Goal: Task Accomplishment & Management: Manage account settings

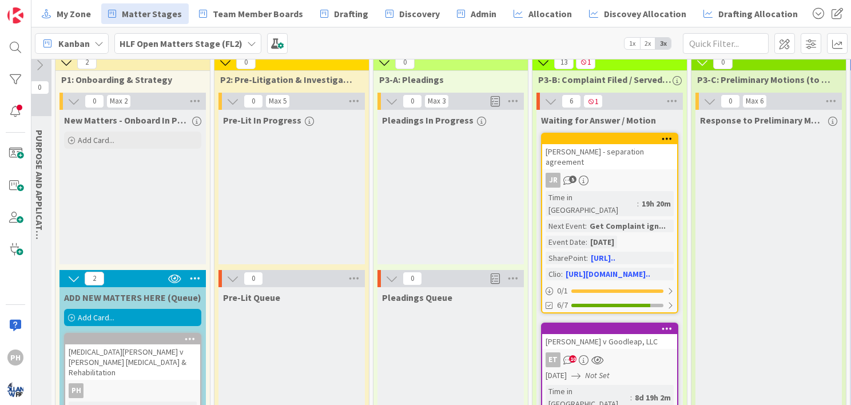
scroll to position [0, 8]
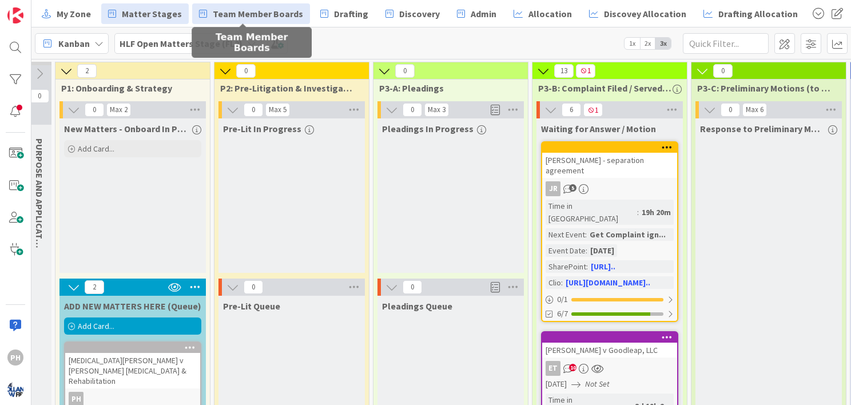
click at [257, 11] on span "Team Member Boards" at bounding box center [258, 14] width 90 height 14
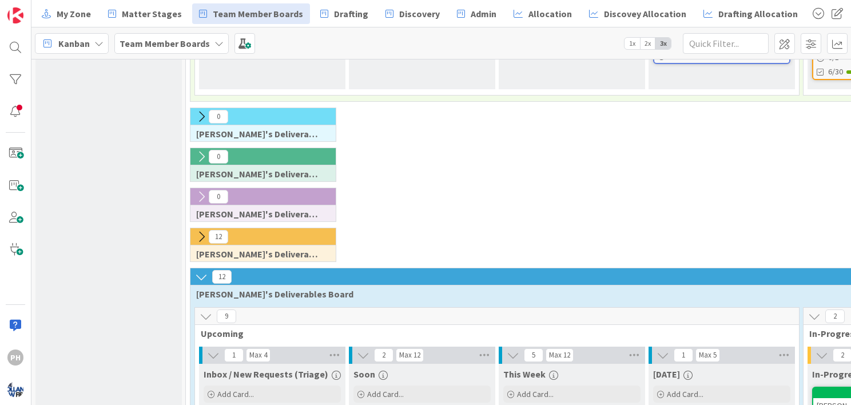
scroll to position [281, 0]
click at [201, 230] on icon at bounding box center [201, 236] width 13 height 13
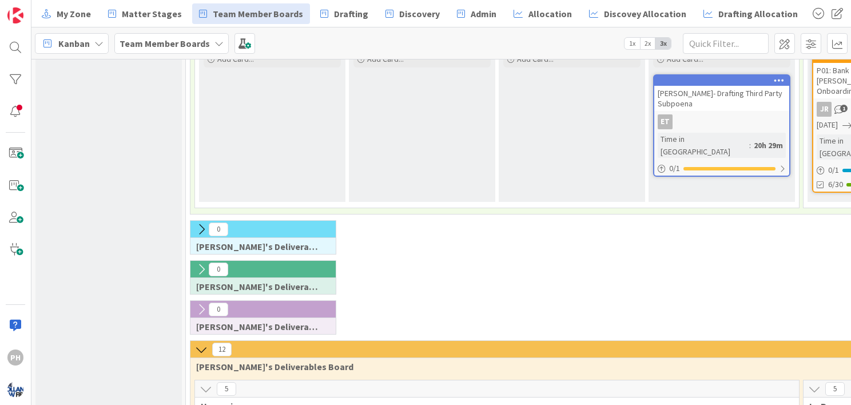
scroll to position [168, 0]
click at [200, 224] on icon at bounding box center [201, 230] width 13 height 13
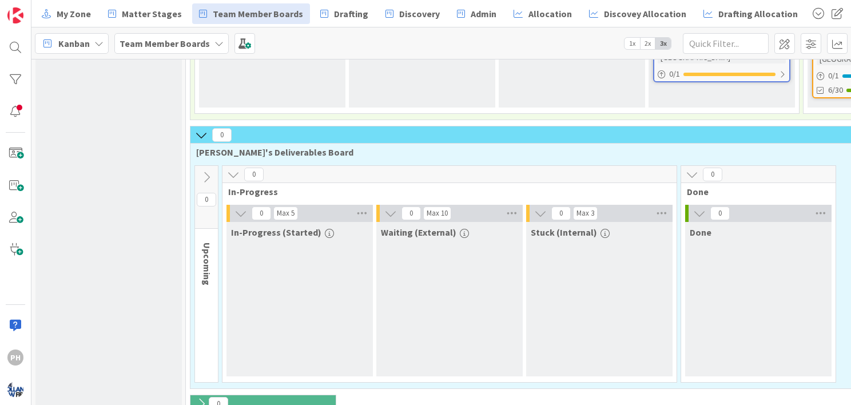
scroll to position [269, 0]
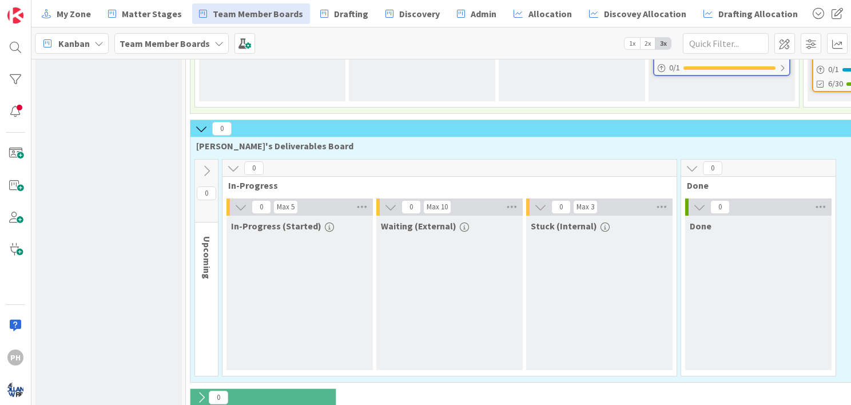
click at [210, 165] on icon at bounding box center [206, 171] width 13 height 13
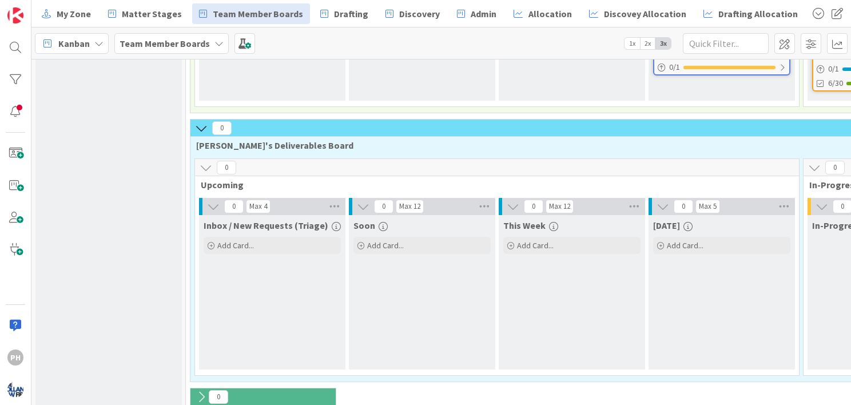
scroll to position [271, 0]
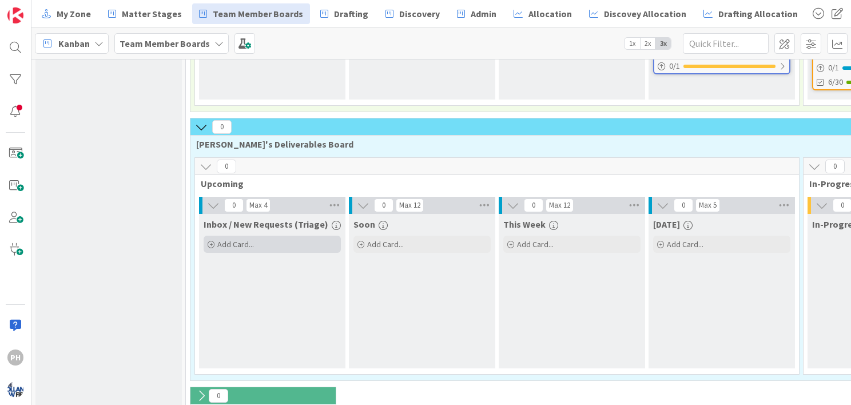
click at [220, 239] on span "Add Card..." at bounding box center [235, 244] width 37 height 10
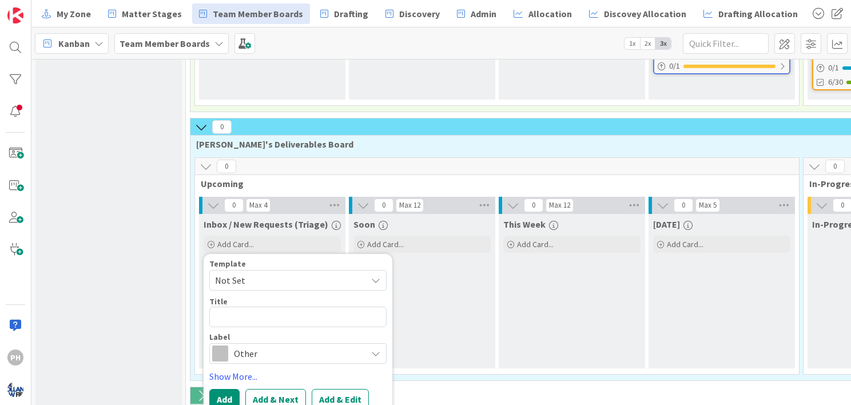
click at [297, 273] on span "Not Set" at bounding box center [286, 280] width 143 height 15
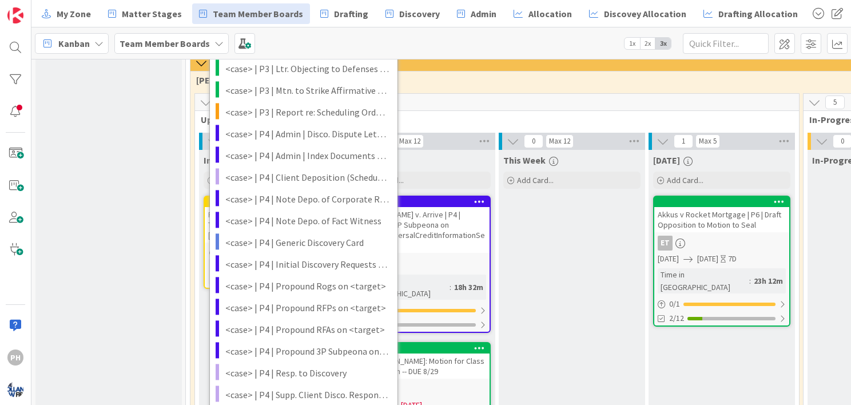
scroll to position [684, 0]
click at [278, 235] on span "<case> | P4 | Generic Discovery Card" at bounding box center [307, 242] width 164 height 15
type textarea "x"
type textarea "<case> | P4 | Generic Discovery Card"
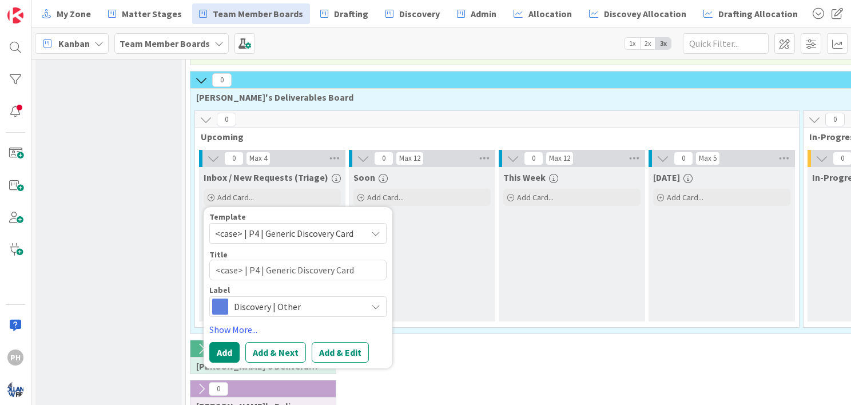
scroll to position [318, 0]
click at [337, 342] on button "Add & Edit" at bounding box center [340, 352] width 57 height 21
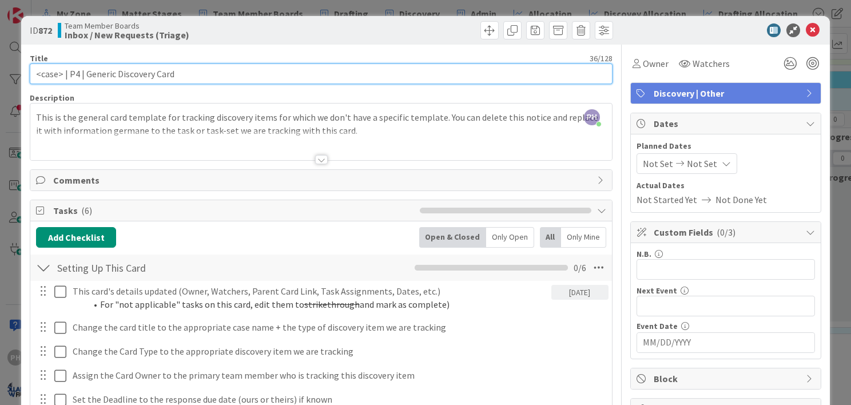
drag, startPoint x: 182, startPoint y: 76, endPoint x: -2, endPoint y: 79, distance: 184.1
click at [0, 79] on html "PH My Zone Matter Stages Team Member Boards Drafting Discovery Admin Allocation…" at bounding box center [425, 202] width 851 height 405
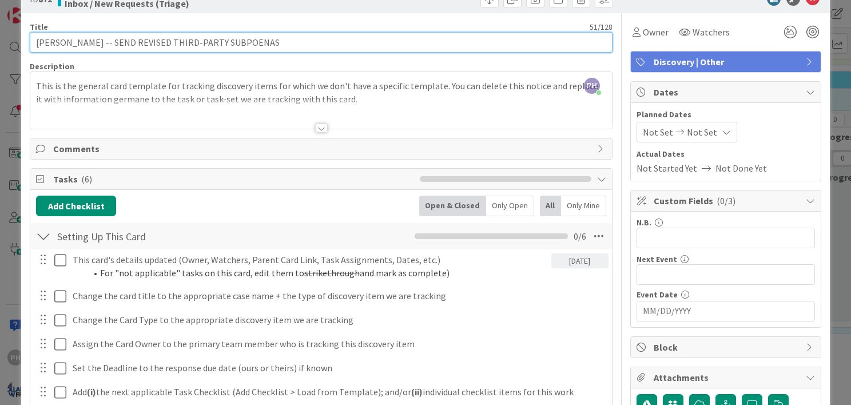
scroll to position [32, 0]
type input "[PERSON_NAME] -- SEND REVISED THIRD-PARTY SUBPOENAS"
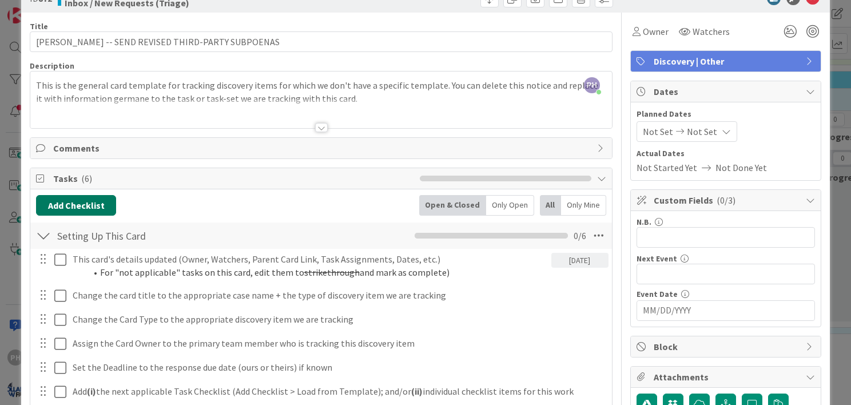
click at [62, 204] on button "Add Checklist" at bounding box center [76, 205] width 80 height 21
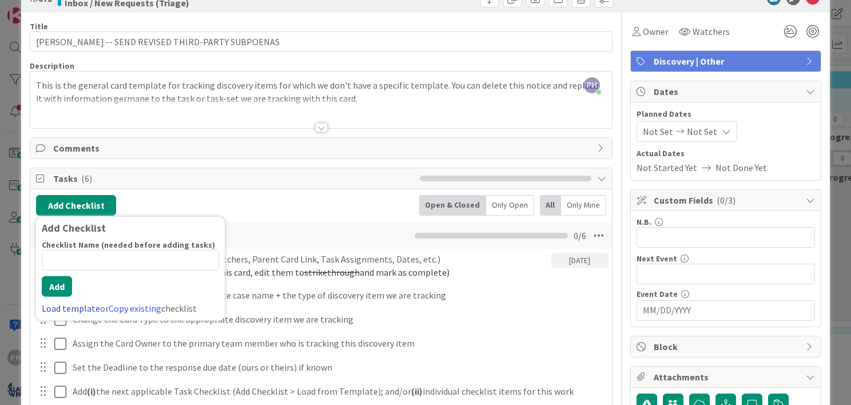
click at [69, 306] on link "Load template" at bounding box center [71, 307] width 58 height 11
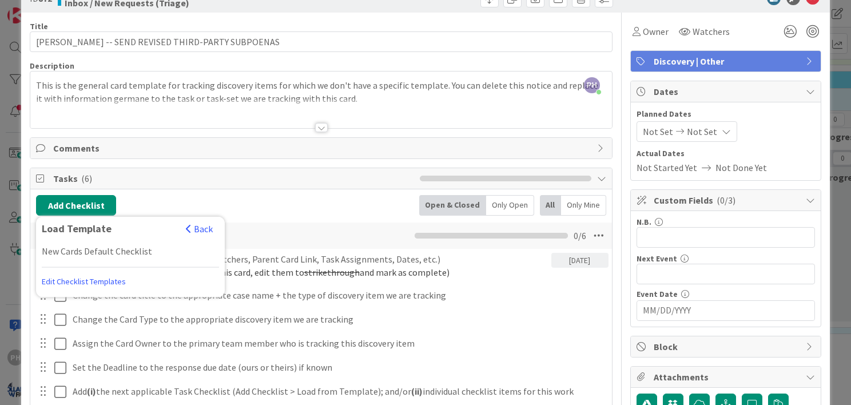
click at [91, 272] on link "Edit Checklist Templates" at bounding box center [84, 281] width 84 height 21
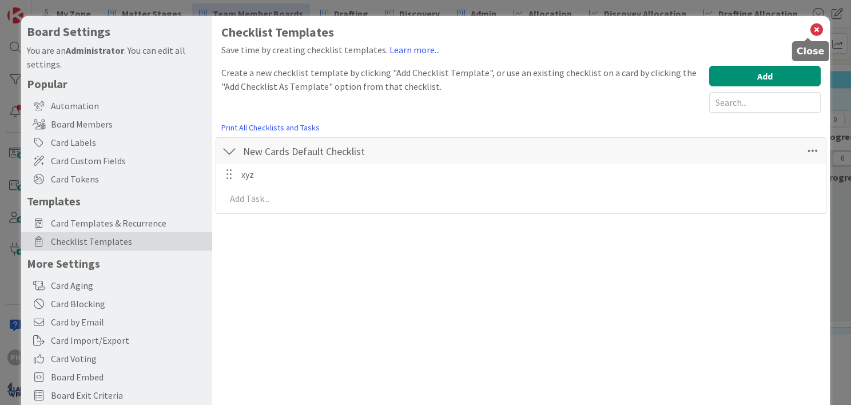
click at [809, 26] on icon at bounding box center [816, 30] width 15 height 16
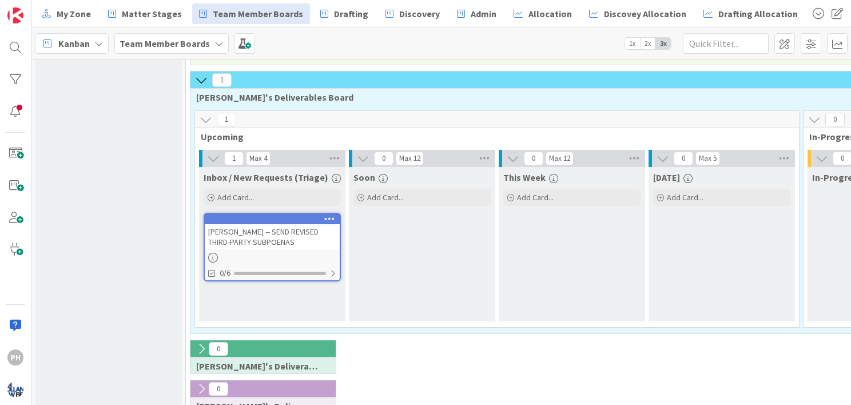
click at [261, 224] on div "[PERSON_NAME] -- SEND REVISED THIRD-PARTY SUBPOENAS" at bounding box center [272, 236] width 135 height 25
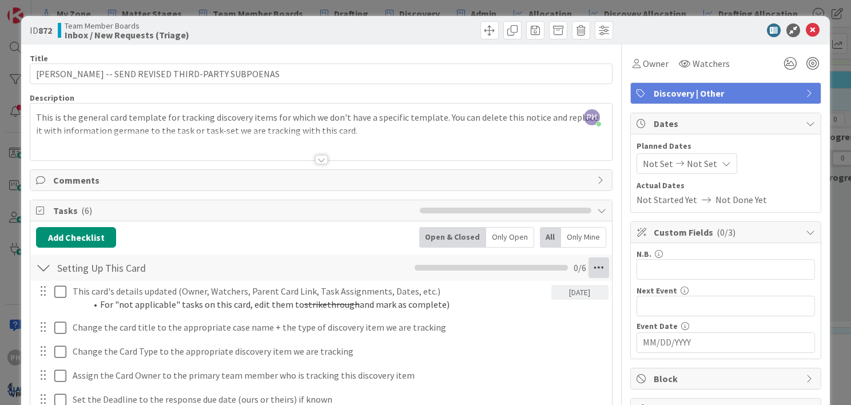
click at [588, 265] on icon at bounding box center [598, 267] width 21 height 21
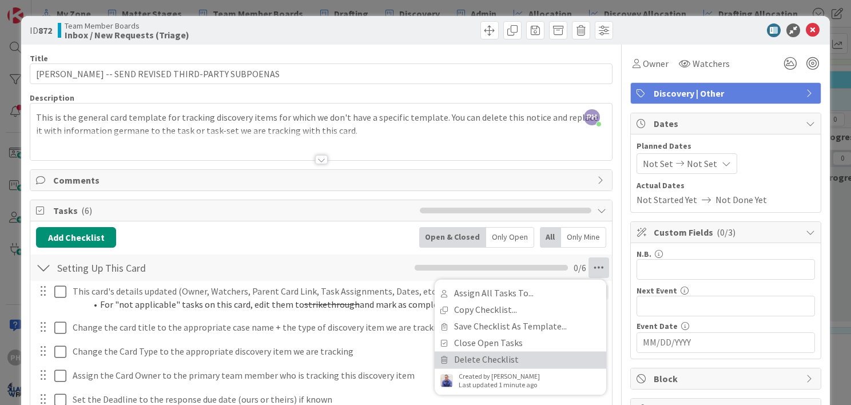
click at [480, 356] on link "Delete Checklist" at bounding box center [521, 359] width 172 height 17
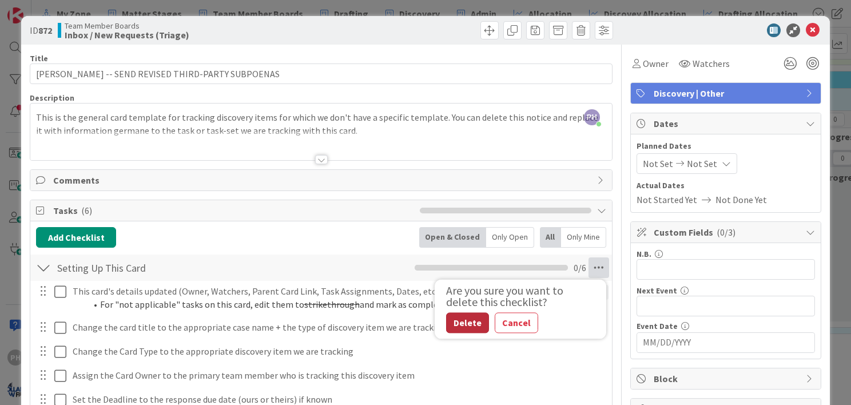
click at [452, 321] on button "Delete" at bounding box center [467, 322] width 43 height 21
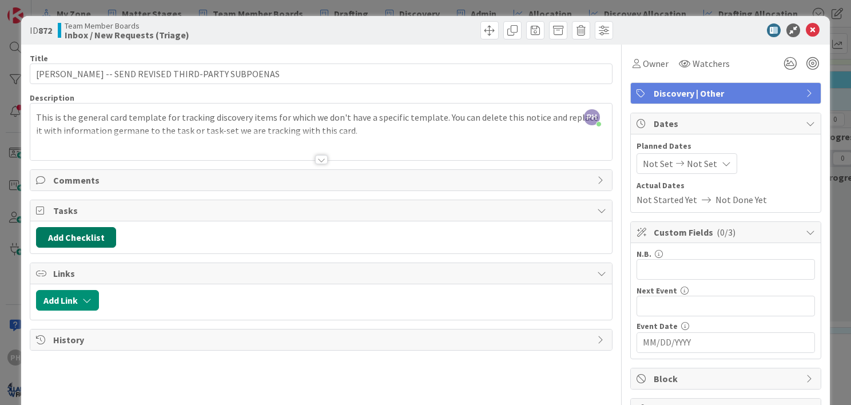
click at [85, 228] on button "Add Checklist" at bounding box center [76, 237] width 80 height 21
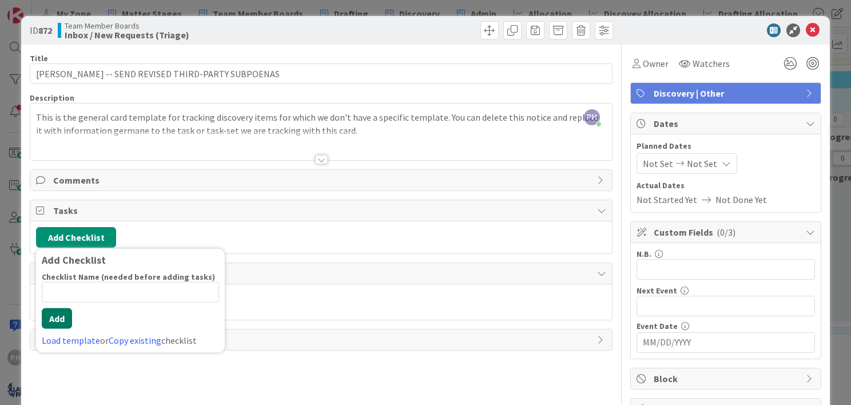
click at [59, 318] on button "Add" at bounding box center [57, 318] width 30 height 21
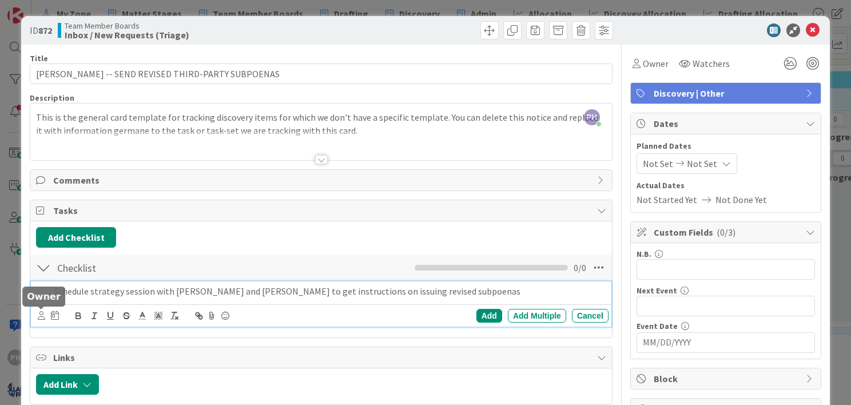
click at [41, 315] on icon at bounding box center [41, 315] width 7 height 9
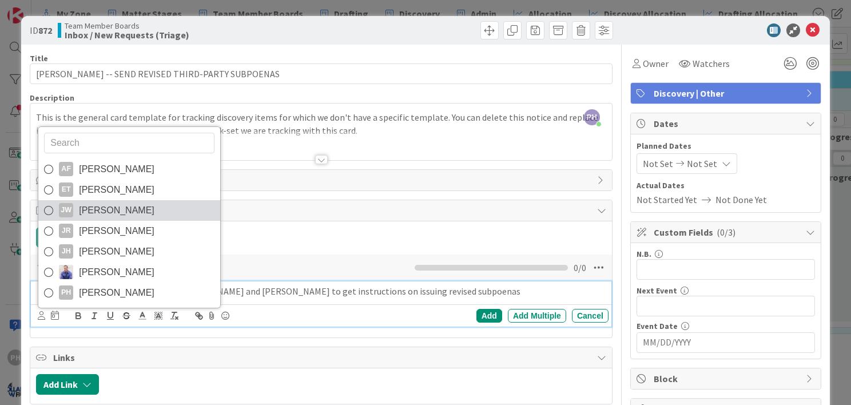
click at [73, 209] on link "JW Jamie White" at bounding box center [129, 210] width 182 height 21
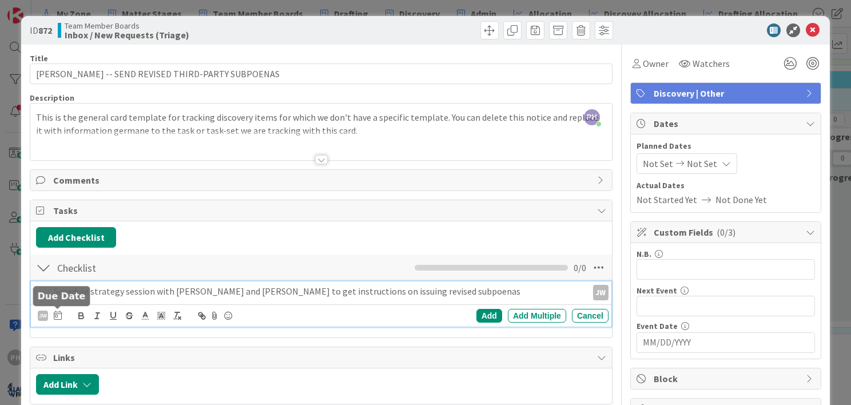
click at [57, 311] on icon at bounding box center [58, 314] width 8 height 9
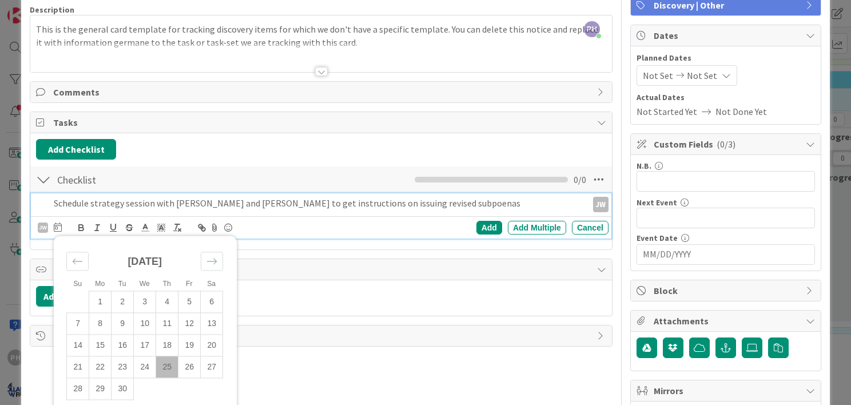
scroll to position [89, 0]
click at [211, 261] on icon "Move forward to switch to the next month." at bounding box center [211, 260] width 11 height 11
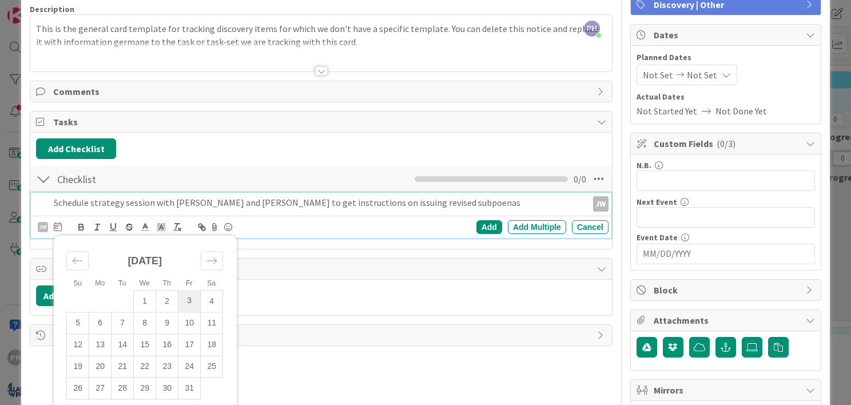
click at [188, 300] on td "3" at bounding box center [189, 301] width 22 height 22
type input "10/03/2025"
click at [483, 222] on div "Add" at bounding box center [489, 227] width 26 height 14
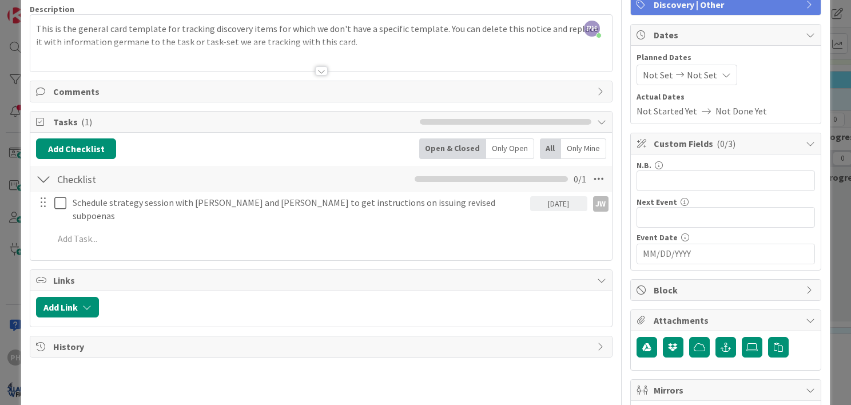
scroll to position [0, 0]
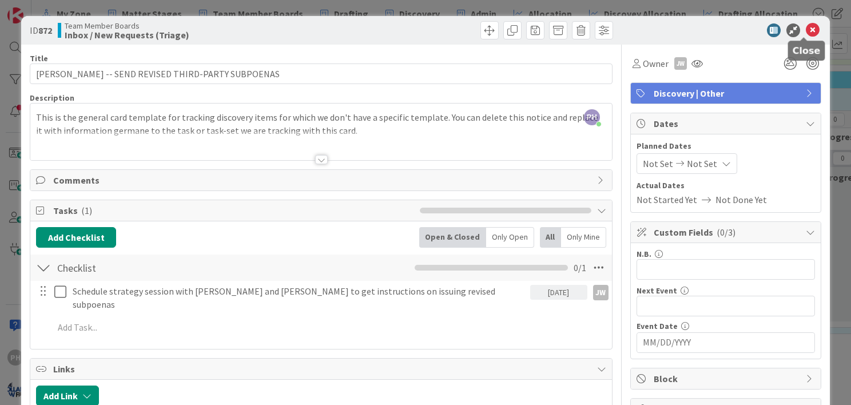
click at [806, 27] on icon at bounding box center [813, 30] width 14 height 14
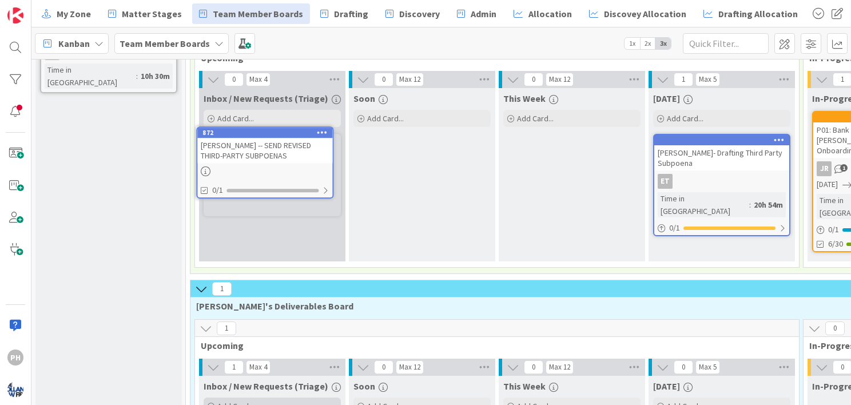
scroll to position [77, 0]
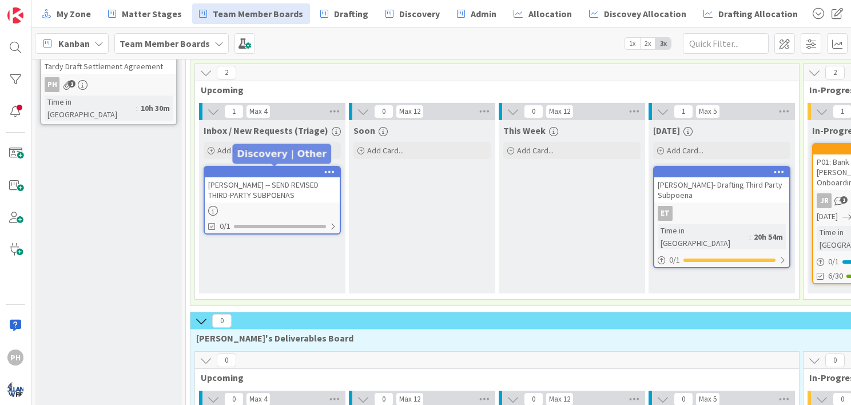
click at [252, 170] on div at bounding box center [275, 172] width 130 height 8
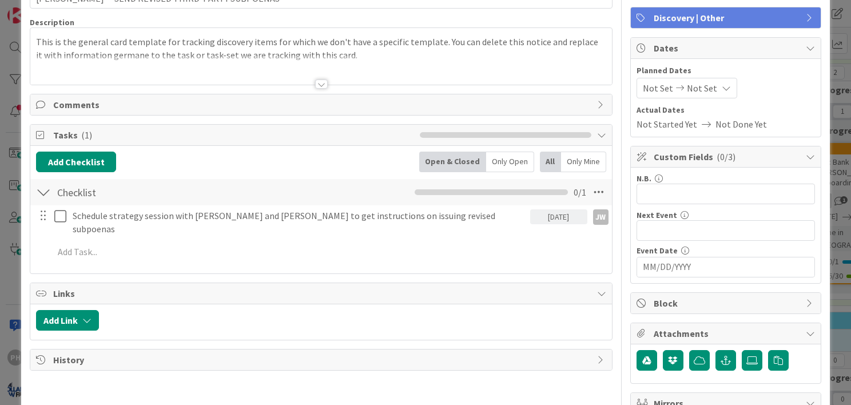
scroll to position [102, 0]
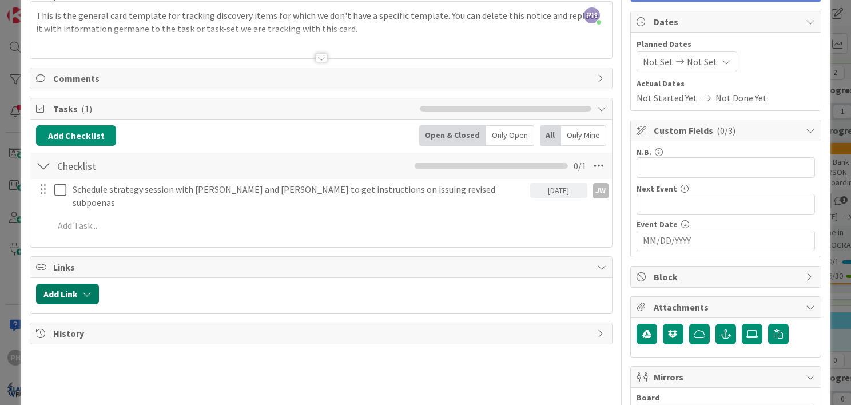
click at [75, 284] on button "Add Link" at bounding box center [67, 294] width 63 height 21
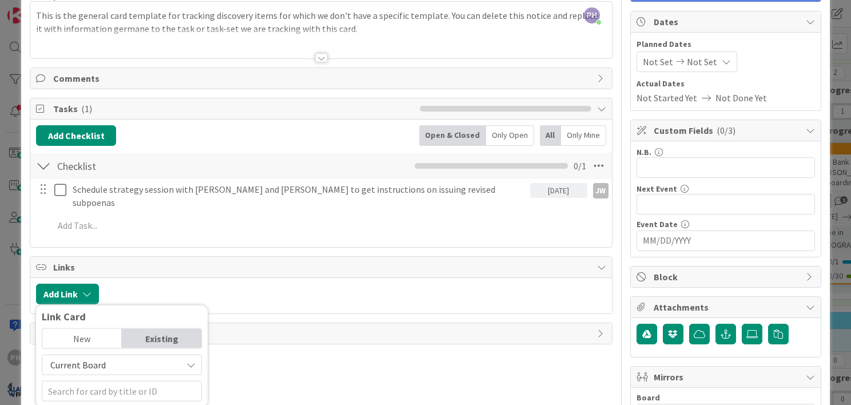
click at [77, 329] on div "New" at bounding box center [81, 338] width 79 height 19
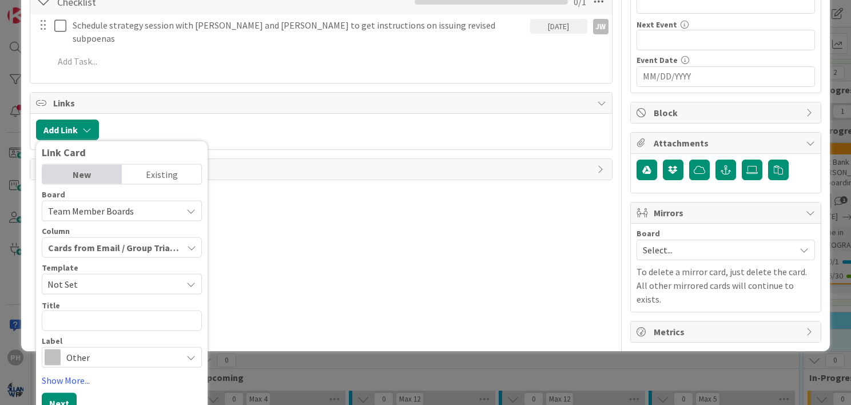
click at [157, 165] on div "Existing" at bounding box center [161, 174] width 79 height 19
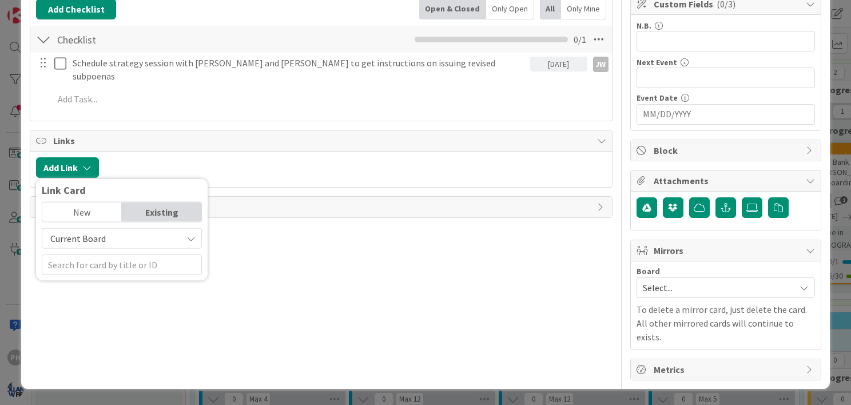
scroll to position [212, 0]
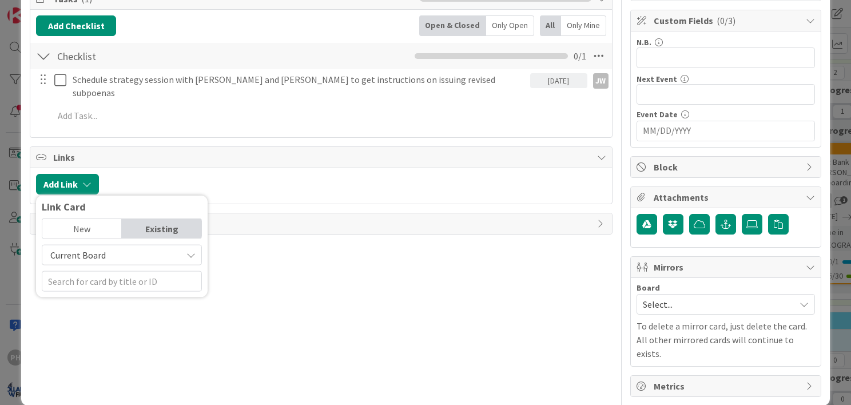
click at [117, 245] on div "Current Board" at bounding box center [122, 255] width 160 height 21
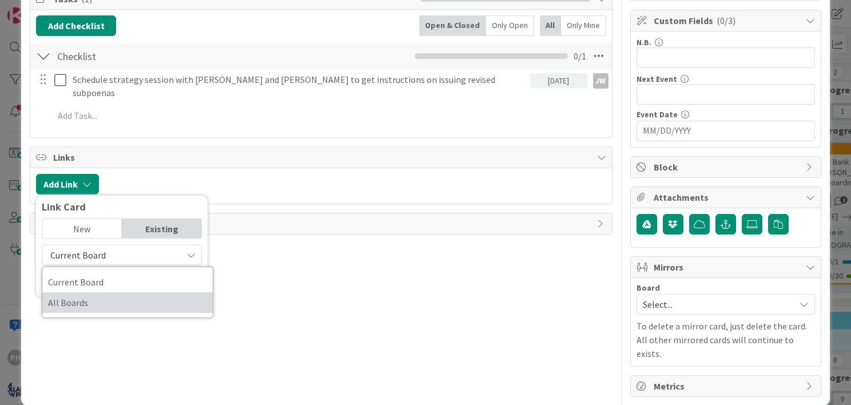
click at [89, 294] on span "All Boards" at bounding box center [127, 302] width 159 height 17
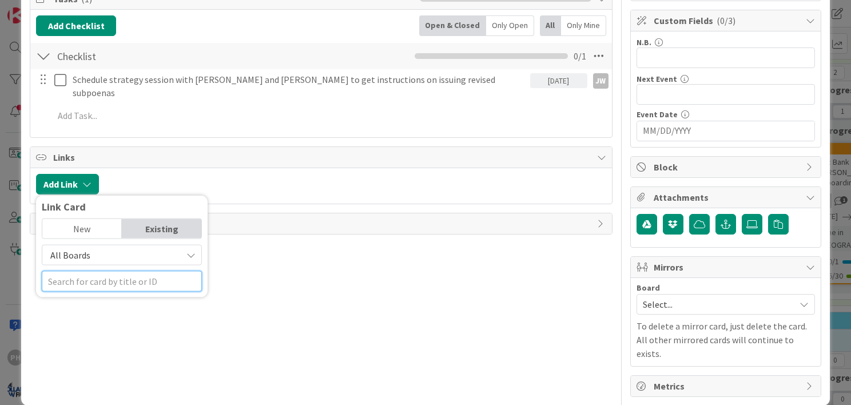
click at [90, 274] on input "text" at bounding box center [122, 281] width 160 height 21
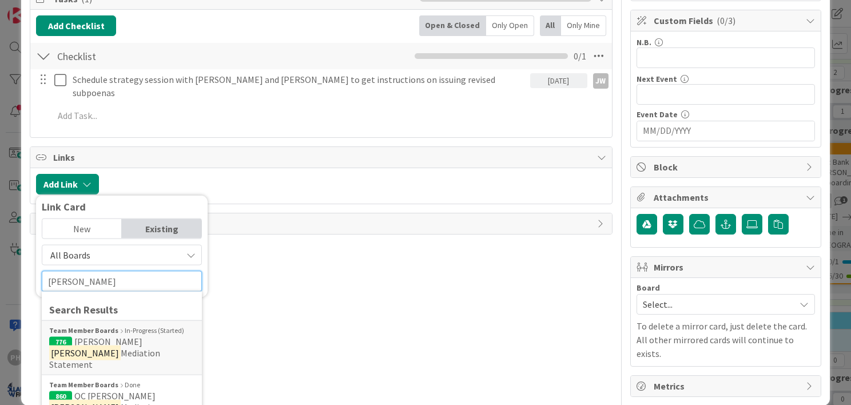
click at [88, 271] on input "smith" at bounding box center [122, 281] width 160 height 21
type input "s"
click at [96, 247] on span "All Boards" at bounding box center [112, 255] width 128 height 16
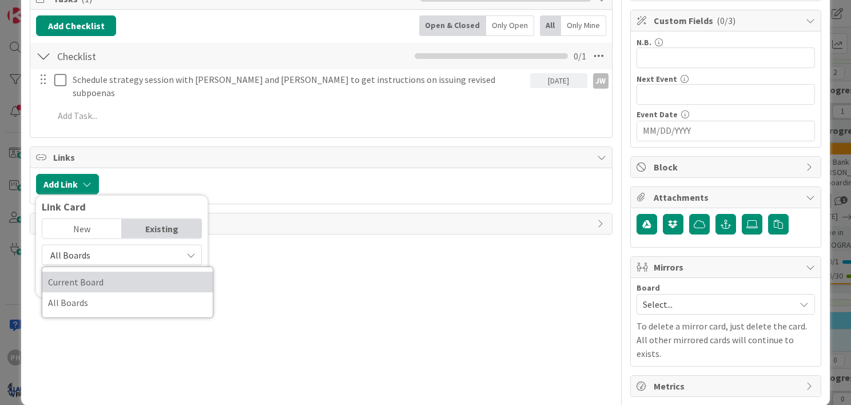
click at [78, 277] on link "Current Board" at bounding box center [127, 282] width 170 height 21
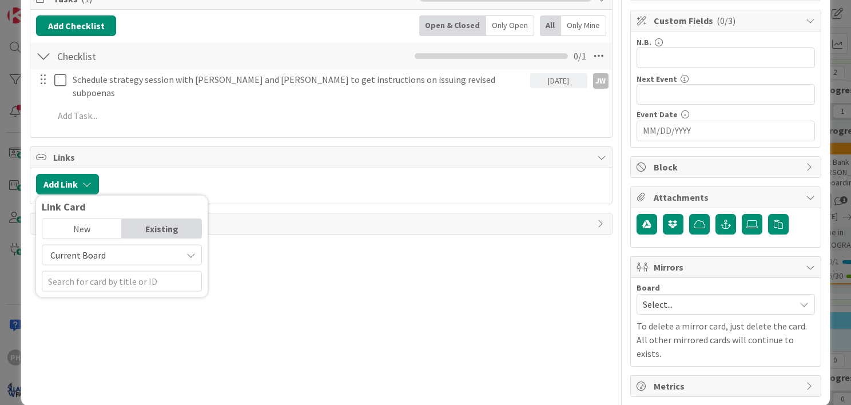
click at [92, 249] on span "Current Board" at bounding box center [77, 254] width 55 height 11
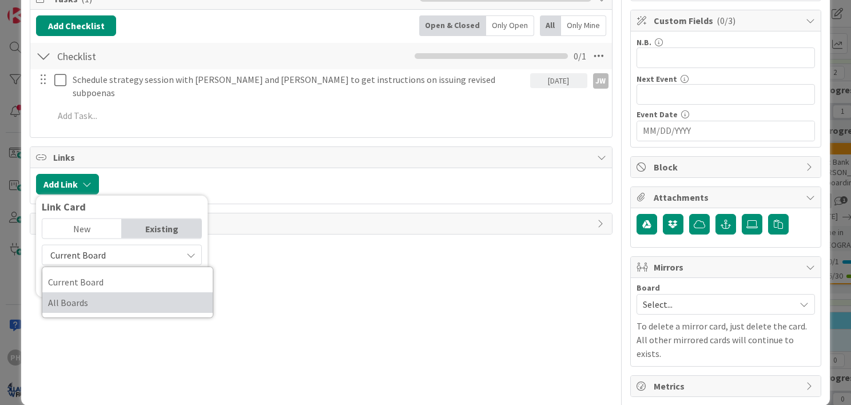
click at [78, 294] on span "All Boards" at bounding box center [127, 302] width 159 height 17
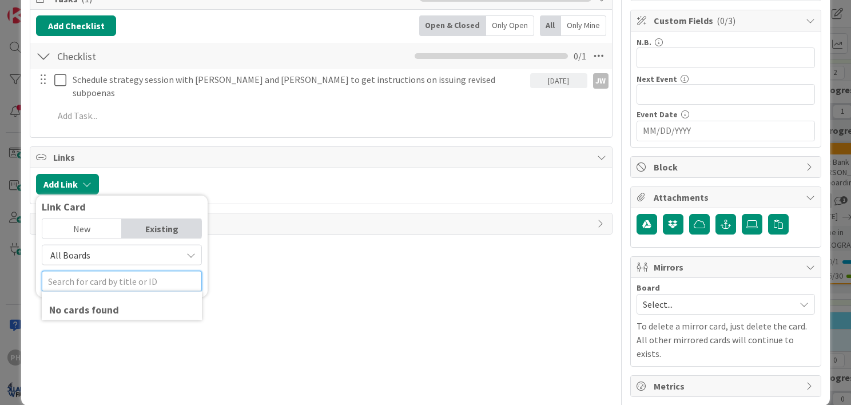
click at [79, 271] on input "text" at bounding box center [122, 281] width 160 height 21
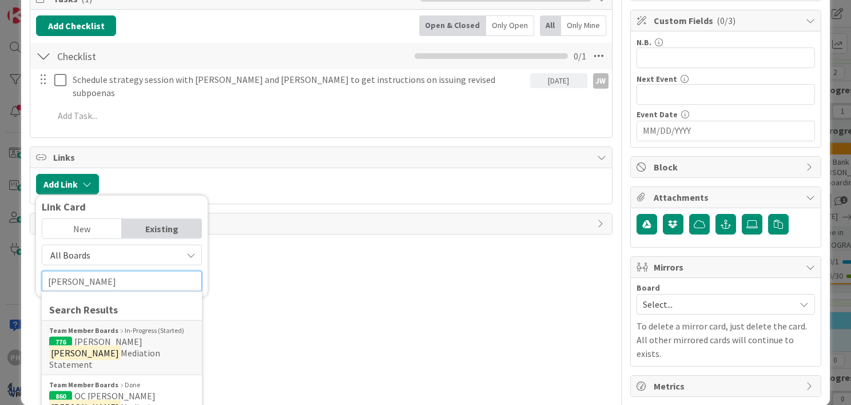
type input "Smith"
click at [89, 219] on div "New" at bounding box center [81, 228] width 79 height 19
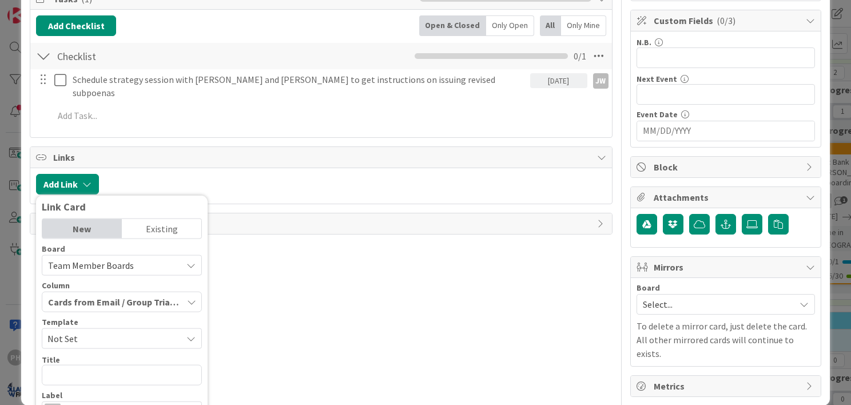
click at [92, 260] on span "Team Member Boards" at bounding box center [91, 265] width 86 height 11
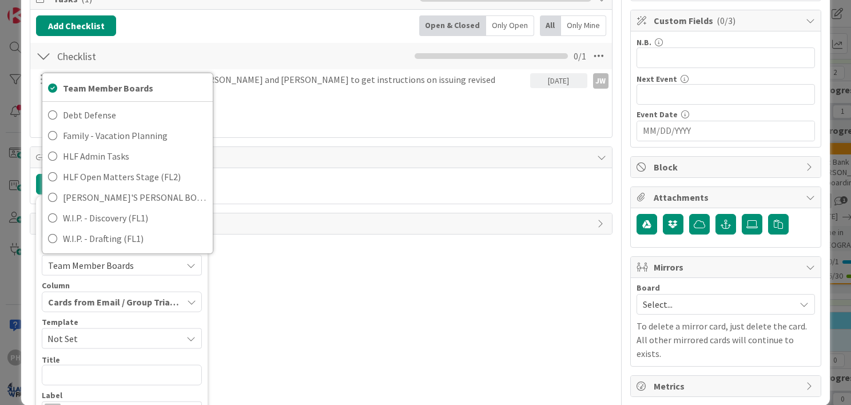
click at [309, 281] on div "Title 51 / 128 JESSICA SMITH -- SEND REVISED THIRD-PARTY SUBPOENAS Description …" at bounding box center [321, 115] width 583 height 564
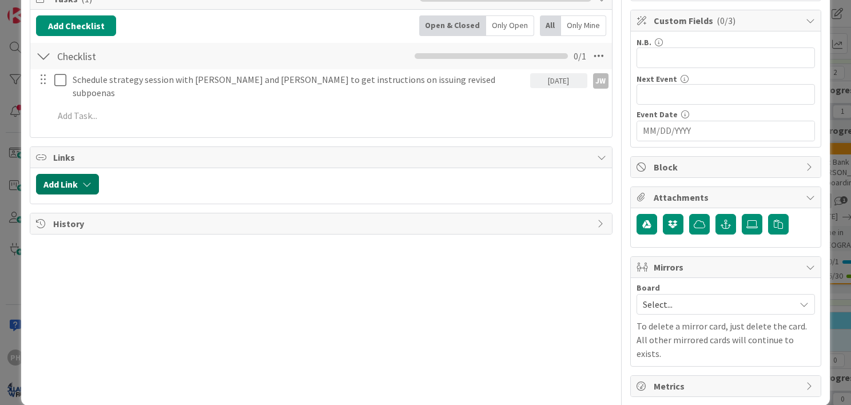
click at [82, 180] on icon "button" at bounding box center [86, 184] width 9 height 9
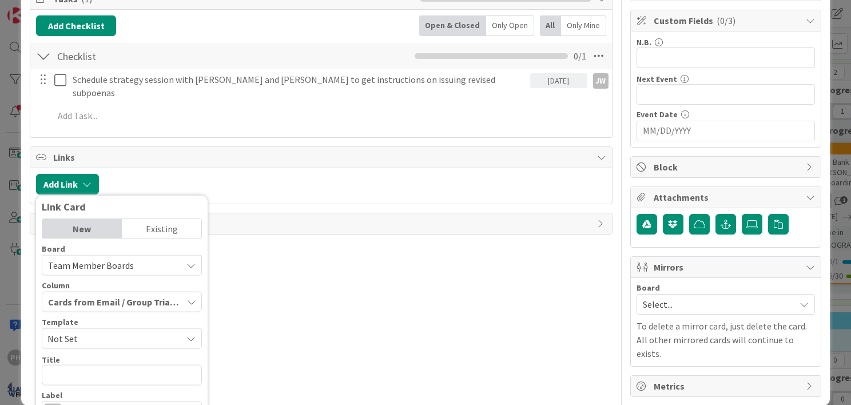
click at [140, 219] on div "Existing" at bounding box center [161, 228] width 79 height 19
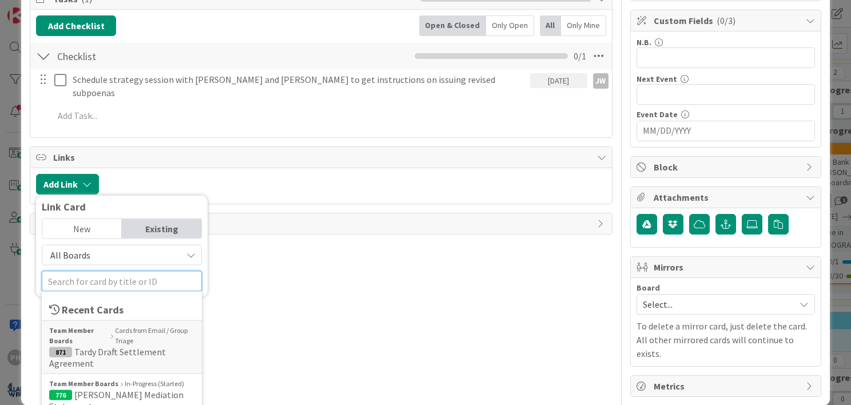
click at [110, 273] on input "text" at bounding box center [122, 281] width 160 height 21
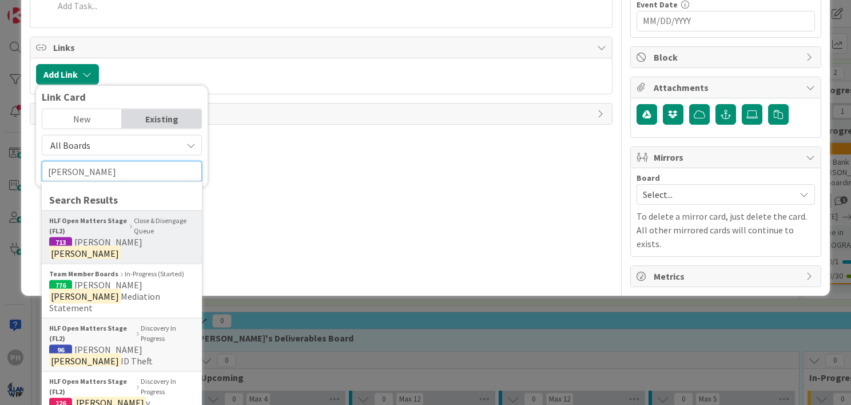
scroll to position [330, 0]
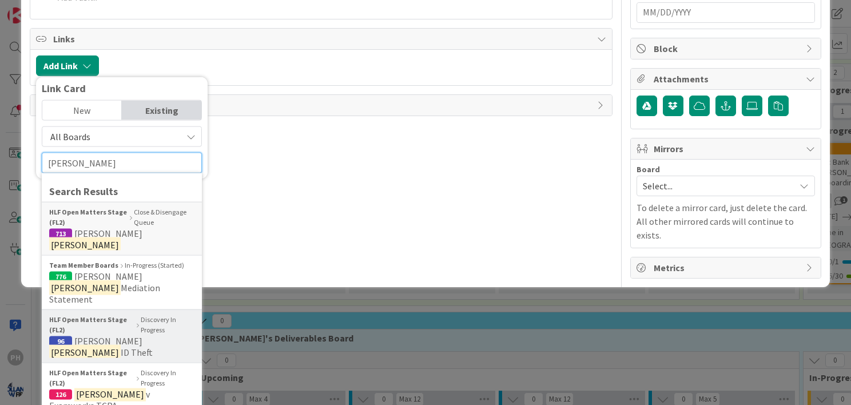
type input "smith"
click at [85, 314] on b "HLF Open Matters Stage (FL2)" at bounding box center [91, 324] width 85 height 21
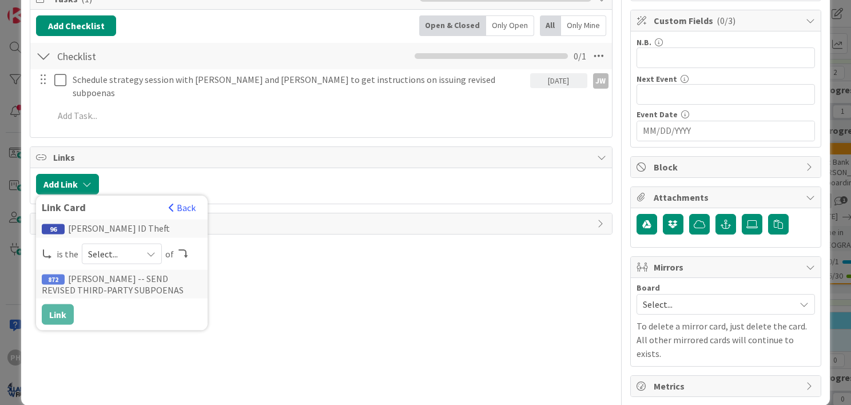
click at [148, 245] on div "Select..." at bounding box center [122, 254] width 80 height 21
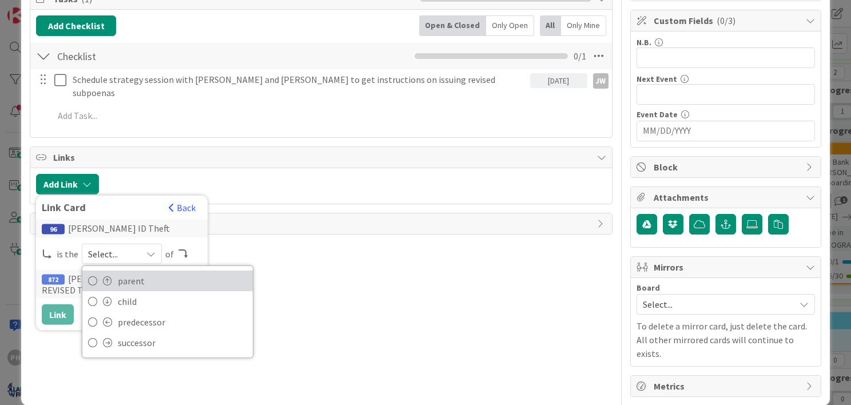
click at [128, 272] on span "parent" at bounding box center [182, 280] width 129 height 17
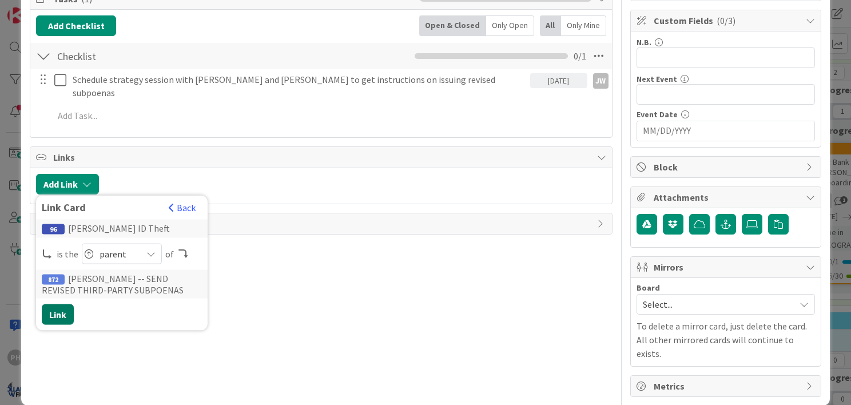
click at [58, 304] on button "Link" at bounding box center [58, 314] width 32 height 21
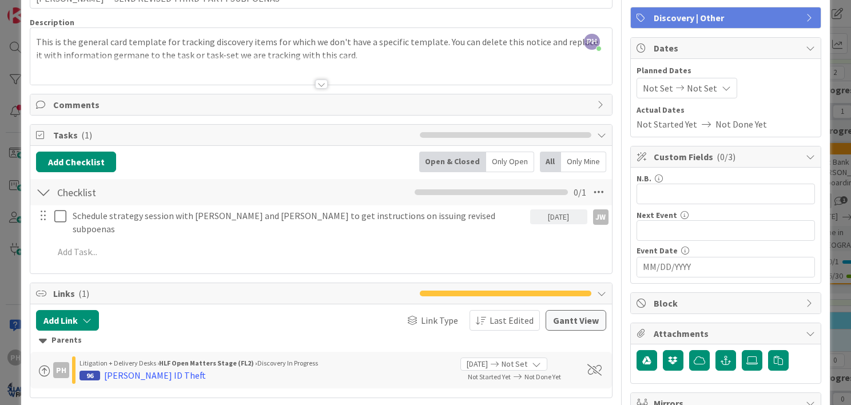
scroll to position [0, 0]
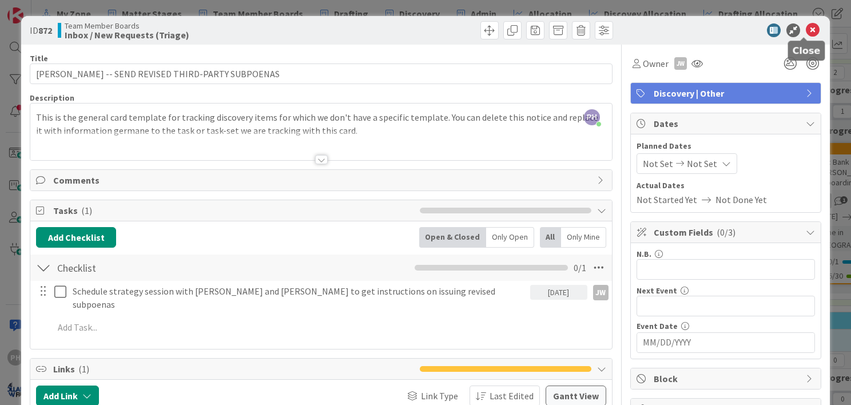
click at [806, 27] on icon at bounding box center [813, 30] width 14 height 14
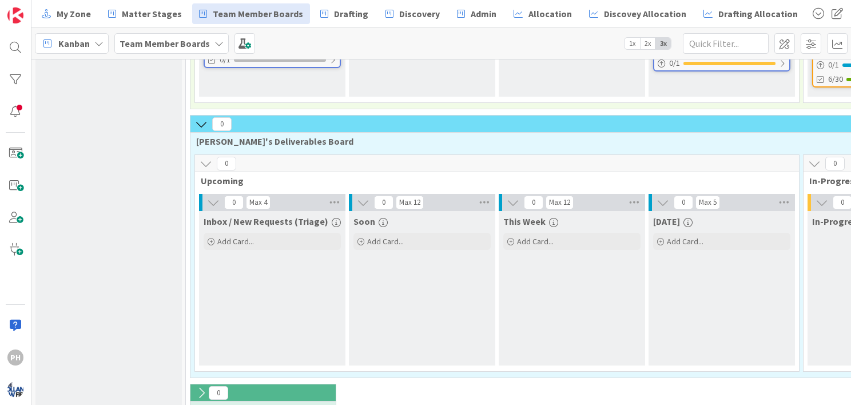
scroll to position [276, 0]
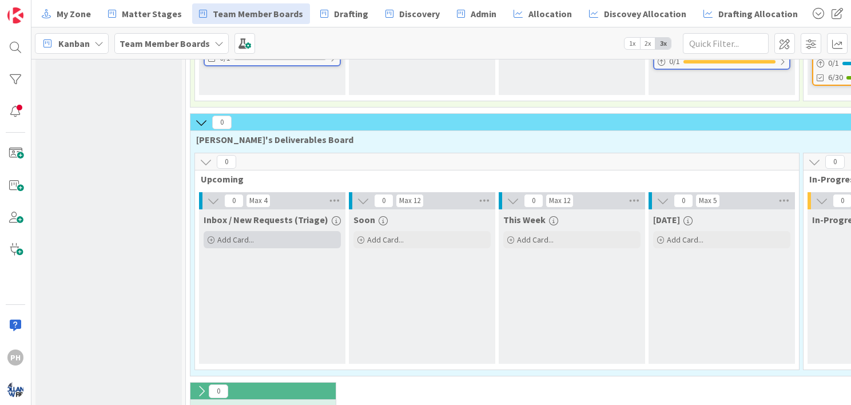
click at [209, 237] on icon at bounding box center [211, 240] width 7 height 7
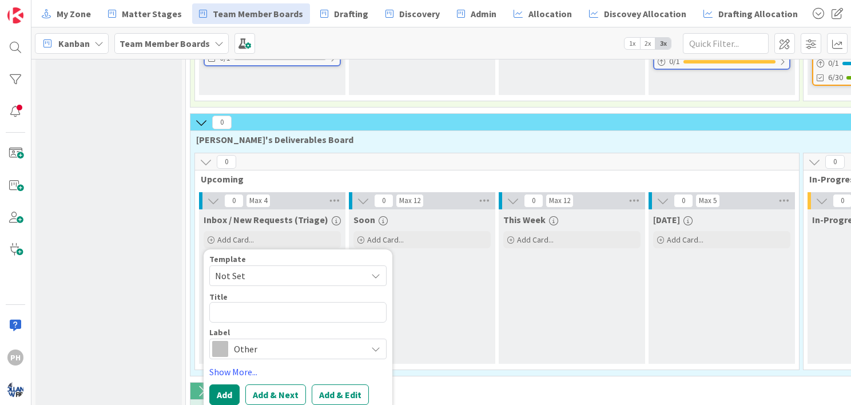
click at [276, 268] on span "Not Set" at bounding box center [286, 275] width 143 height 15
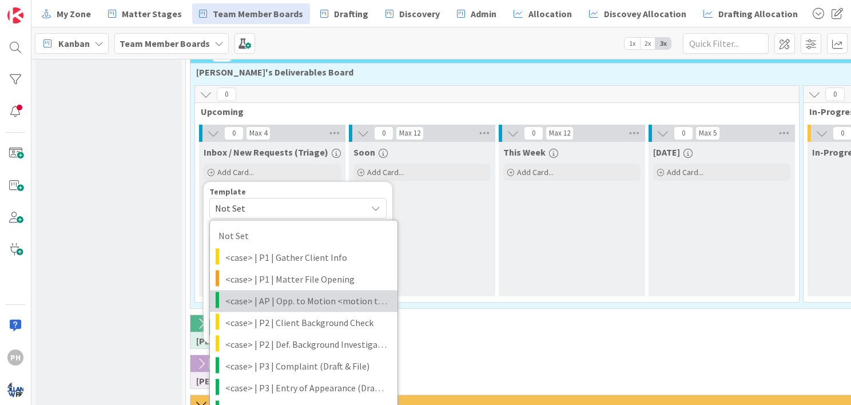
scroll to position [345, 0]
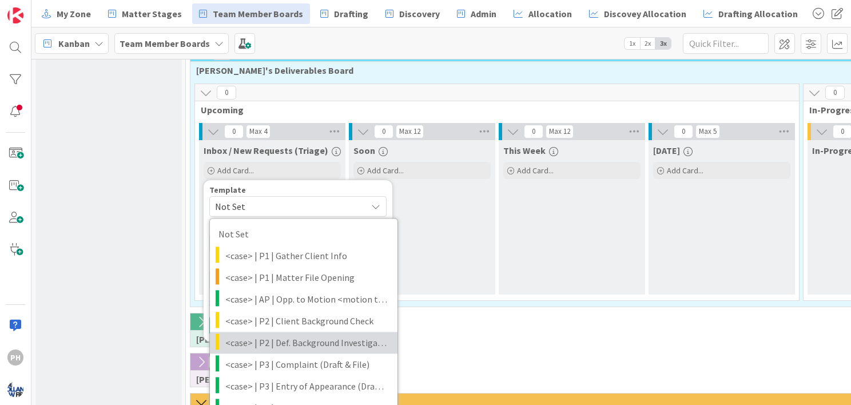
click at [265, 335] on span "<case> | P2 | Def. Background Investigation" at bounding box center [307, 342] width 164 height 15
type textarea "x"
type textarea "<case> | P2 | Def. Background Investigation"
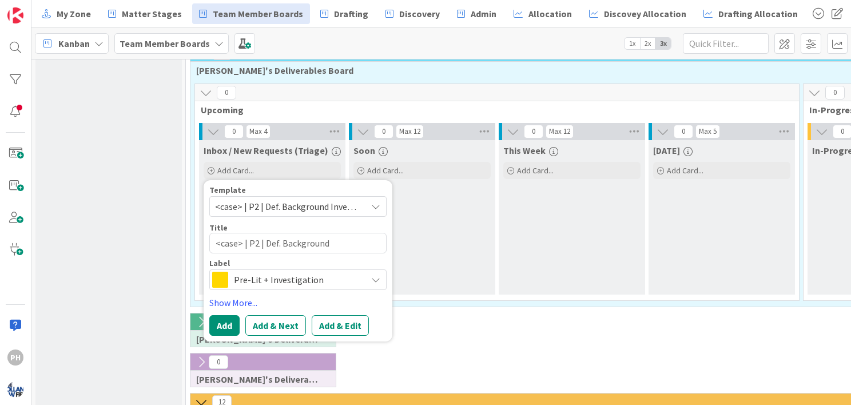
click at [374, 275] on icon at bounding box center [375, 279] width 9 height 9
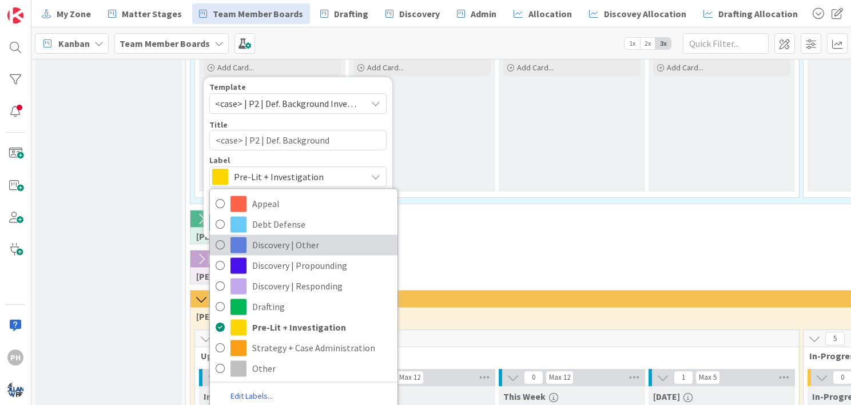
scroll to position [446, 0]
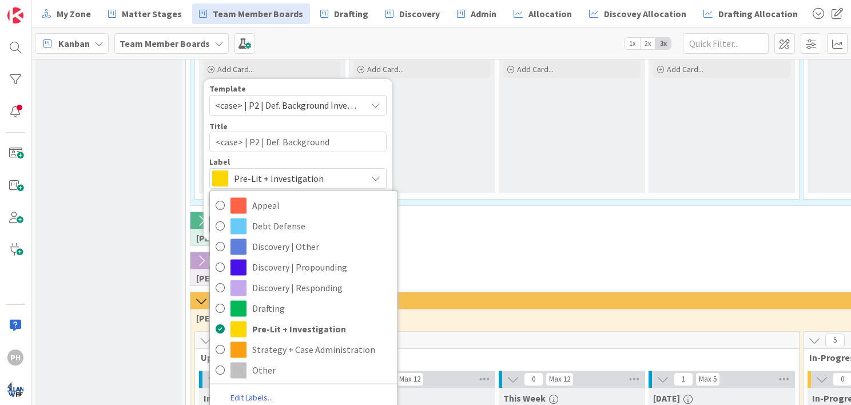
click at [507, 213] on div "0 Ann's Deliverables Board" at bounding box center [805, 232] width 1235 height 40
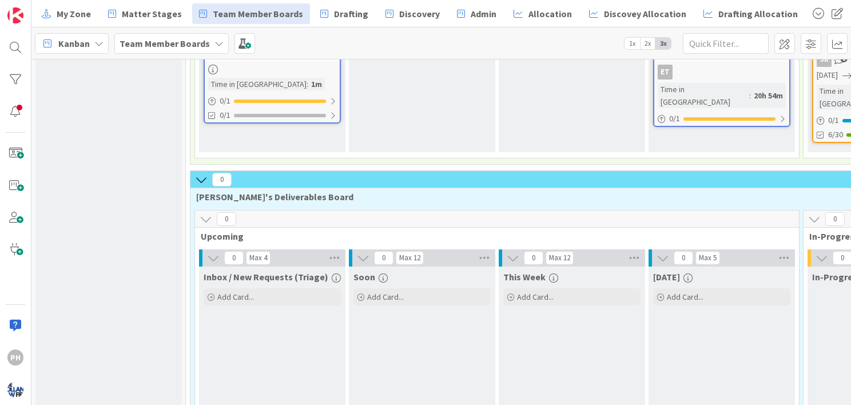
scroll to position [222, 0]
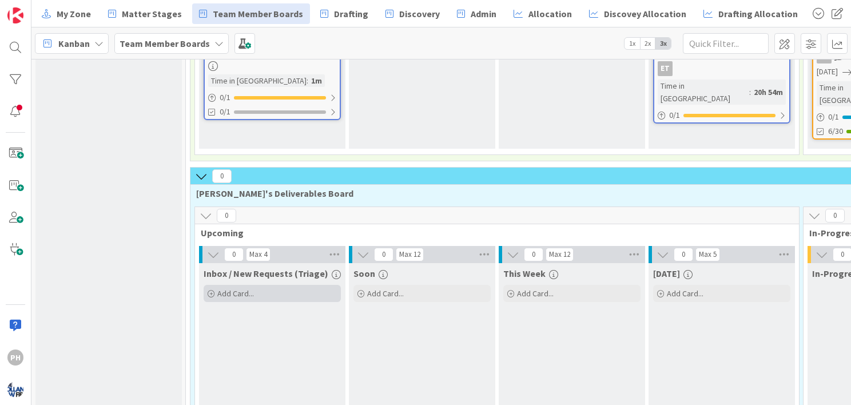
click at [214, 285] on div "Add Card..." at bounding box center [272, 293] width 137 height 17
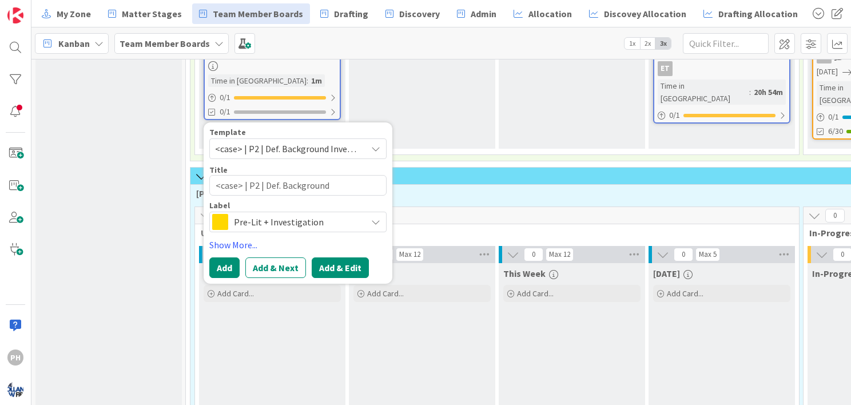
click at [329, 257] on button "Add & Edit" at bounding box center [340, 267] width 57 height 21
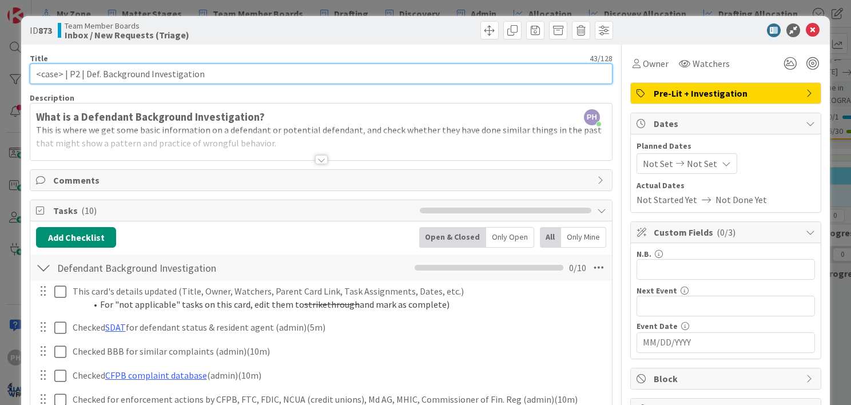
drag, startPoint x: 62, startPoint y: 71, endPoint x: 29, endPoint y: 66, distance: 33.5
click at [29, 66] on div "ID 873 Team Member Boards Inbox / New Requests (Triage) Title 43 / 128 <case> |…" at bounding box center [425, 349] width 808 height 667
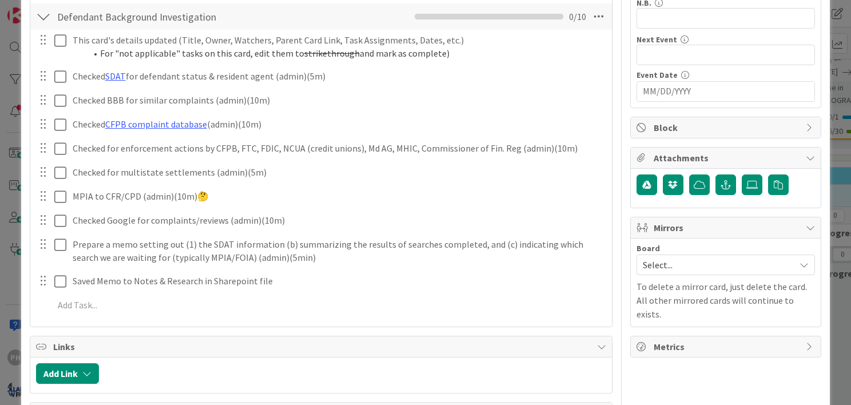
scroll to position [252, 0]
type input "[PERSON_NAME] | P2 | Def. Background Investigation"
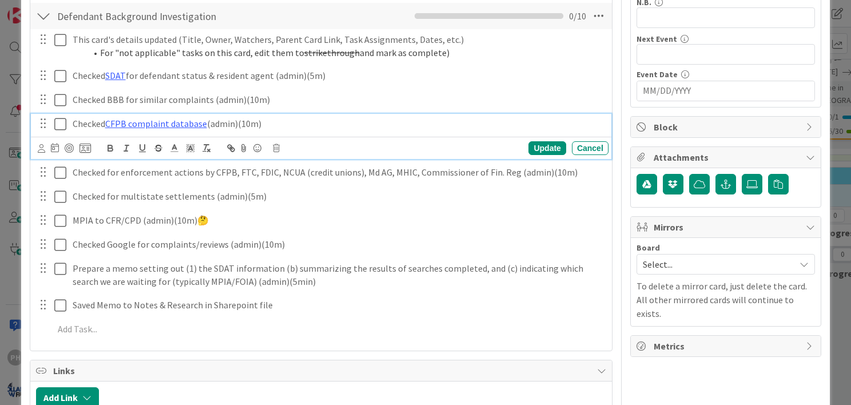
click at [92, 123] on p "Checked CFPB complaint database (admin)(10m)" at bounding box center [338, 123] width 531 height 13
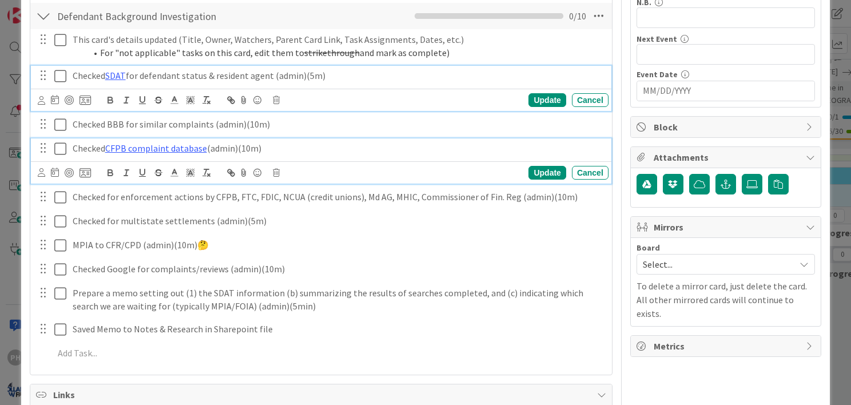
click at [385, 80] on p "Checked SDAT for defendant status & resident agent (admin)(5m)" at bounding box center [338, 75] width 531 height 13
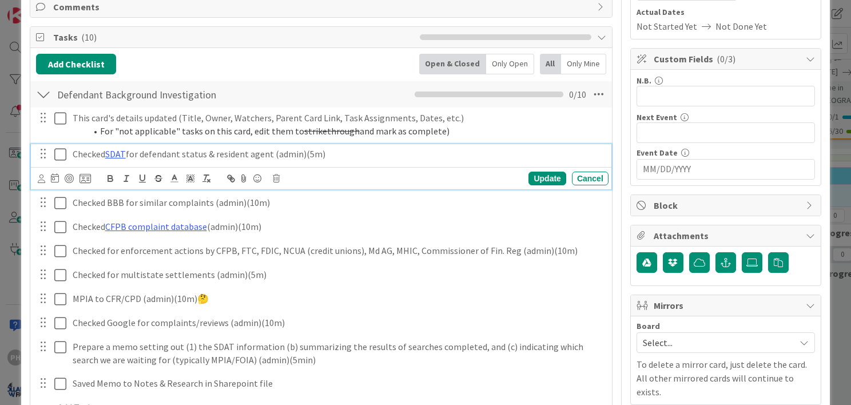
scroll to position [172, 0]
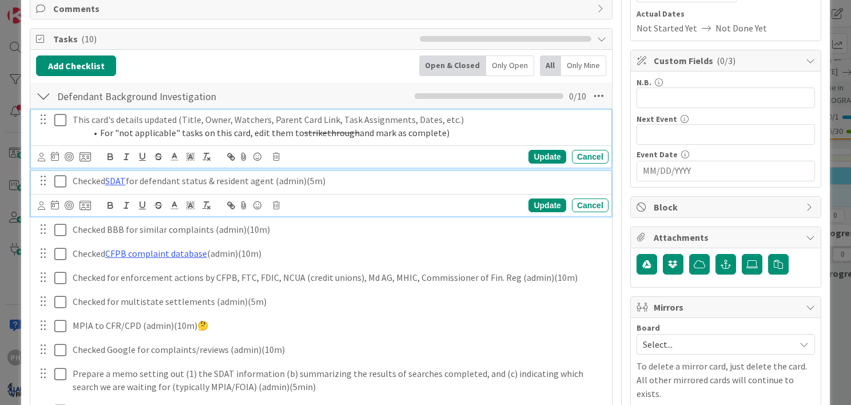
click at [180, 118] on p "This card's details updated (Title, Owner, Watchers, Parent Card Link, Task Ass…" at bounding box center [338, 119] width 531 height 13
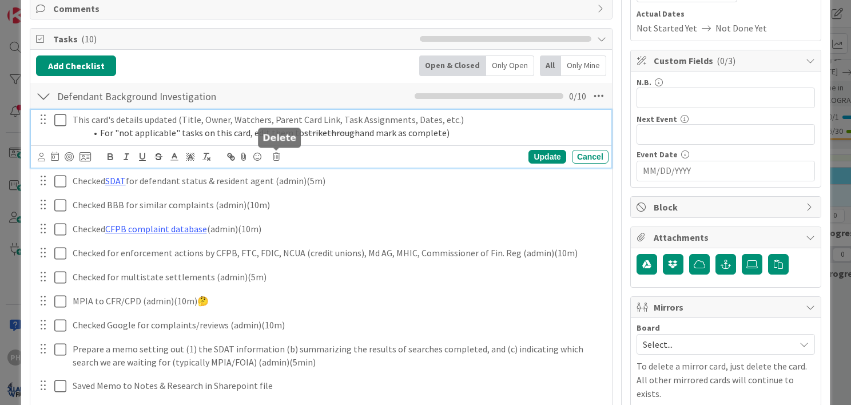
click at [278, 156] on icon at bounding box center [276, 157] width 7 height 8
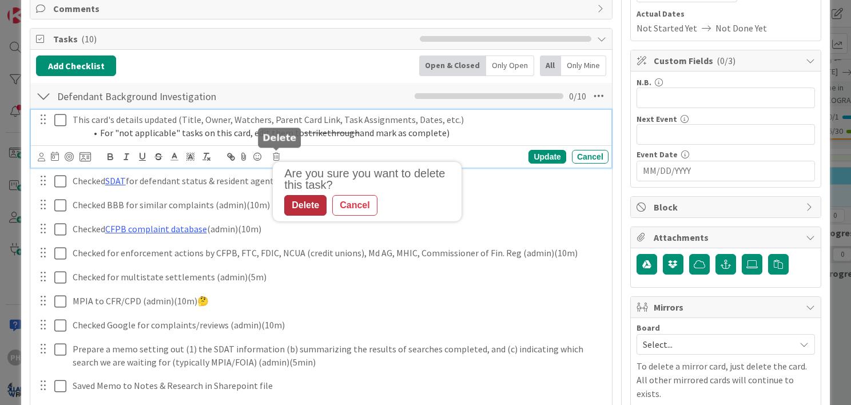
click at [296, 205] on div "Delete" at bounding box center [305, 205] width 42 height 21
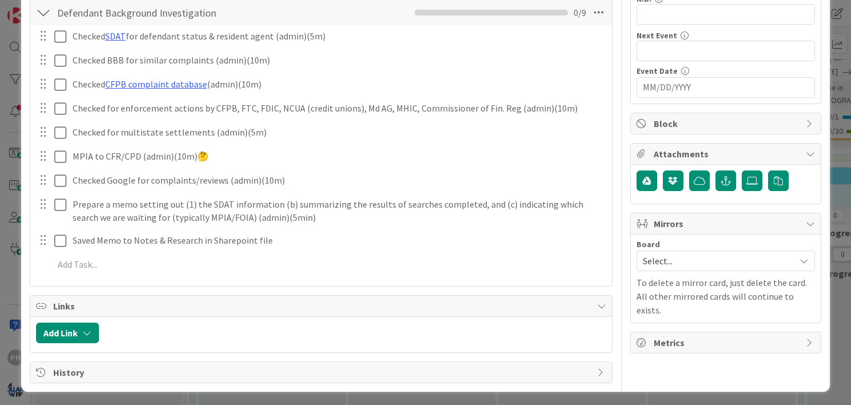
scroll to position [256, 0]
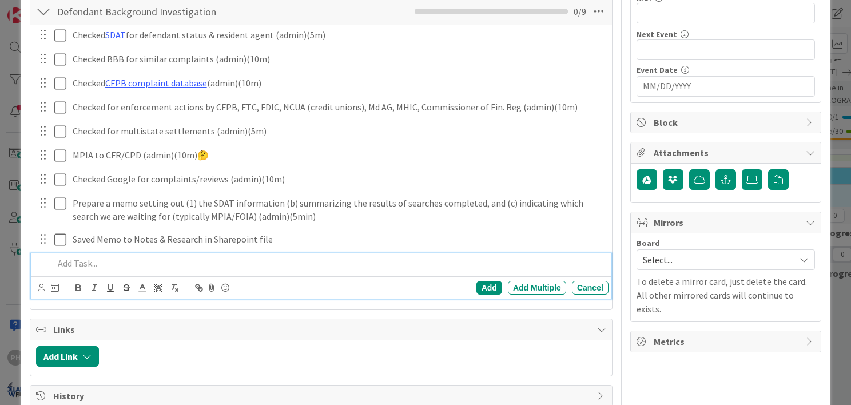
click at [97, 264] on p at bounding box center [329, 263] width 550 height 13
click at [479, 285] on div "Add" at bounding box center [489, 288] width 26 height 14
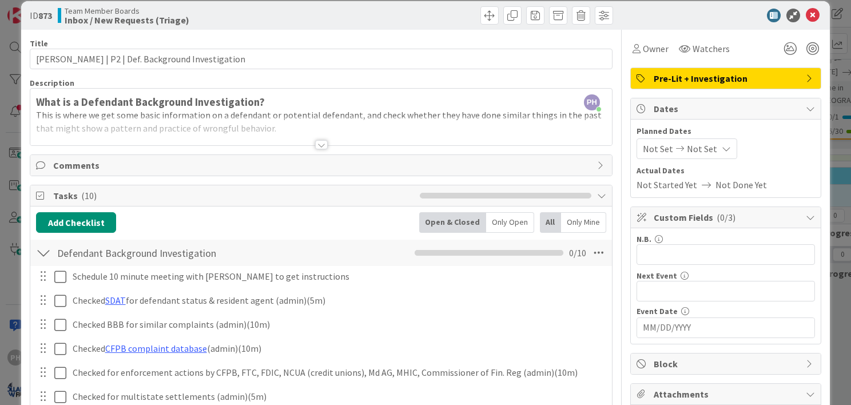
scroll to position [0, 0]
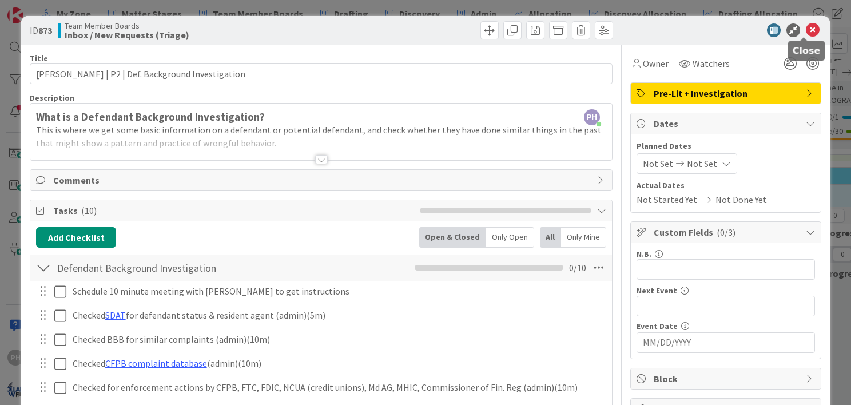
click at [806, 27] on icon at bounding box center [813, 30] width 14 height 14
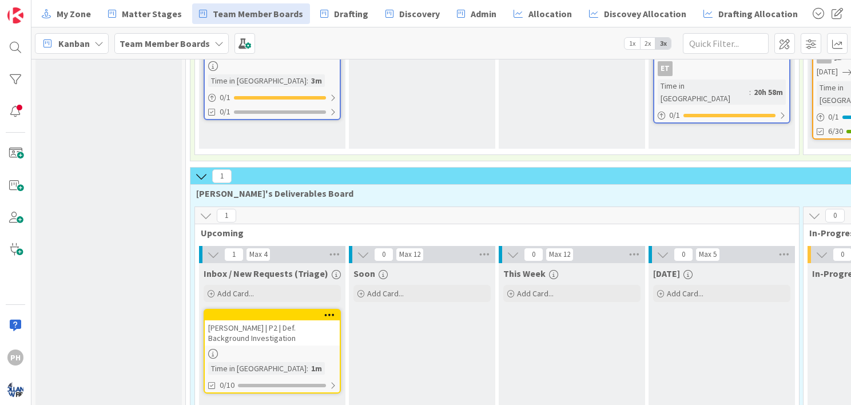
click at [247, 355] on link "JESSICA SMITH | P2 | Def. Background Investigation Time in Column : 1m 0/10" at bounding box center [272, 351] width 137 height 85
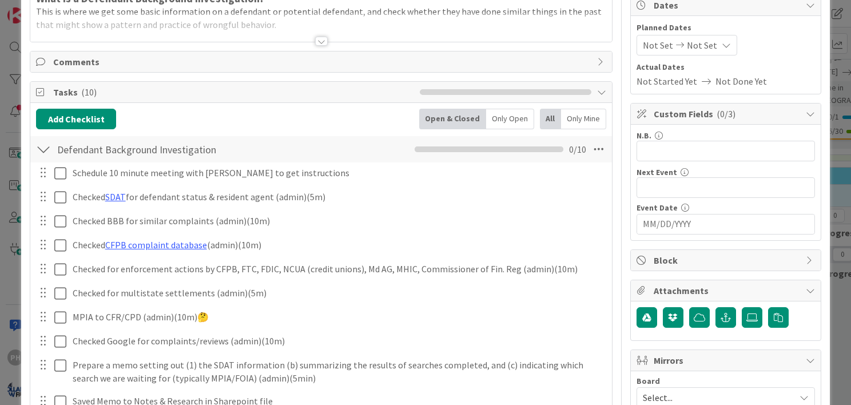
scroll to position [280, 0]
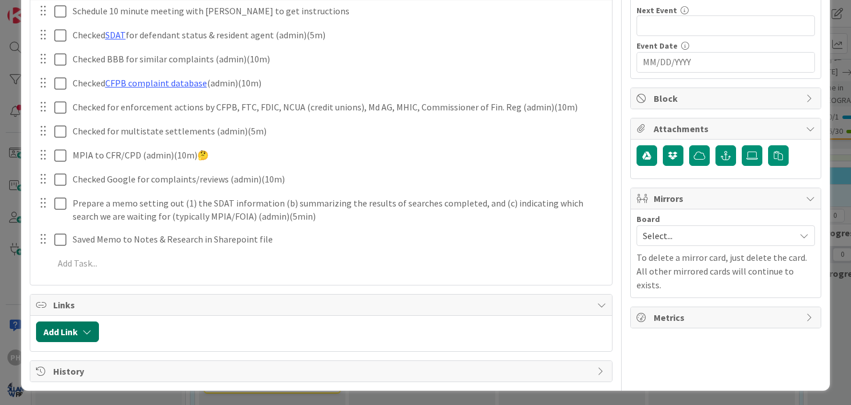
click at [77, 337] on button "Add Link" at bounding box center [67, 331] width 63 height 21
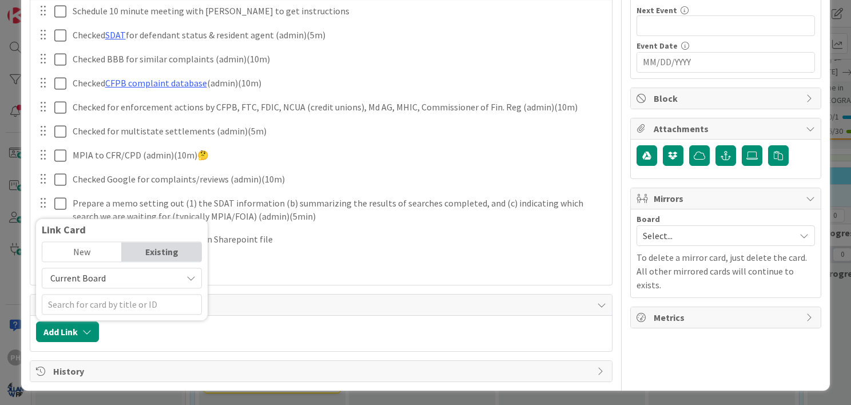
click at [101, 278] on span "Current Board" at bounding box center [77, 278] width 55 height 11
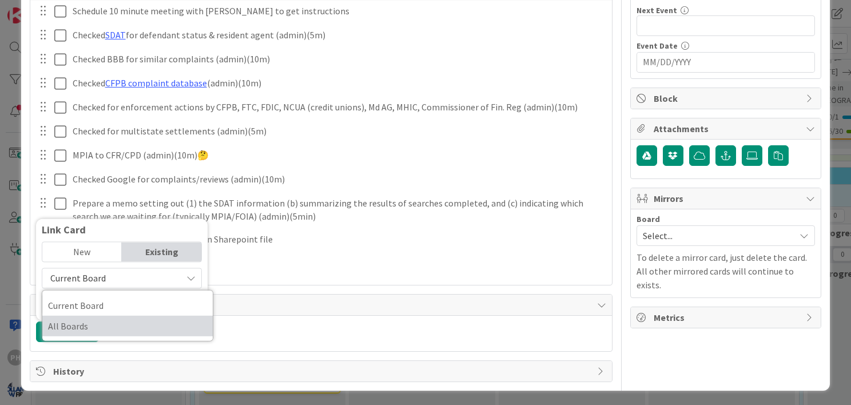
click at [83, 324] on span "All Boards" at bounding box center [127, 325] width 159 height 17
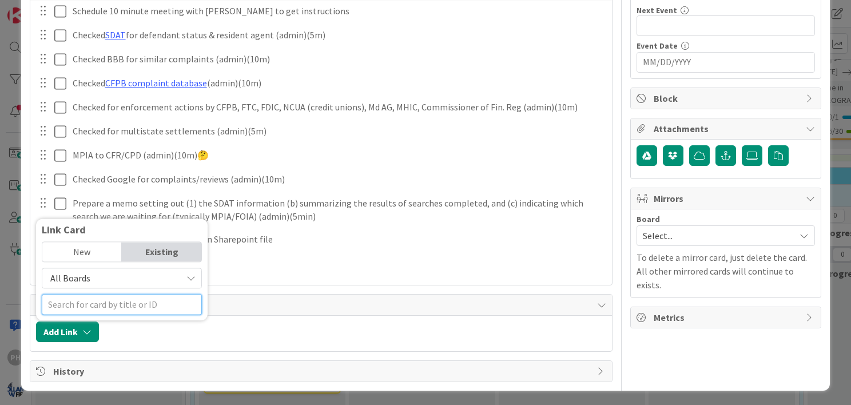
click at [87, 308] on input "text" at bounding box center [122, 304] width 160 height 21
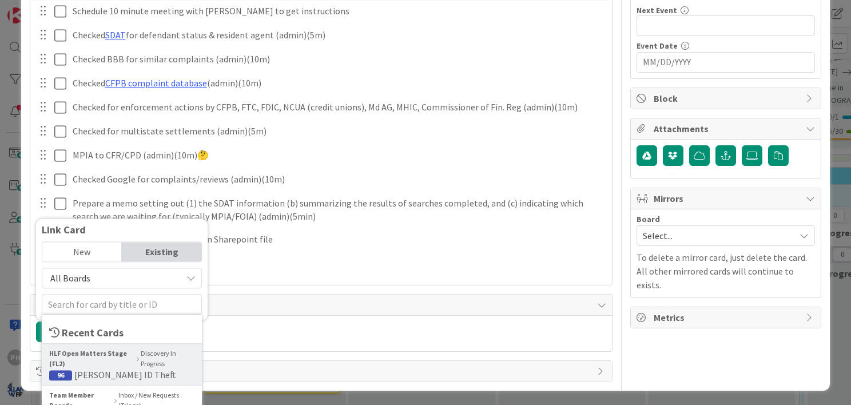
click at [76, 352] on b "HLF Open Matters Stage (FL2)" at bounding box center [91, 359] width 85 height 21
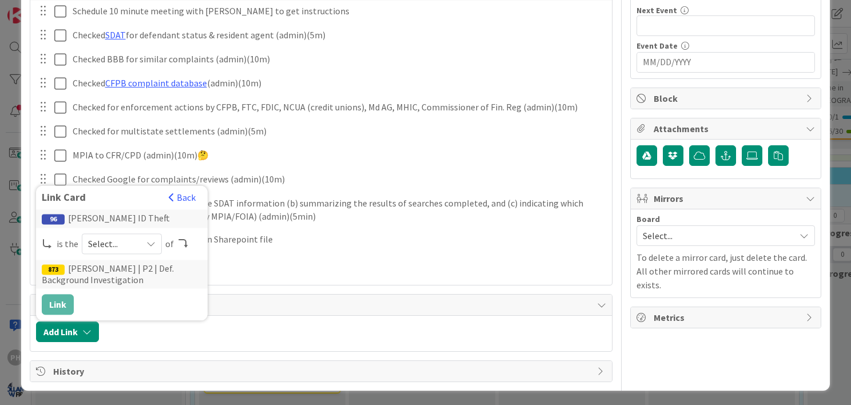
click at [147, 240] on icon at bounding box center [150, 244] width 9 height 9
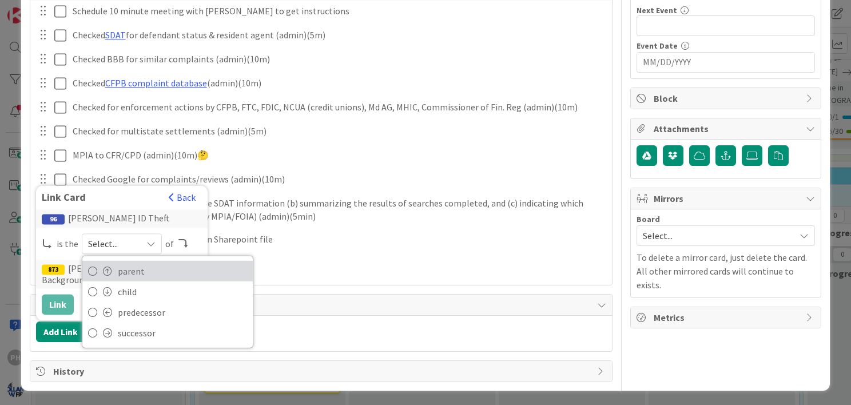
click at [128, 269] on span "parent" at bounding box center [182, 270] width 129 height 17
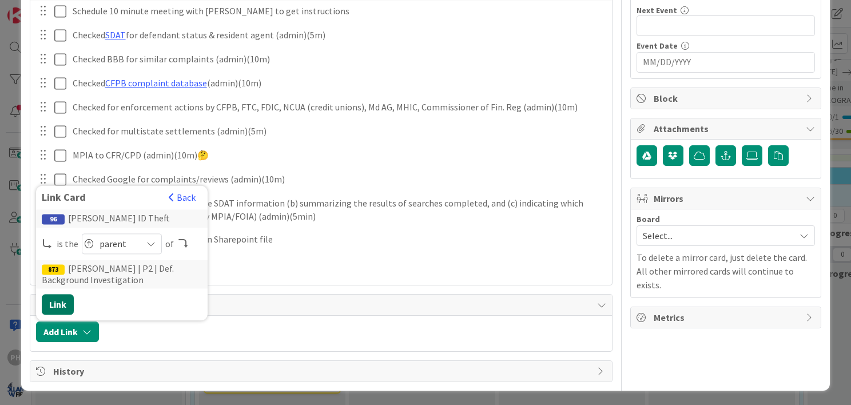
click at [58, 306] on button "Link" at bounding box center [58, 304] width 32 height 21
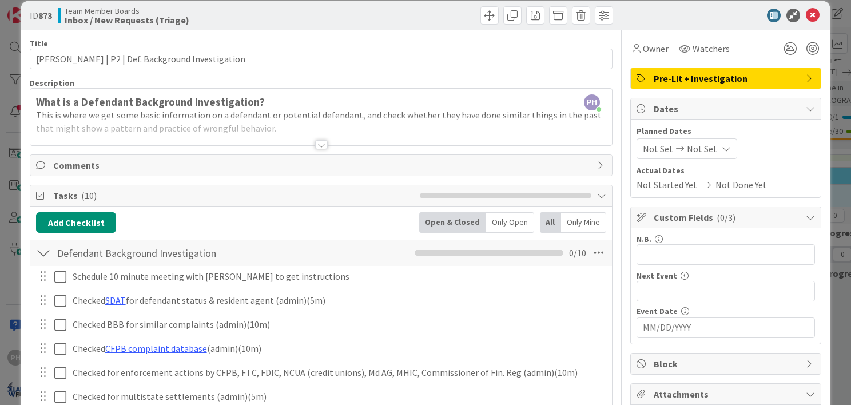
scroll to position [0, 0]
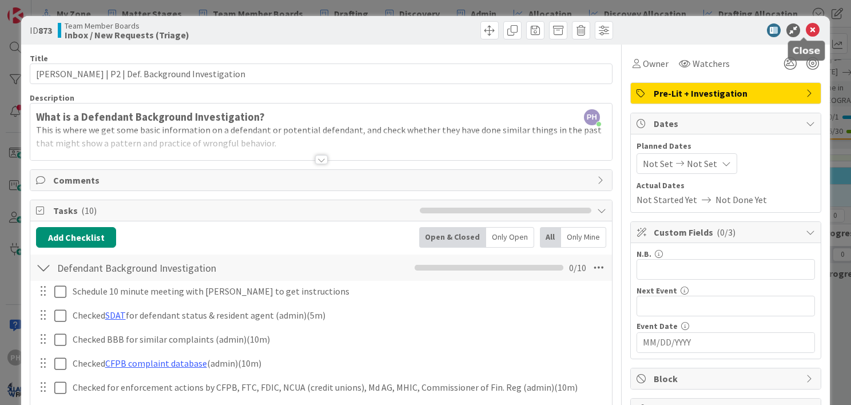
click at [806, 30] on icon at bounding box center [813, 30] width 14 height 14
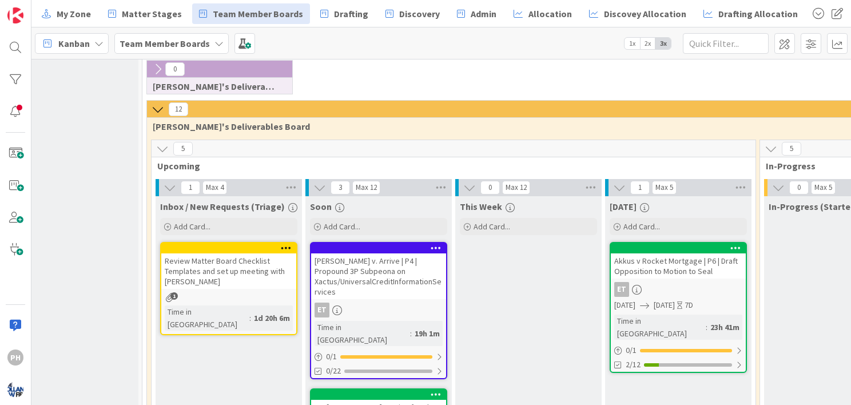
scroll to position [636, 43]
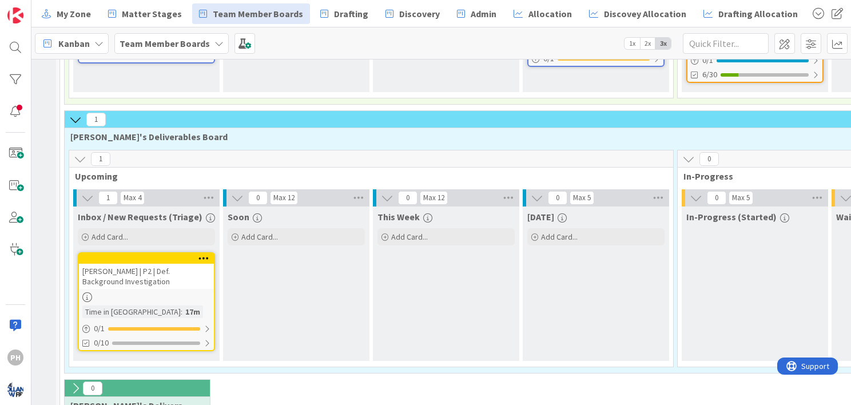
scroll to position [277, 126]
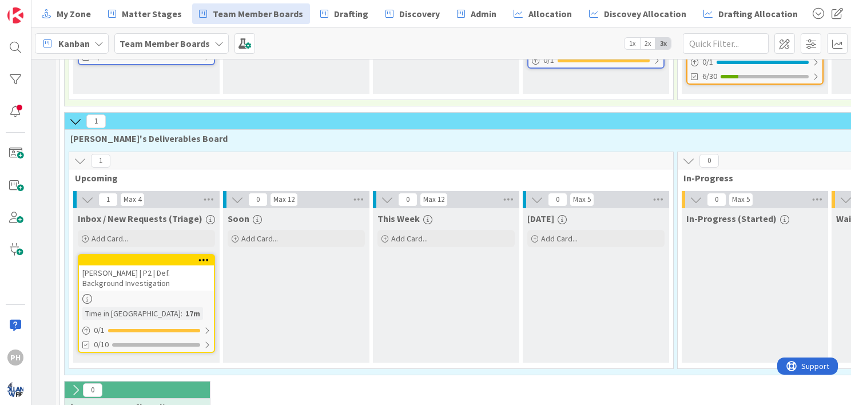
click at [152, 265] on div "[PERSON_NAME] | P2 | Def. Background Investigation" at bounding box center [146, 277] width 135 height 25
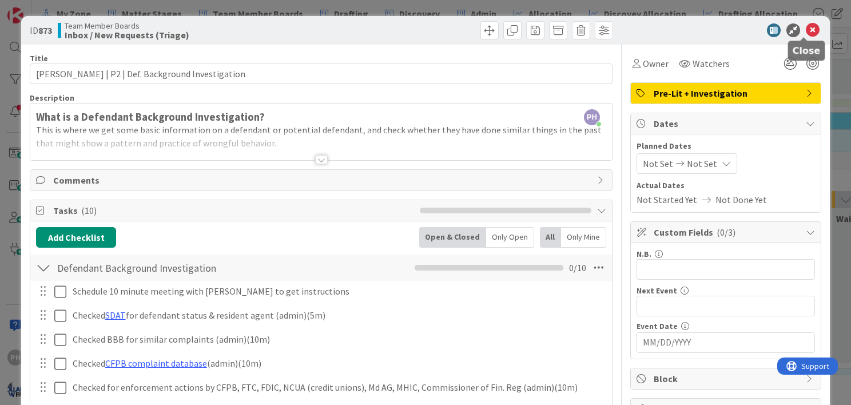
click at [806, 27] on icon at bounding box center [813, 30] width 14 height 14
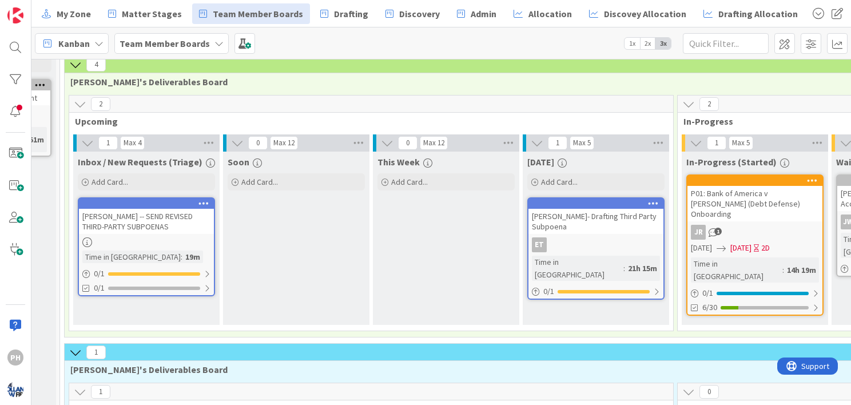
scroll to position [46, 126]
click at [148, 210] on div "[PERSON_NAME] -- SEND REVISED THIRD-PARTY SUBPOENAS" at bounding box center [146, 221] width 135 height 25
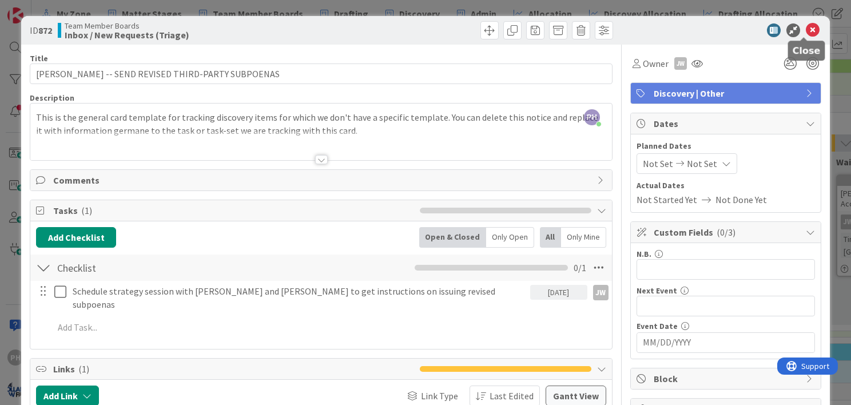
click at [806, 25] on icon at bounding box center [813, 30] width 14 height 14
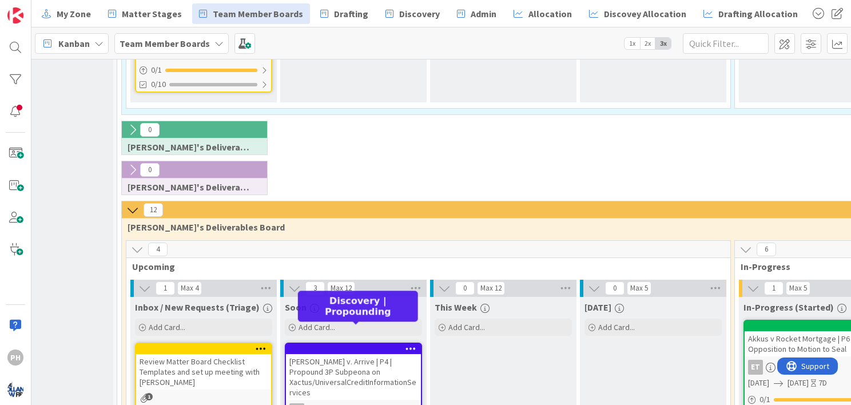
scroll to position [535, 69]
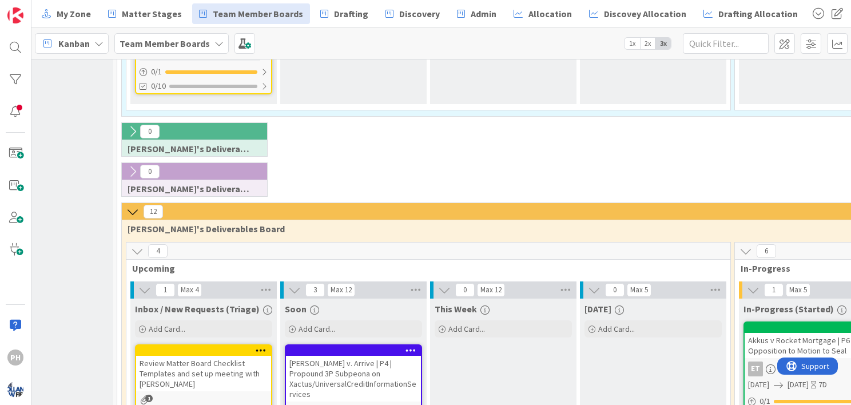
click at [131, 165] on icon at bounding box center [132, 171] width 13 height 13
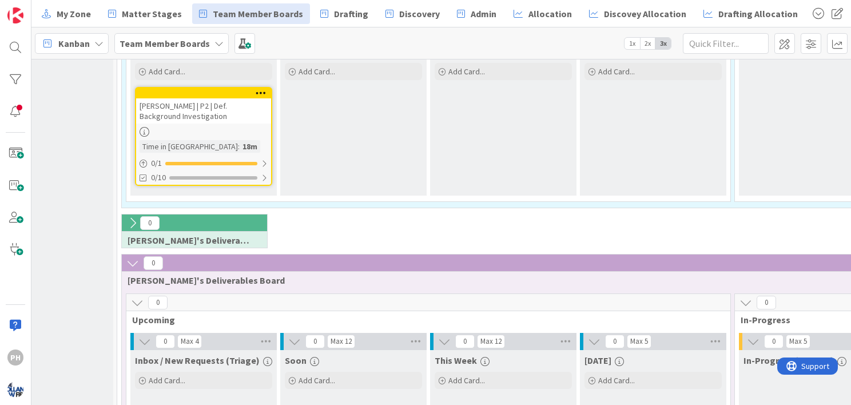
scroll to position [444, 69]
click at [133, 257] on icon at bounding box center [132, 263] width 13 height 13
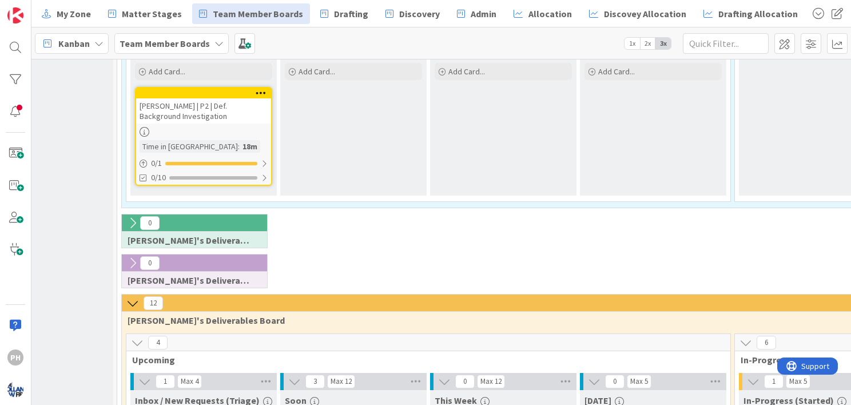
click at [133, 257] on icon at bounding box center [132, 263] width 13 height 13
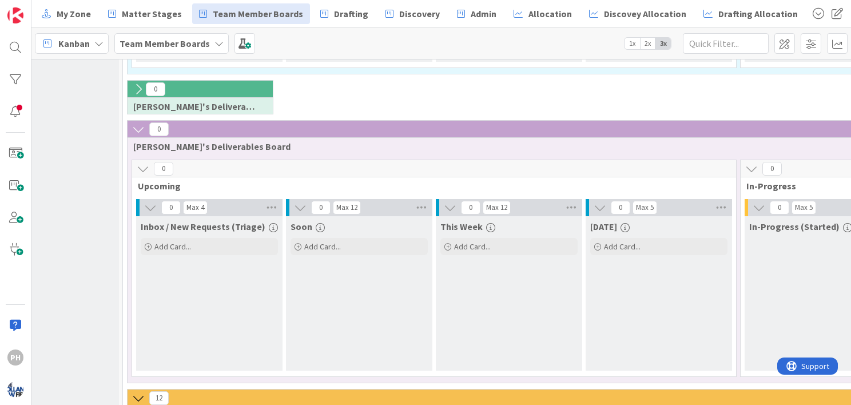
scroll to position [622, 62]
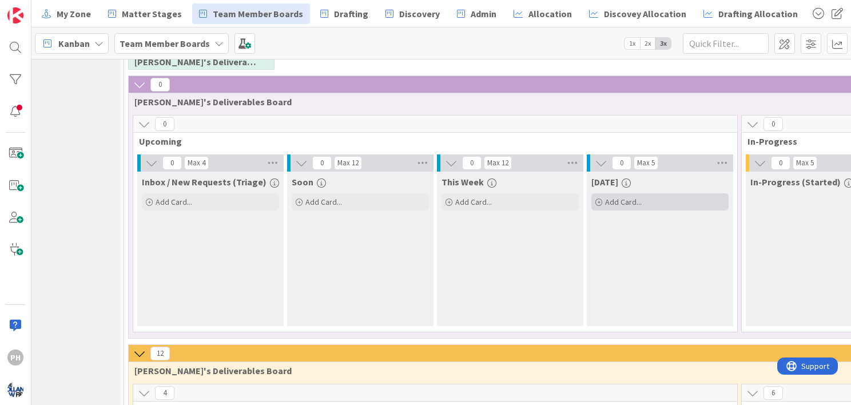
click at [599, 199] on icon at bounding box center [598, 202] width 7 height 7
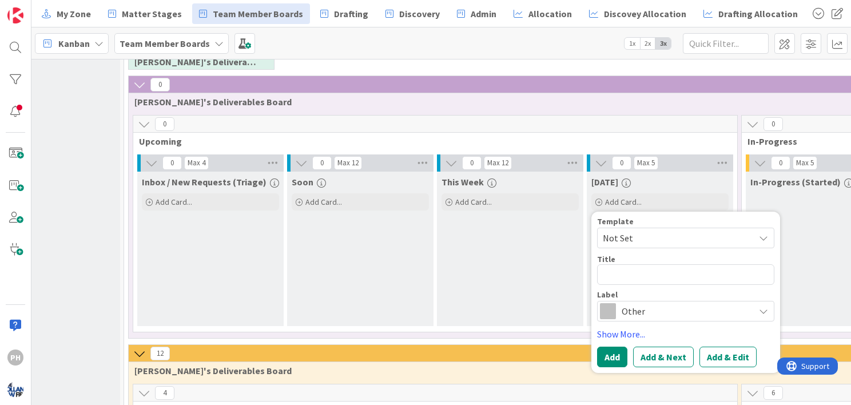
click at [635, 303] on span "Other" at bounding box center [684, 311] width 127 height 16
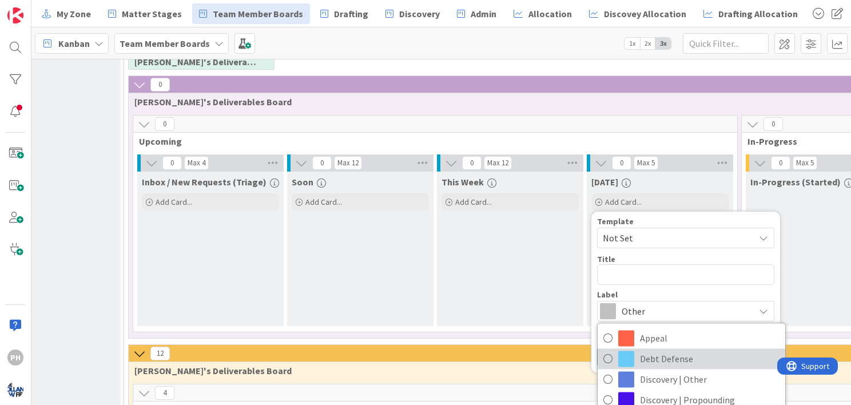
click at [651, 350] on span "Debt Defense" at bounding box center [710, 358] width 140 height 17
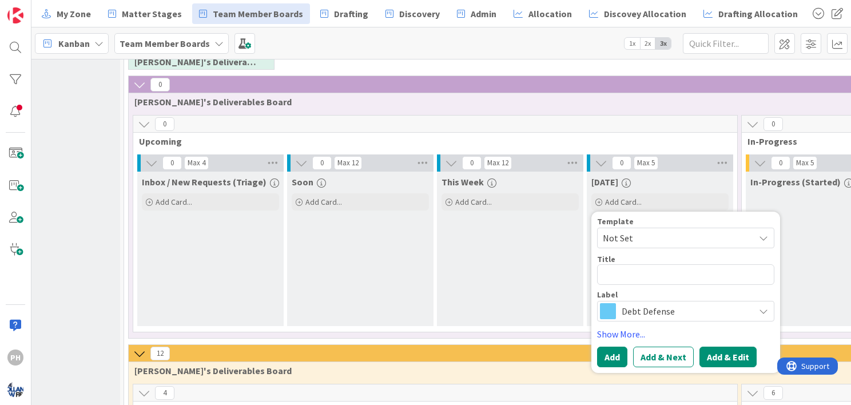
click at [712, 346] on button "Add & Edit" at bounding box center [727, 356] width 57 height 21
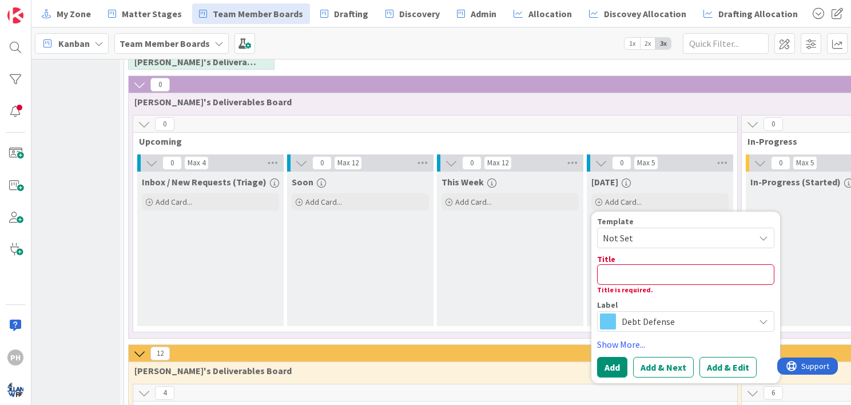
click at [688, 230] on span "Not Set" at bounding box center [674, 237] width 143 height 15
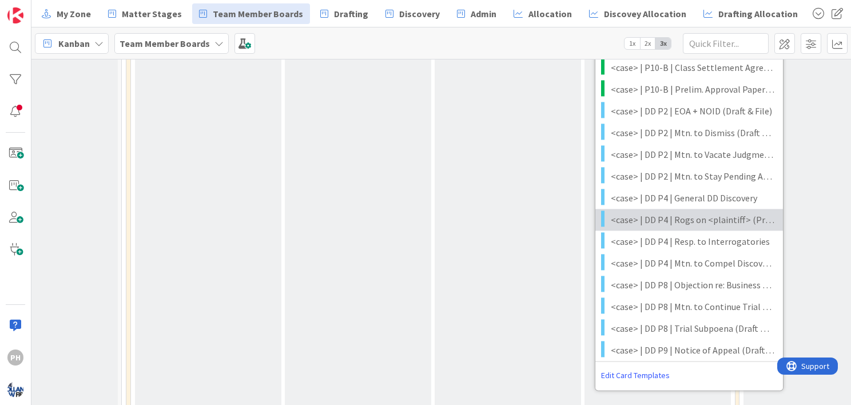
scroll to position [1495, 64]
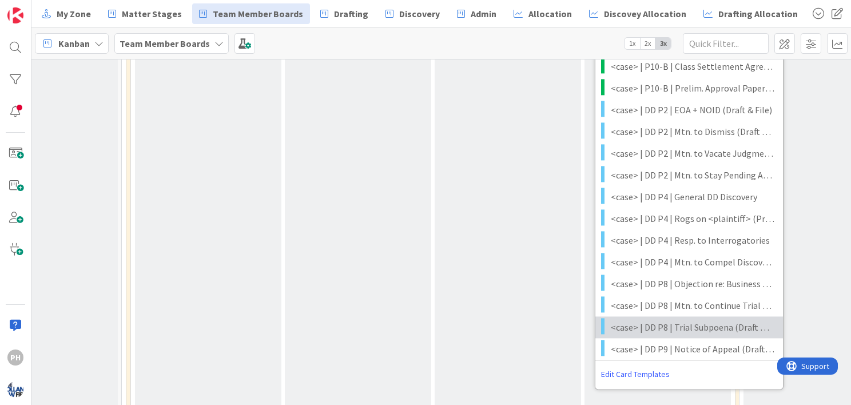
click at [682, 320] on span "<case> | DD P8 | Trial Subpoena (Draft & File)" at bounding box center [693, 327] width 164 height 15
type textarea "x"
type textarea "<case> | DD P8 | Trial Subpoena (Draft & File)"
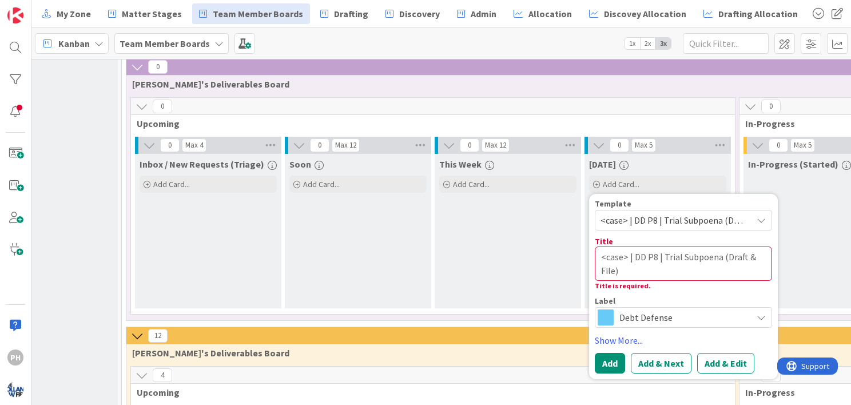
scroll to position [647, 64]
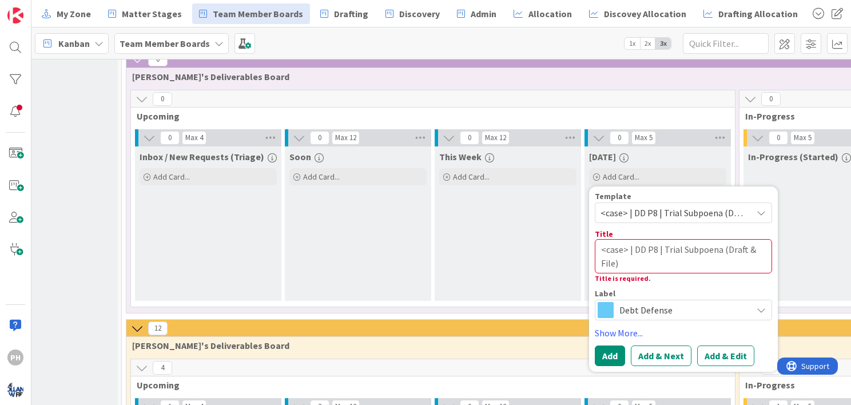
click at [676, 151] on div "[DATE]" at bounding box center [657, 156] width 137 height 11
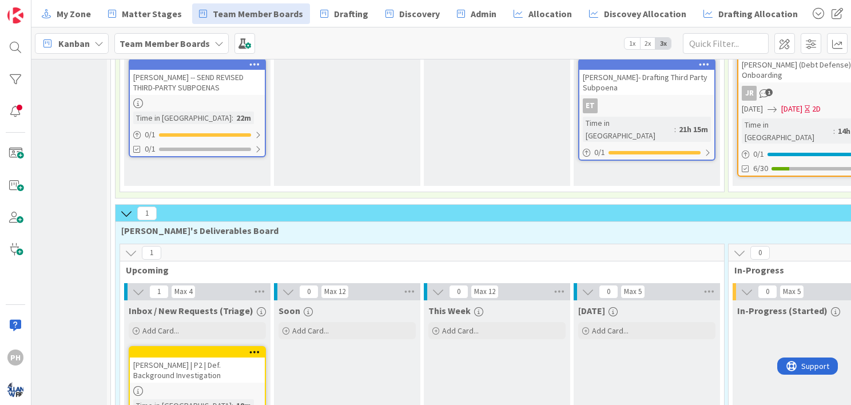
scroll to position [0, 75]
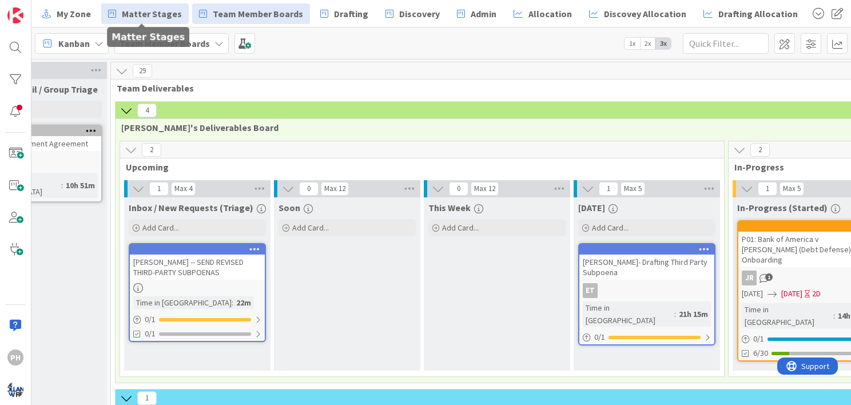
click at [142, 12] on span "Matter Stages" at bounding box center [152, 14] width 60 height 14
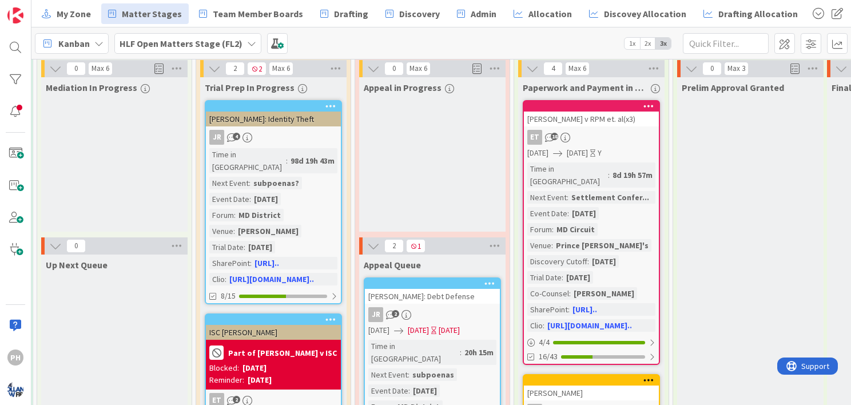
scroll to position [45, 1581]
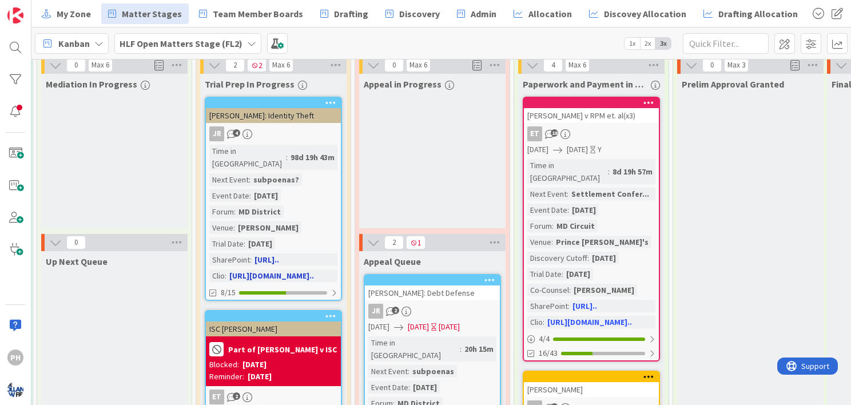
click at [281, 189] on div "[DATE]" at bounding box center [266, 195] width 30 height 13
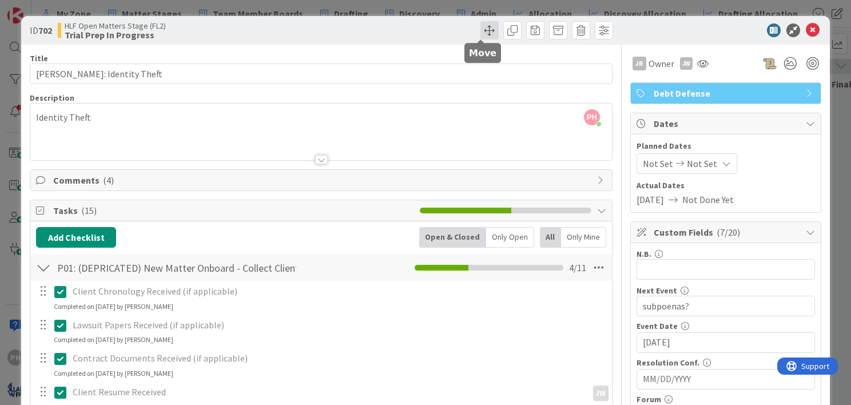
click at [480, 31] on span at bounding box center [489, 30] width 18 height 18
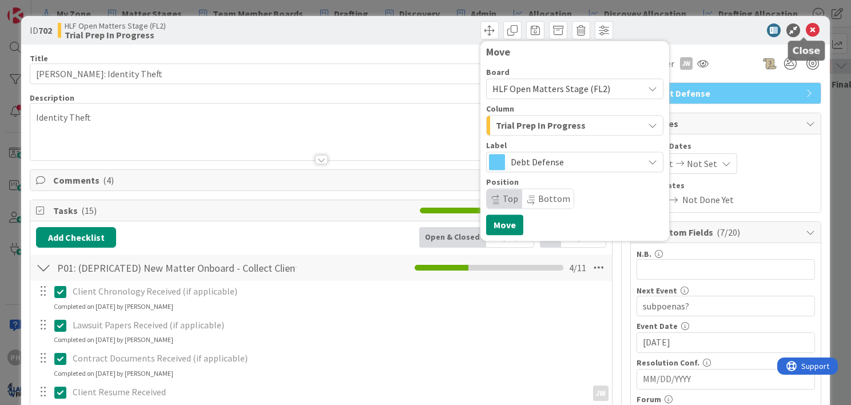
click at [806, 30] on icon at bounding box center [813, 30] width 14 height 14
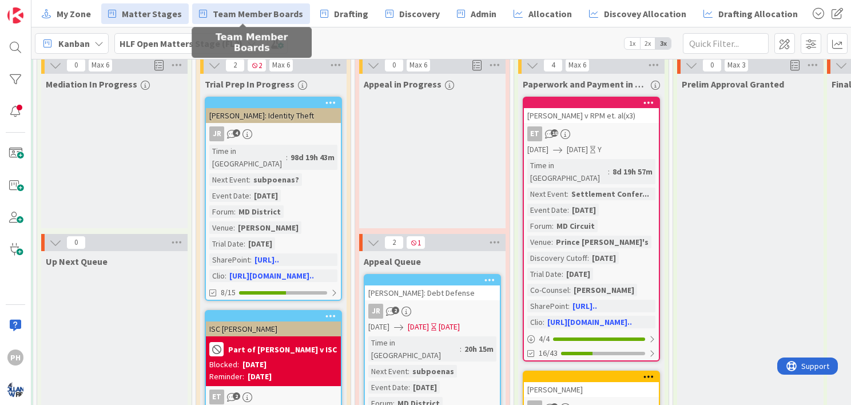
click at [231, 15] on span "Team Member Boards" at bounding box center [258, 14] width 90 height 14
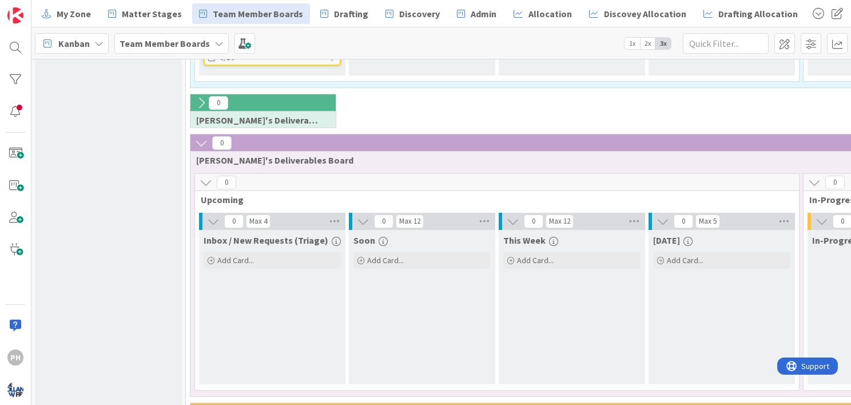
scroll to position [567, 0]
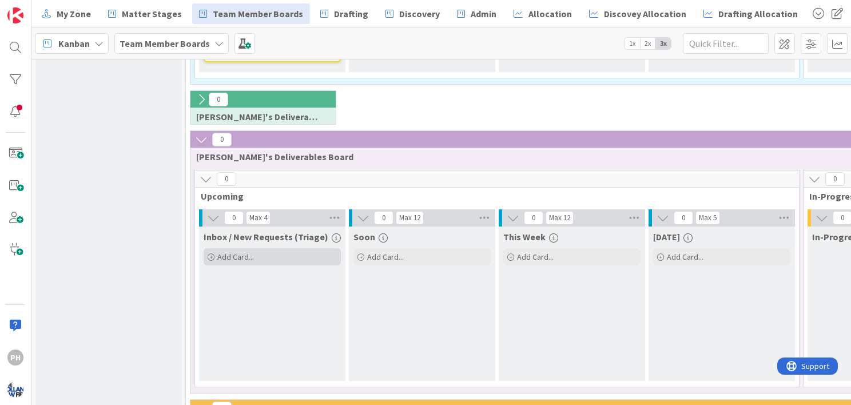
click at [214, 248] on div "Add Card..." at bounding box center [272, 256] width 137 height 17
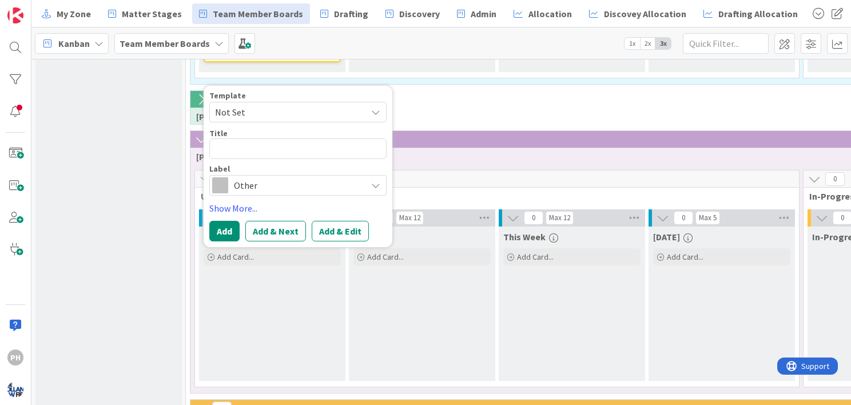
click at [259, 105] on span "Not Set" at bounding box center [286, 112] width 143 height 15
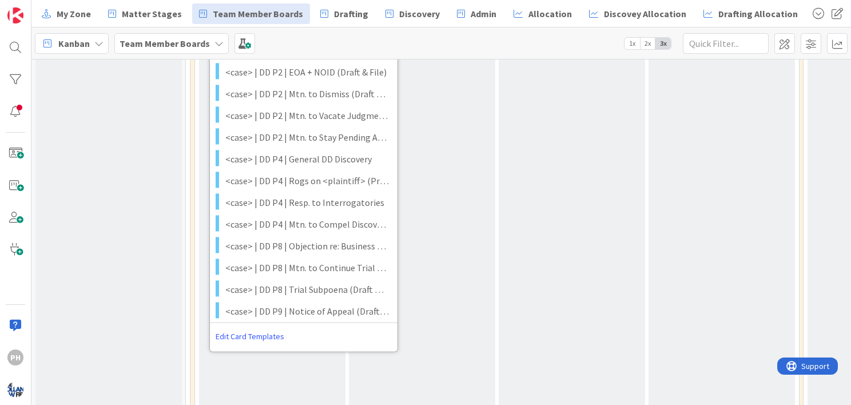
scroll to position [1532, 0]
click at [257, 326] on link "Edit Card Templates" at bounding box center [250, 336] width 80 height 21
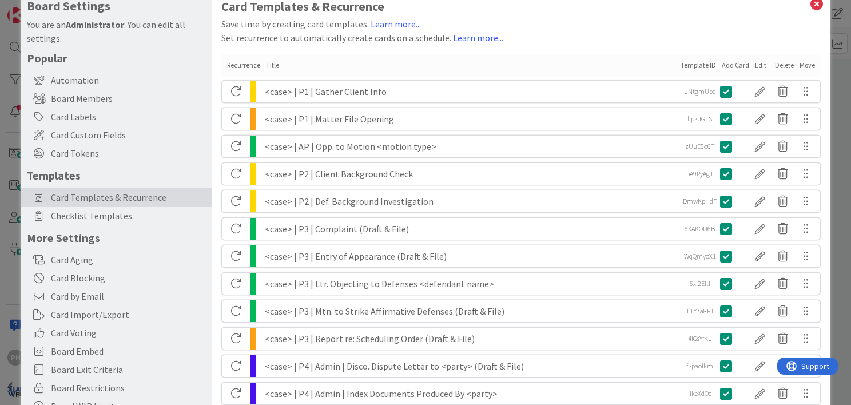
scroll to position [0, 0]
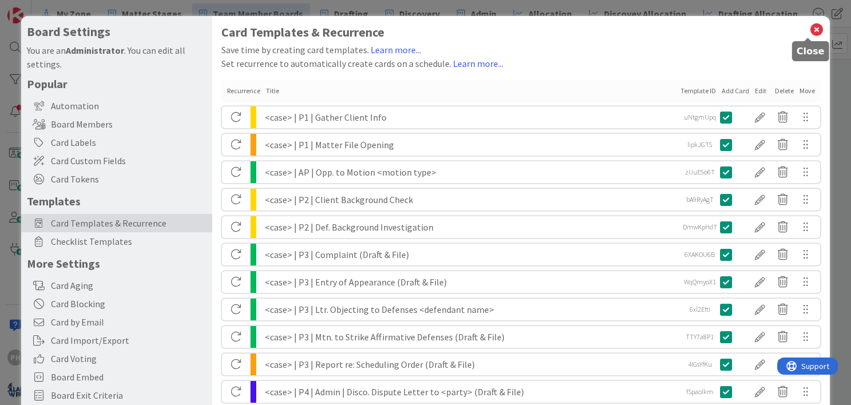
click at [809, 24] on icon at bounding box center [816, 30] width 15 height 16
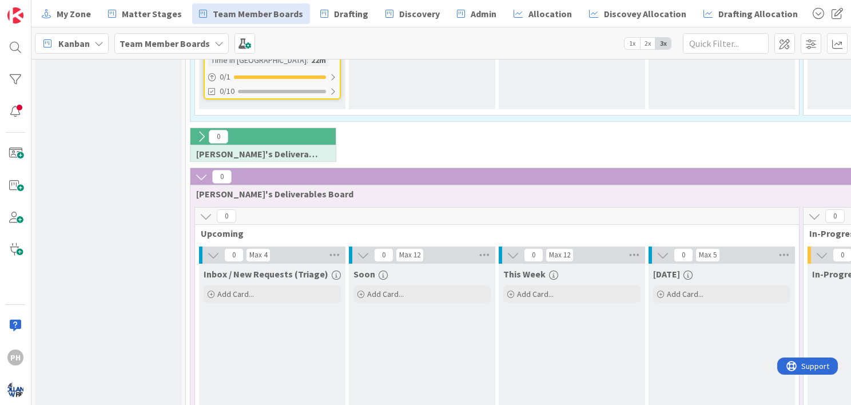
scroll to position [532, 0]
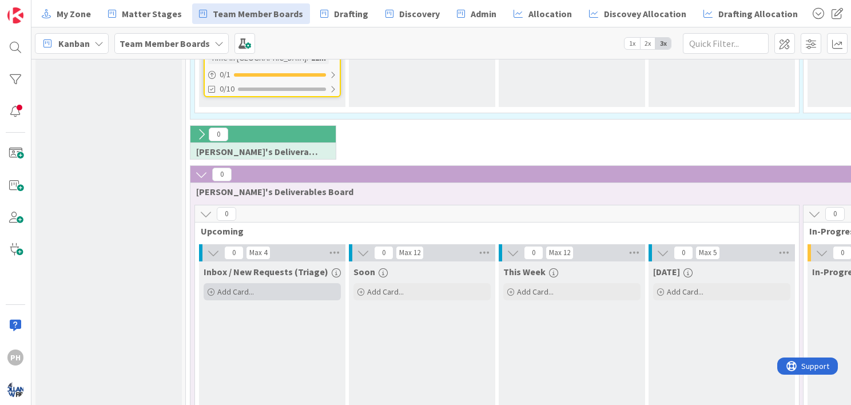
click at [213, 283] on div "Add Card..." at bounding box center [272, 291] width 137 height 17
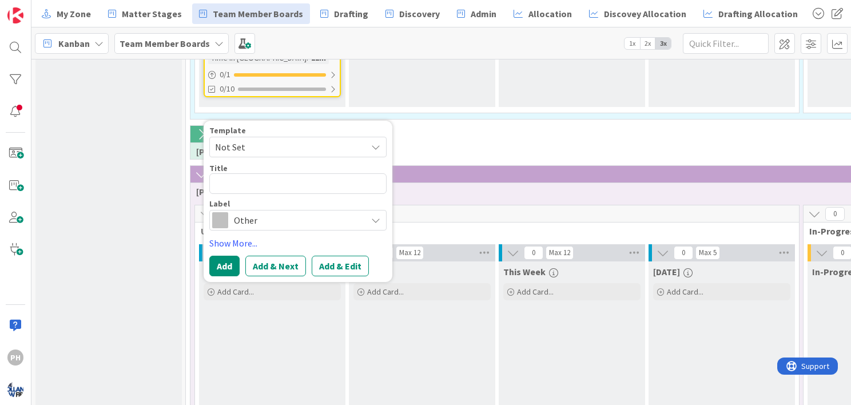
click at [276, 140] on span "Not Set" at bounding box center [286, 147] width 143 height 15
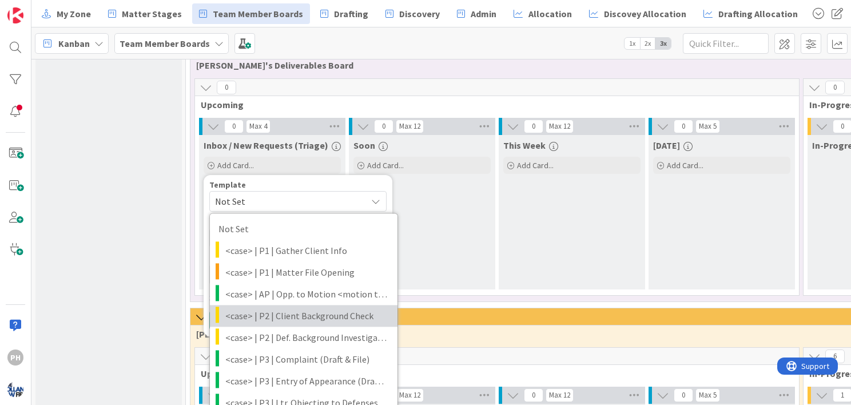
scroll to position [655, 0]
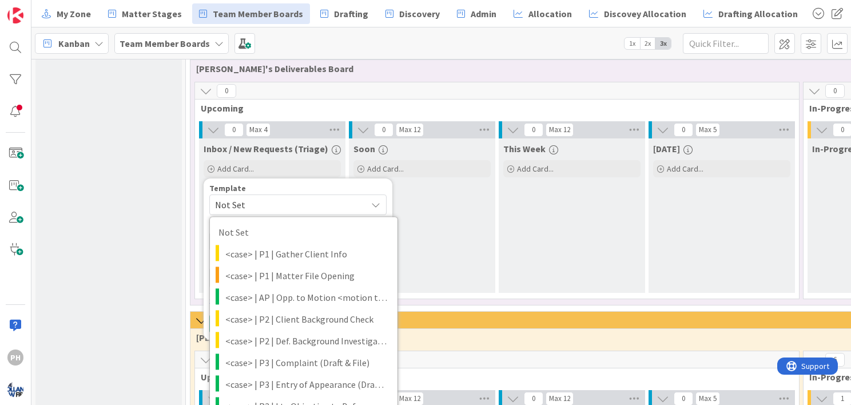
click at [460, 205] on div "Soon Add Card..." at bounding box center [422, 215] width 146 height 154
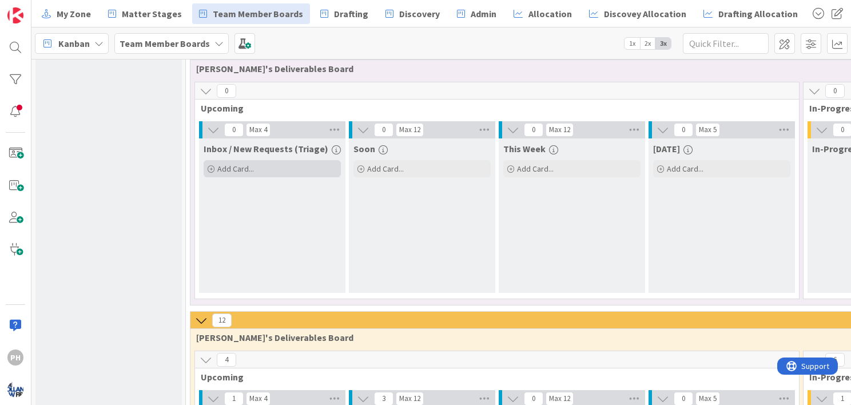
click at [279, 160] on div "Add Card..." at bounding box center [272, 168] width 137 height 17
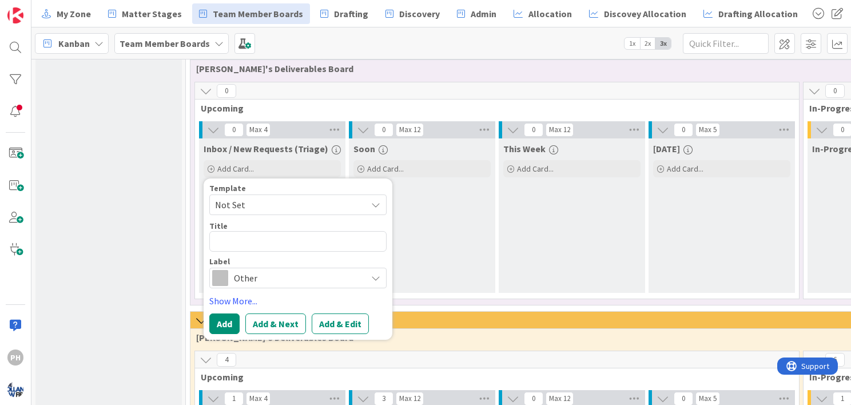
click at [376, 273] on icon at bounding box center [375, 277] width 9 height 9
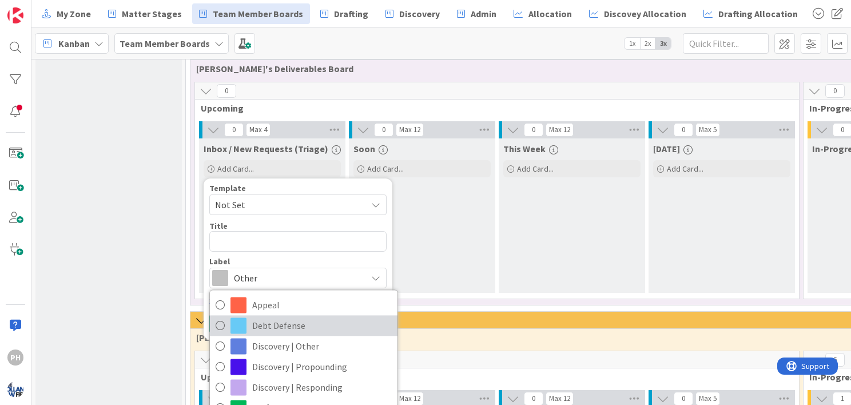
click at [293, 317] on span "Debt Defense" at bounding box center [322, 325] width 140 height 17
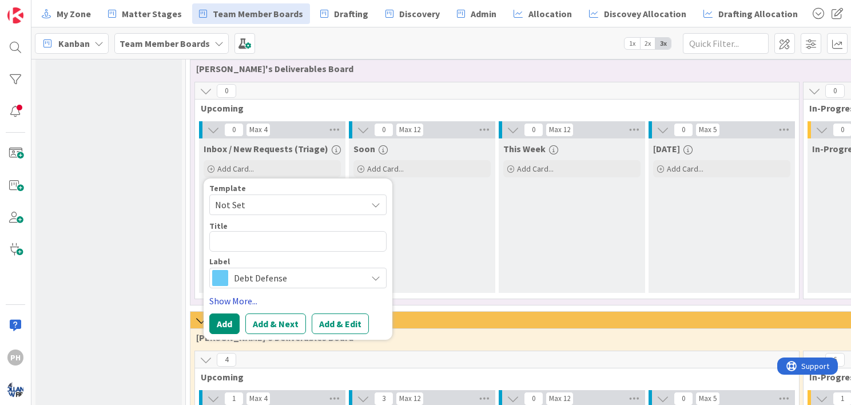
click at [239, 294] on link "Show More..." at bounding box center [297, 301] width 177 height 14
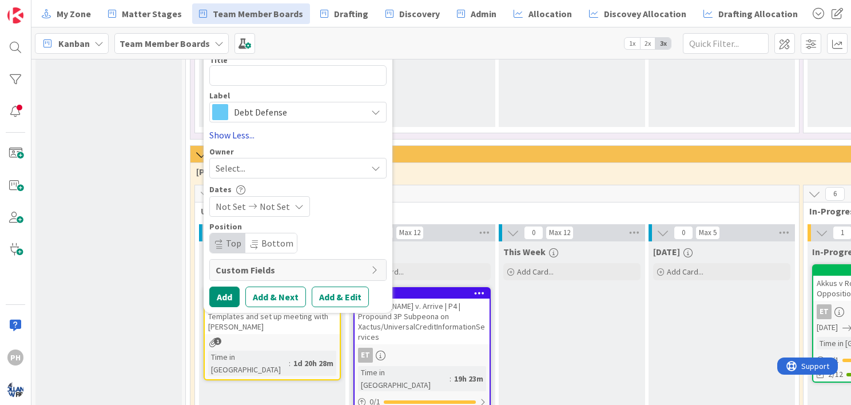
scroll to position [823, 0]
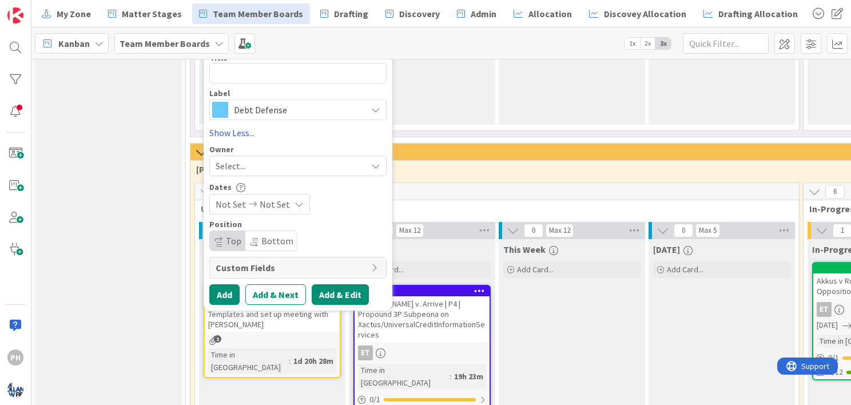
click at [328, 284] on button "Add & Edit" at bounding box center [340, 294] width 57 height 21
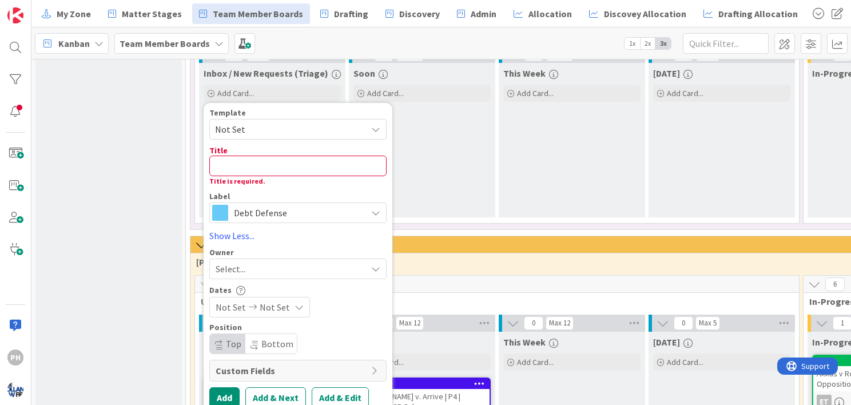
scroll to position [727, 0]
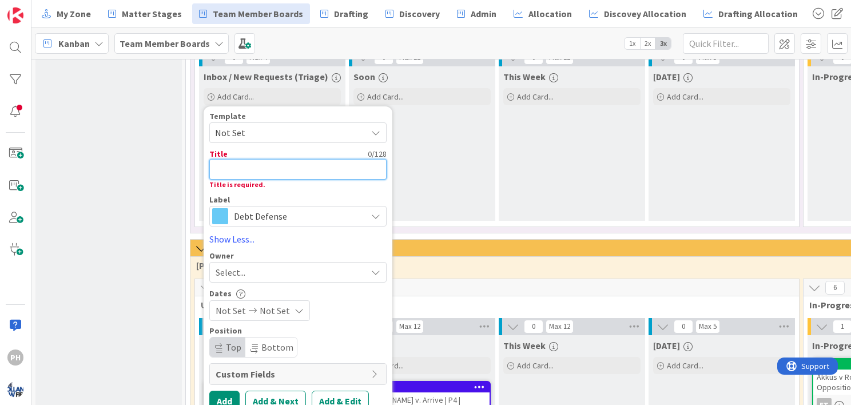
click at [265, 159] on textarea at bounding box center [297, 169] width 177 height 21
type textarea "x"
type textarea "M"
type textarea "x"
type textarea "Me"
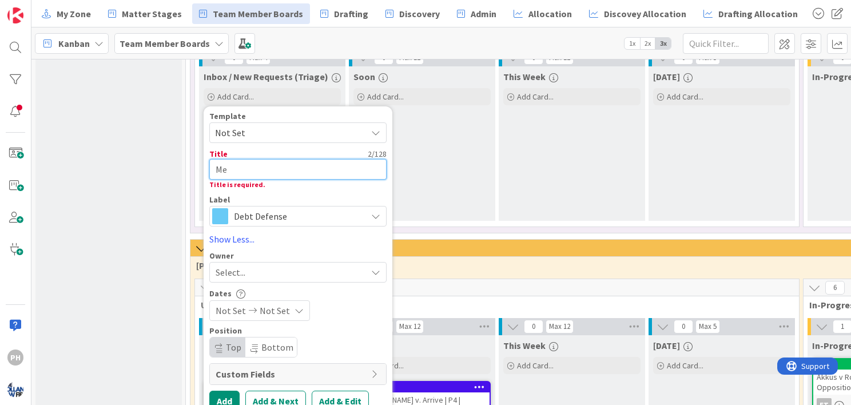
type textarea "x"
type textarea "Mey"
type textarea "x"
type textarea "Meye"
type textarea "x"
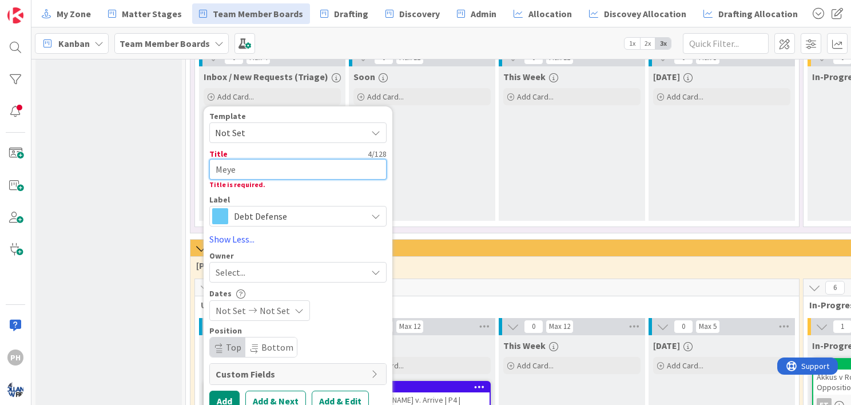
type textarea "Meyer"
type textarea "x"
type textarea "Meyers"
type textarea "x"
type textarea "Meyers"
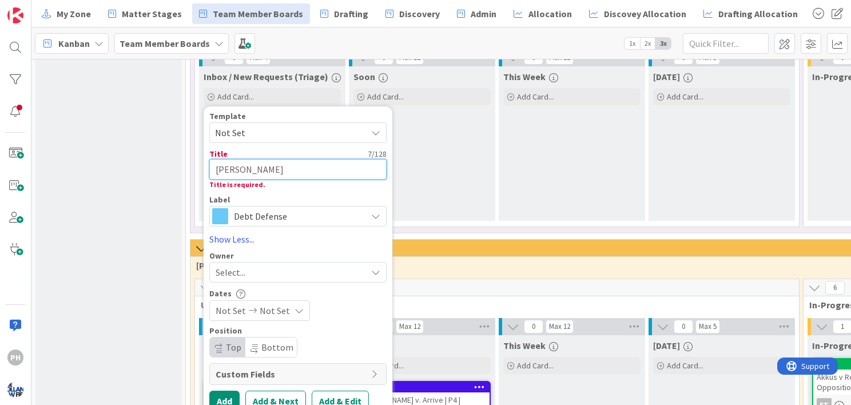
type textarea "x"
type textarea "Meyers -"
type textarea "x"
type textarea "Meyers -"
type textarea "x"
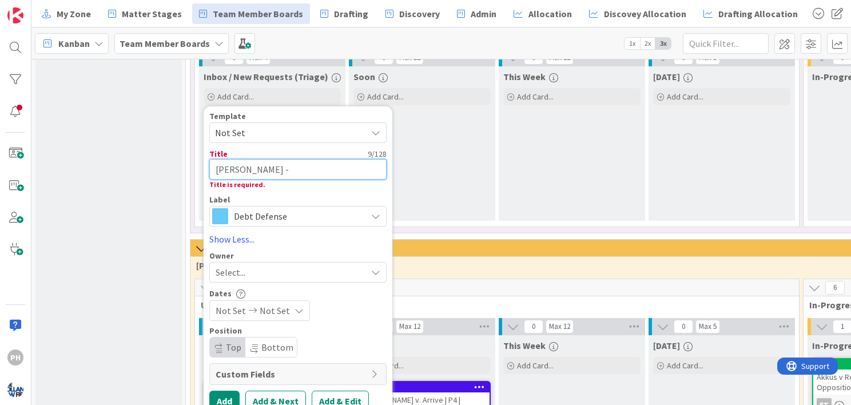
type textarea "Meyers - T"
type textarea "x"
type textarea "Meyers - Tr"
type textarea "x"
type textarea "Meyers - Tri"
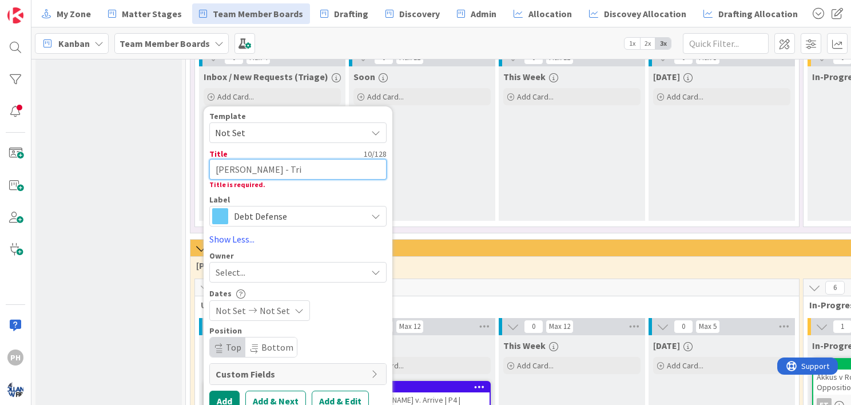
type textarea "x"
type textarea "Meyers - Trial"
type textarea "x"
type textarea "Meyers - Trial"
type textarea "x"
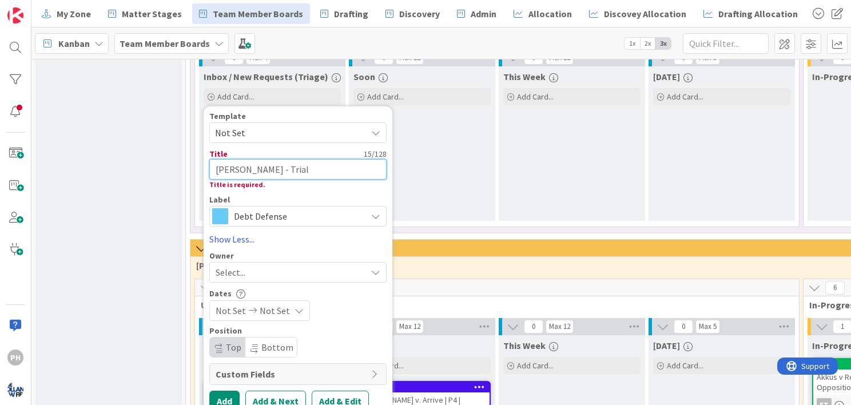
type textarea "Meyers - Trial P"
type textarea "x"
type textarea "Meyers - Trial Pr"
type textarea "x"
type textarea "Meyers - Trial Pre"
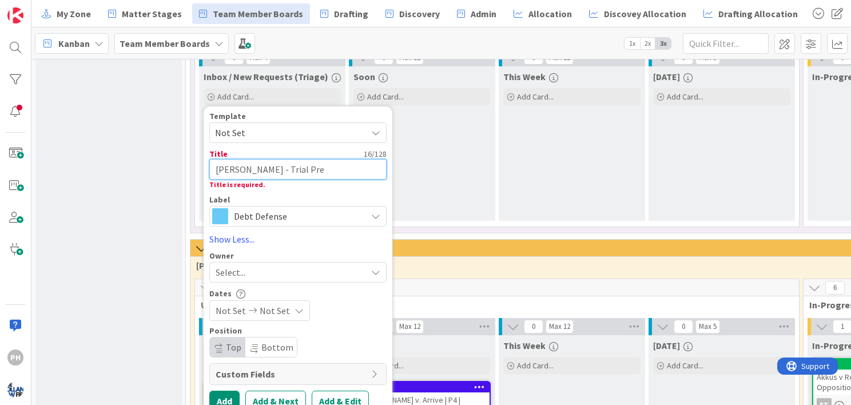
type textarea "x"
type textarea "[PERSON_NAME] - Trial Prep"
click at [338, 391] on button "Add & Edit" at bounding box center [340, 401] width 57 height 21
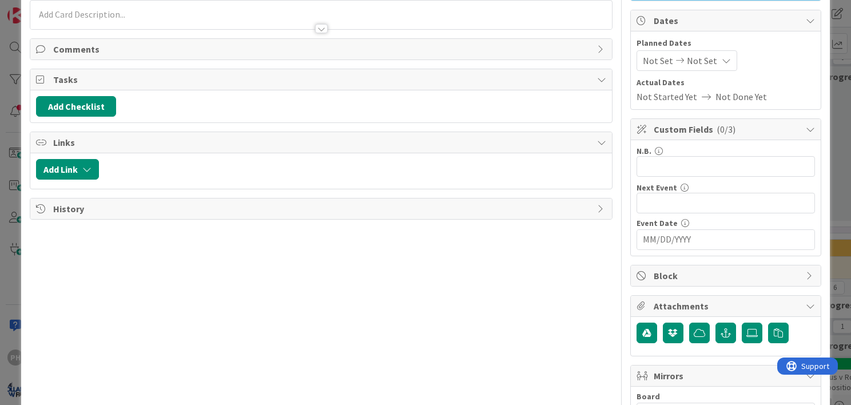
scroll to position [105, 0]
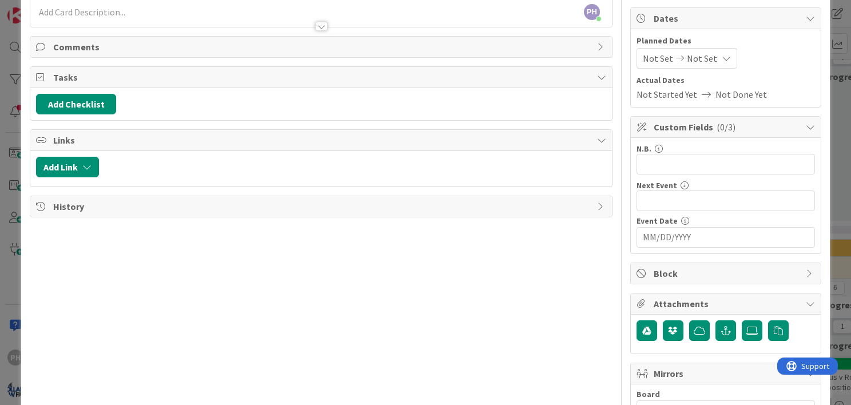
click at [88, 154] on div "Add Link" at bounding box center [320, 168] width 581 height 35
drag, startPoint x: 88, startPoint y: 154, endPoint x: 87, endPoint y: 162, distance: 8.1
click at [87, 162] on icon "button" at bounding box center [86, 166] width 9 height 9
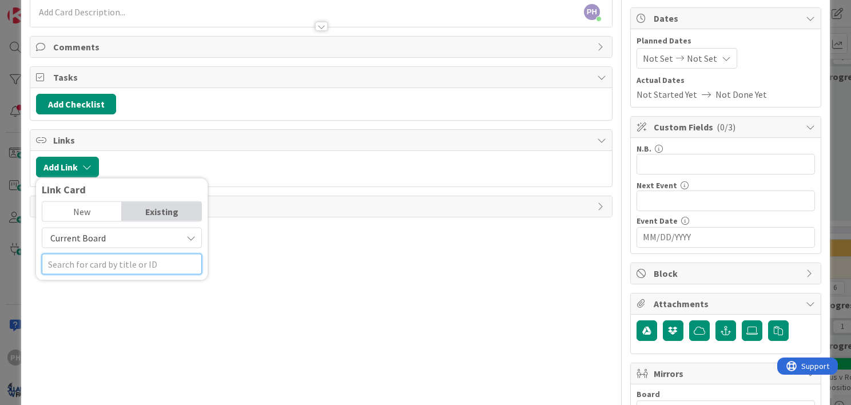
click at [99, 265] on input "text" at bounding box center [122, 264] width 160 height 21
type input "m"
click at [121, 232] on span "Current Board" at bounding box center [112, 238] width 128 height 16
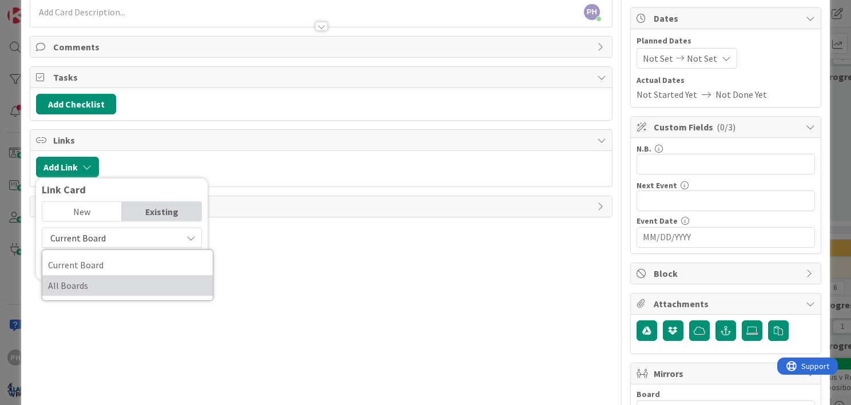
click at [89, 278] on span "All Boards" at bounding box center [127, 285] width 159 height 17
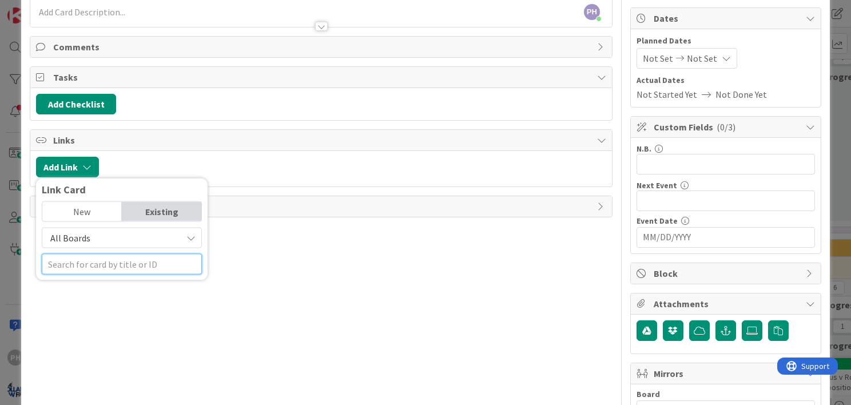
click at [85, 260] on input "text" at bounding box center [122, 264] width 160 height 21
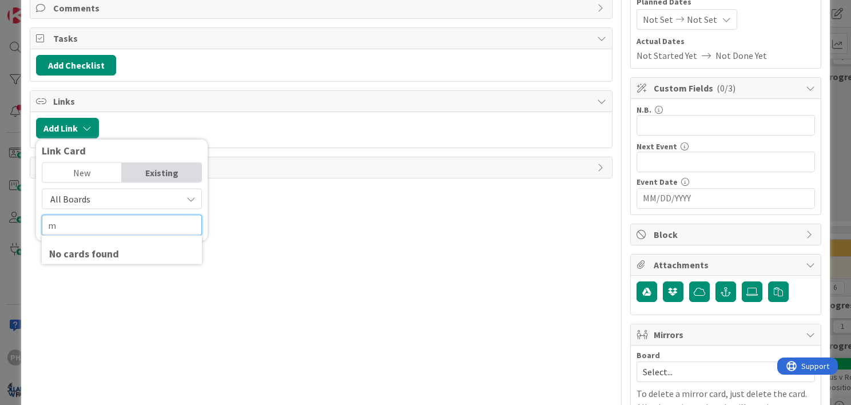
scroll to position [151, 0]
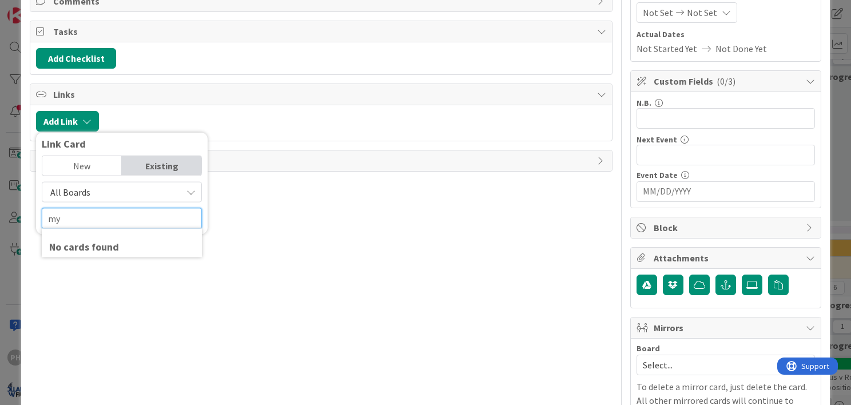
type input "m"
click at [78, 169] on div "New" at bounding box center [81, 165] width 79 height 19
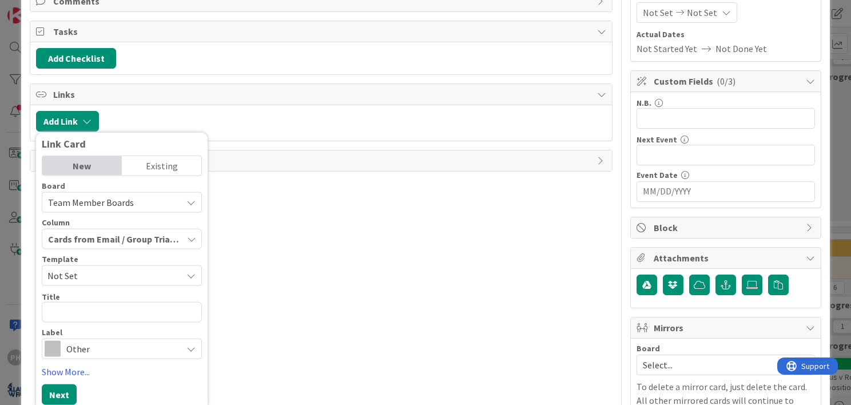
click at [158, 168] on div "Existing" at bounding box center [161, 165] width 79 height 19
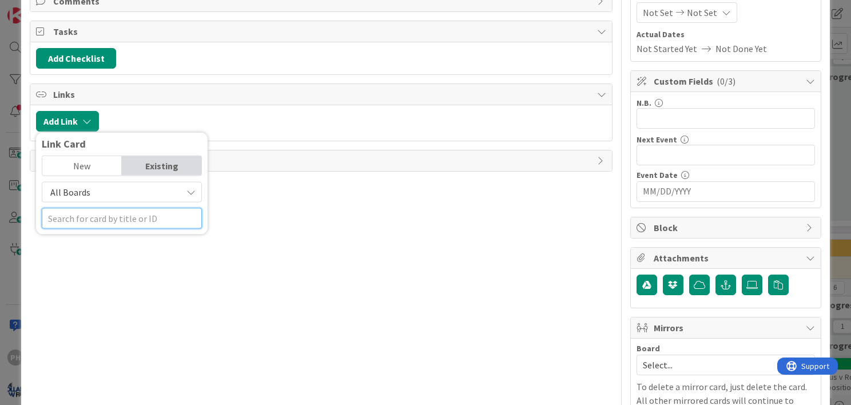
click at [89, 221] on input "text" at bounding box center [122, 218] width 160 height 21
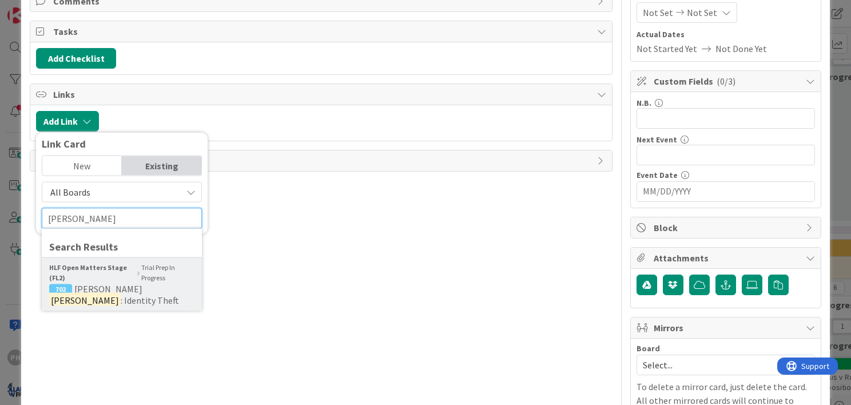
type input "myers"
click at [73, 283] on span "702 Adam Myers : Identity Theft" at bounding box center [121, 294] width 145 height 23
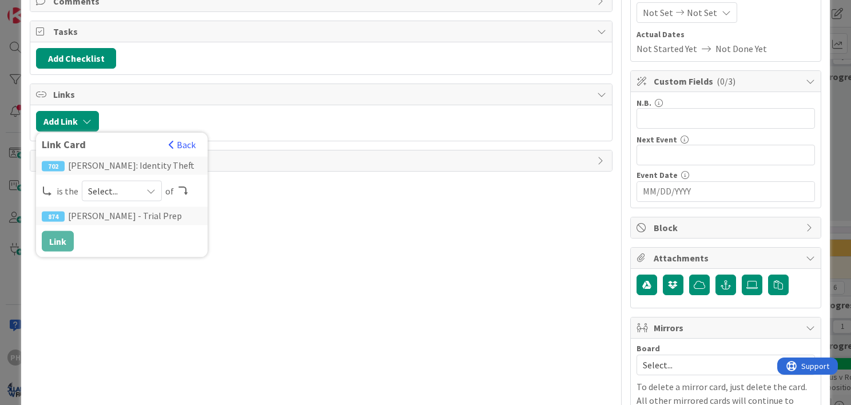
click at [142, 190] on div "Select..." at bounding box center [122, 191] width 80 height 21
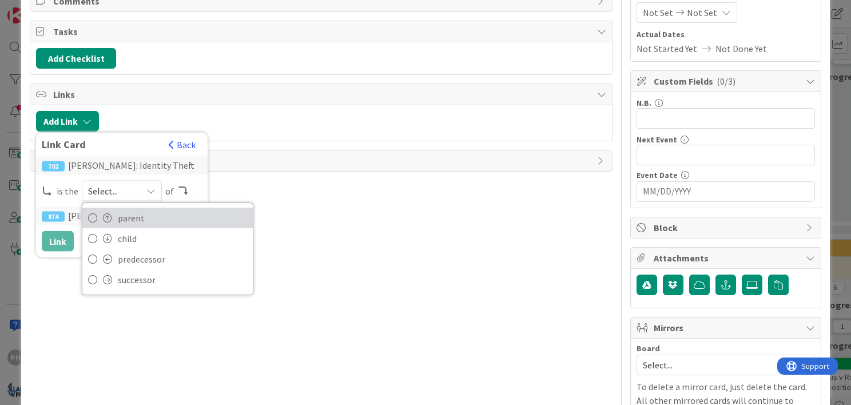
click at [128, 222] on span "parent" at bounding box center [182, 217] width 129 height 17
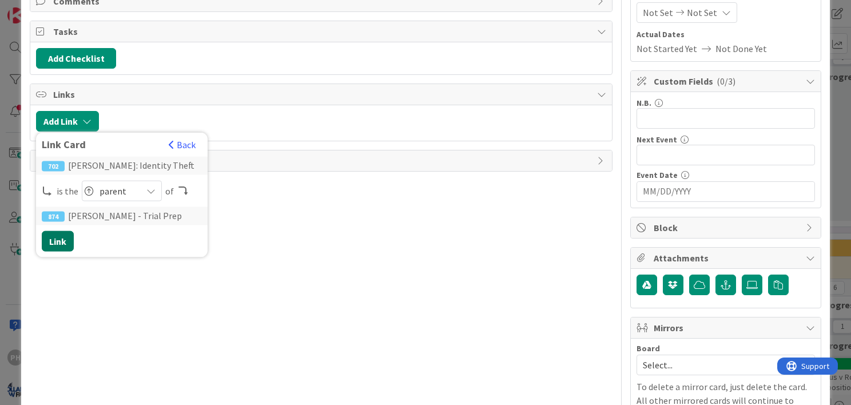
click at [50, 238] on button "Link" at bounding box center [58, 241] width 32 height 21
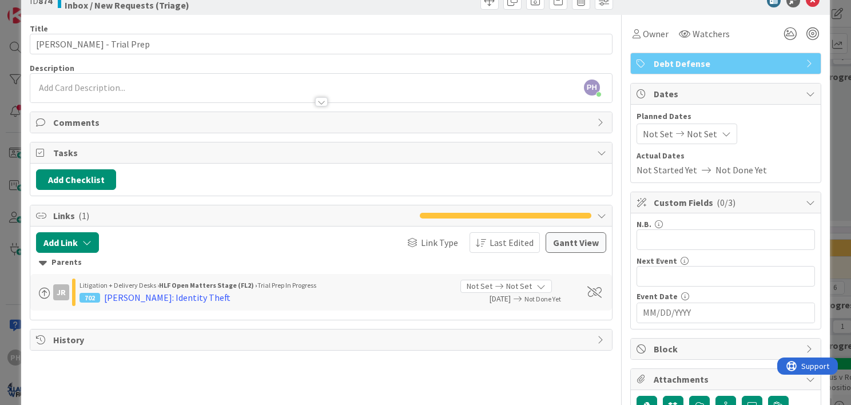
scroll to position [0, 0]
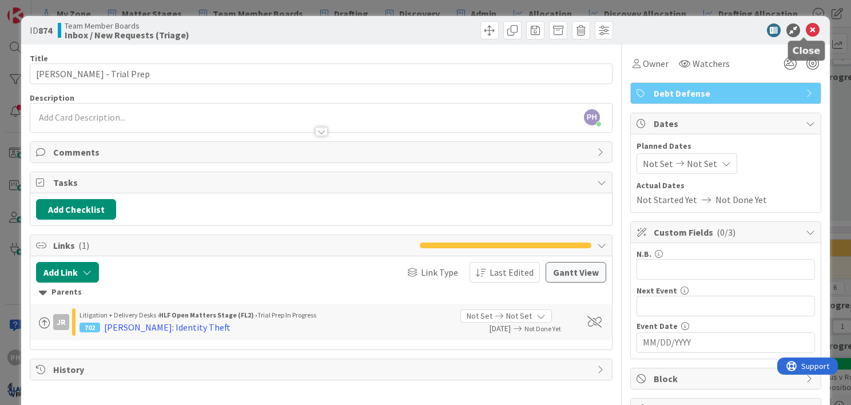
click at [806, 31] on icon at bounding box center [813, 30] width 14 height 14
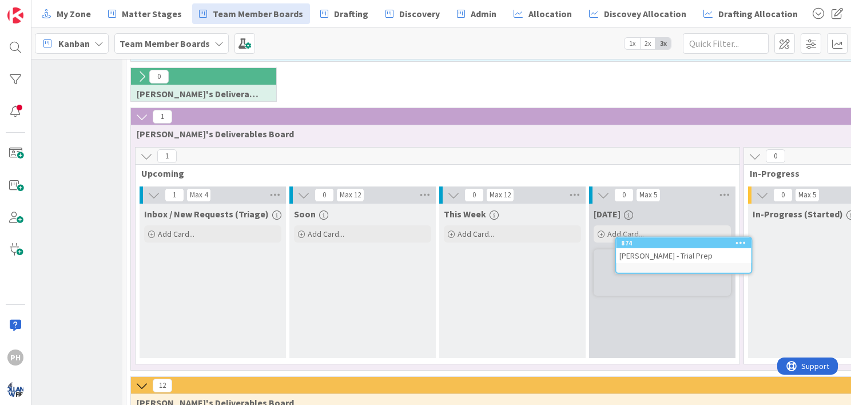
scroll to position [590, 61]
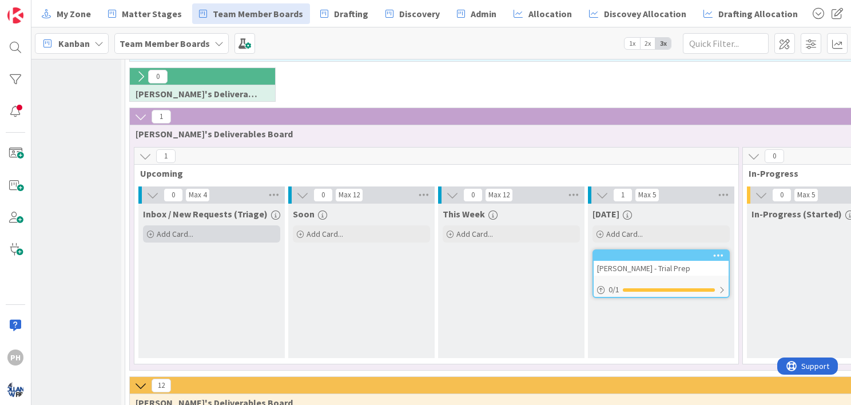
click at [154, 225] on div "Add Card..." at bounding box center [211, 233] width 137 height 17
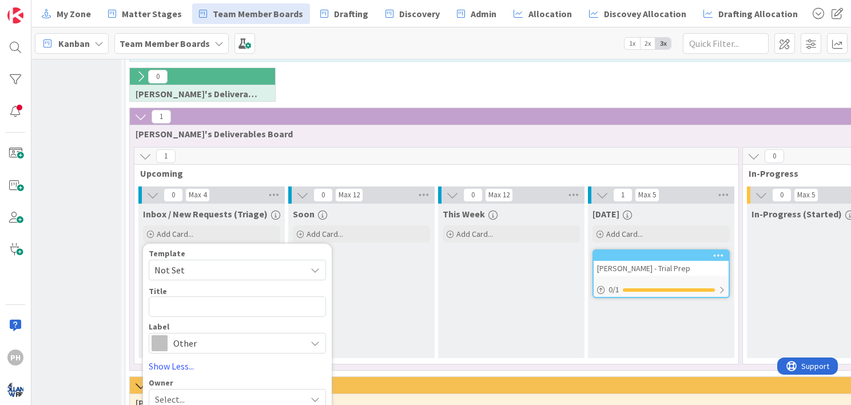
click at [313, 265] on icon at bounding box center [314, 269] width 9 height 9
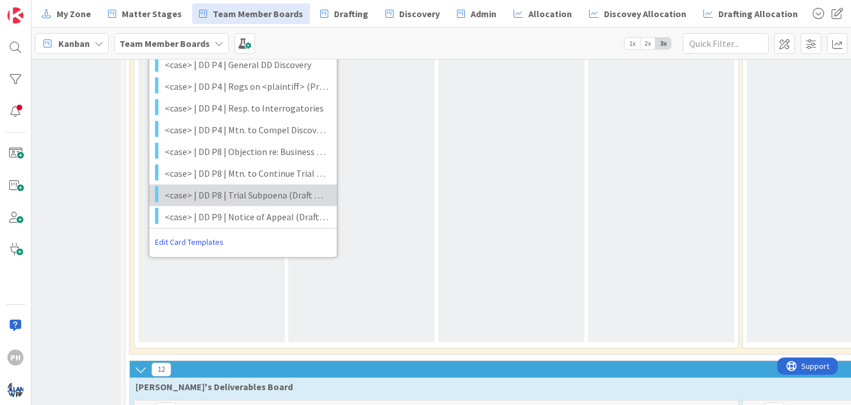
scroll to position [1624, 61]
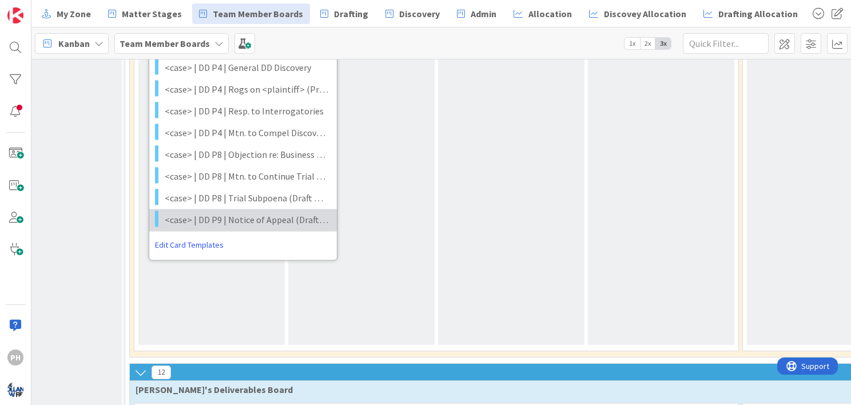
click at [248, 212] on span "<case> | DD P9 | Notice of Appeal (Draft & File)" at bounding box center [247, 219] width 164 height 15
type textarea "x"
type textarea "<case> | DD P9 | Notice of Appeal (Draft & File)"
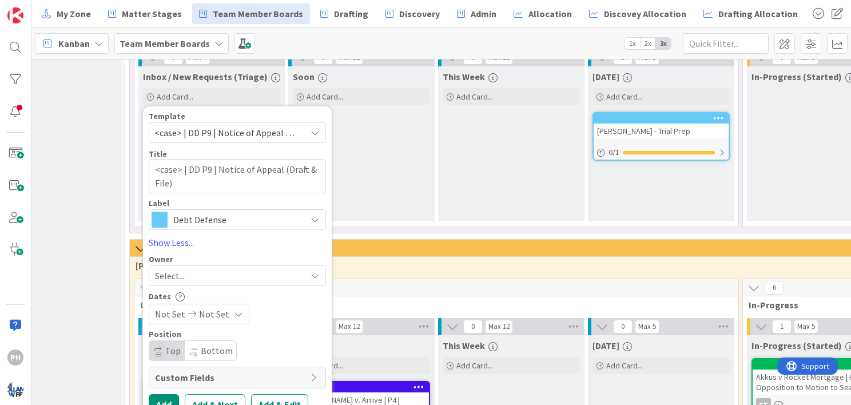
scroll to position [723, 61]
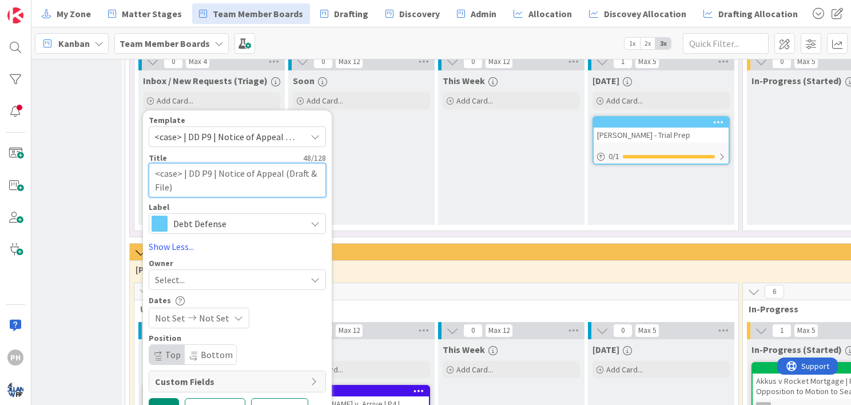
click at [176, 163] on textarea "<case> | DD P9 | Notice of Appeal (Draft & File)" at bounding box center [237, 180] width 177 height 34
drag, startPoint x: 180, startPoint y: 150, endPoint x: 152, endPoint y: 148, distance: 28.7
click at [152, 163] on textarea "<case> | DD P9 | Notice of Appeal (Draft & File)" at bounding box center [237, 180] width 177 height 34
type textarea "x"
type textarea "D | DD P9 | Notice of Appeal (Draft & File)"
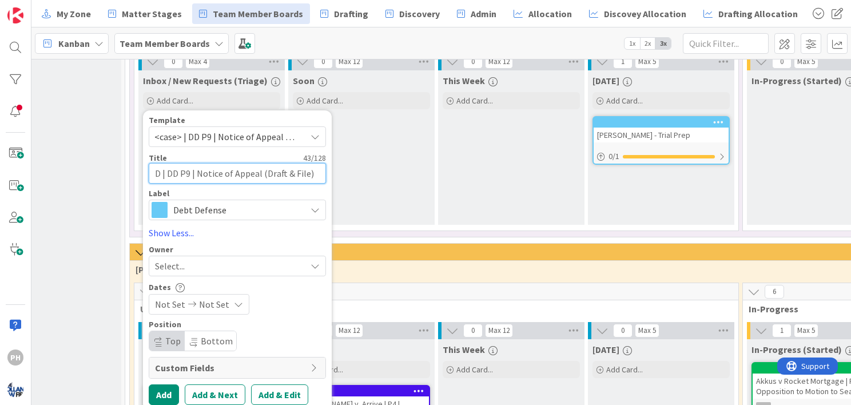
type textarea "x"
type textarea "DRE | DD P9 | Notice of Appeal (Draft & File)"
type textarea "x"
type textarea "DRES | DD P9 | Notice of Appeal (Draft & File)"
type textarea "x"
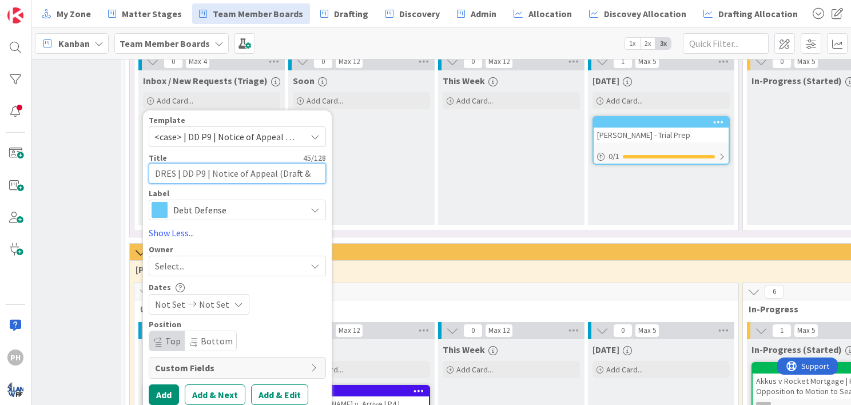
type textarea "DRESS | DD P9 | Notice of Appeal (Draft & File)"
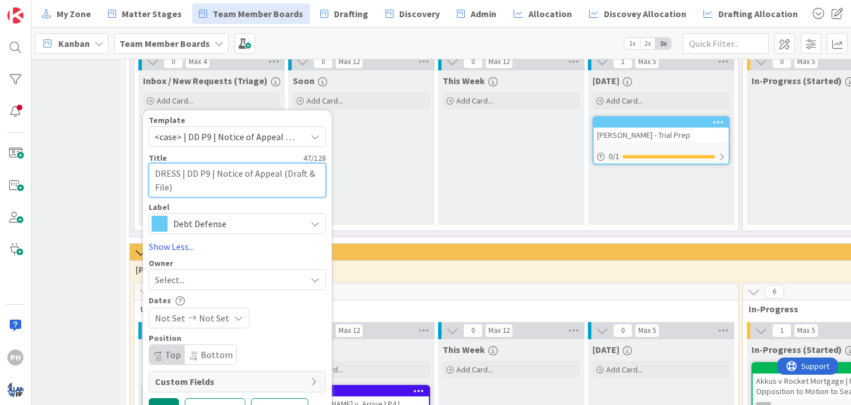
type textarea "x"
type textarea "DRESSE | DD P9 | Notice of Appeal (Draft & File)"
type textarea "x"
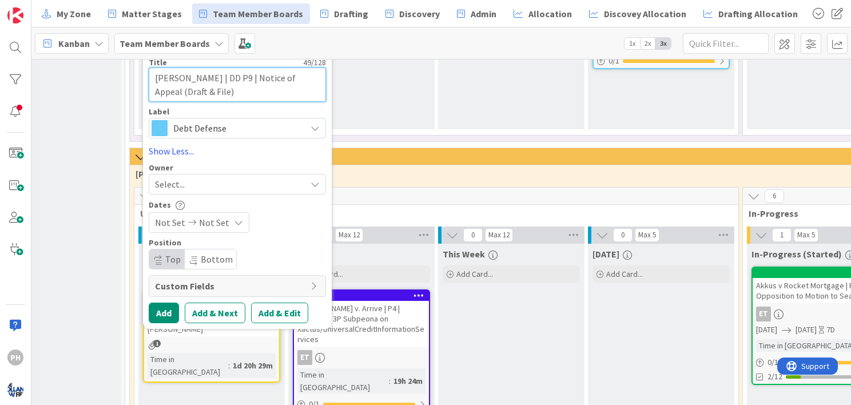
scroll to position [819, 61]
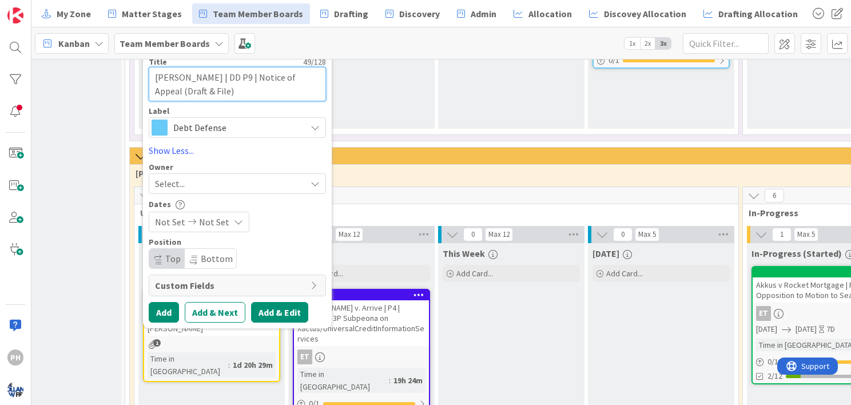
type textarea "DRESSEL | DD P9 | Notice of Appeal (Draft & File)"
click at [274, 302] on button "Add & Edit" at bounding box center [279, 312] width 57 height 21
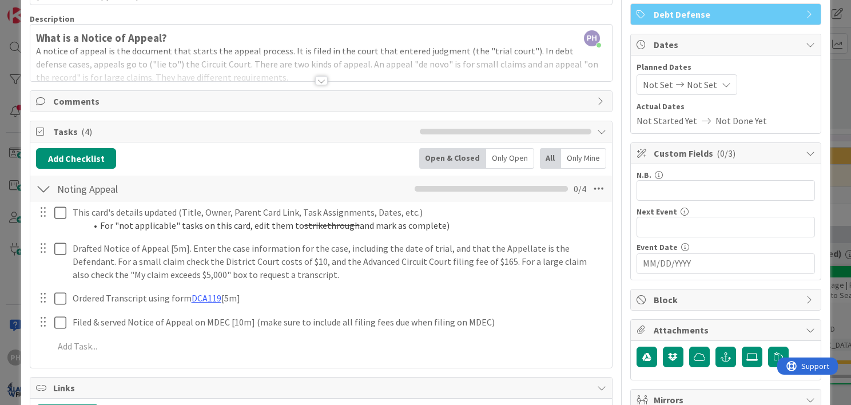
scroll to position [79, 0]
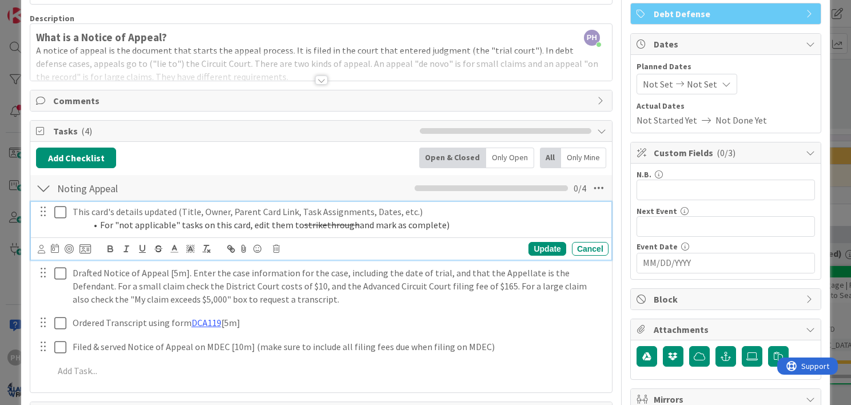
click at [226, 220] on li "For "not applicable" tasks on this card, edit them to strikethrough and mark as…" at bounding box center [344, 224] width 517 height 13
click at [278, 249] on icon at bounding box center [276, 249] width 7 height 8
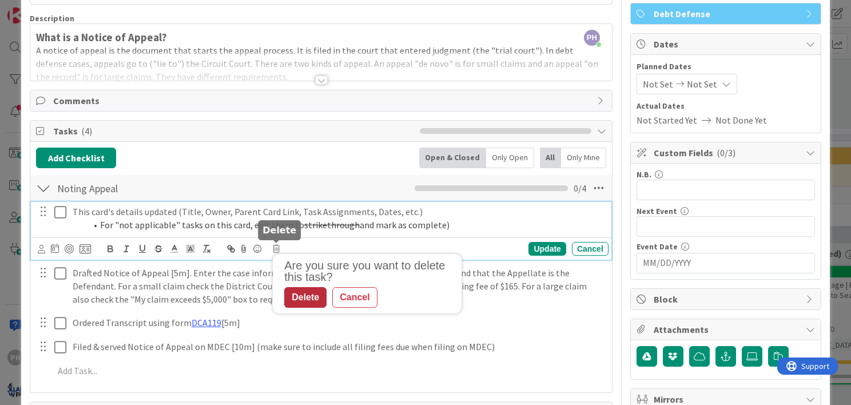
click at [304, 297] on div "Delete" at bounding box center [305, 297] width 42 height 21
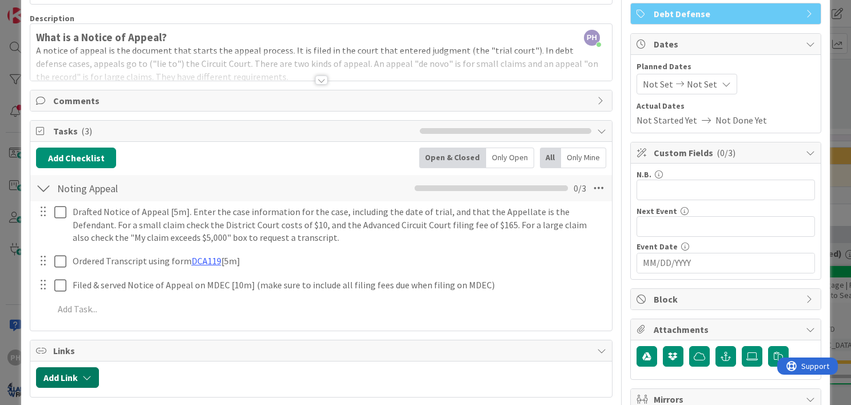
click at [87, 373] on icon "button" at bounding box center [86, 377] width 9 height 9
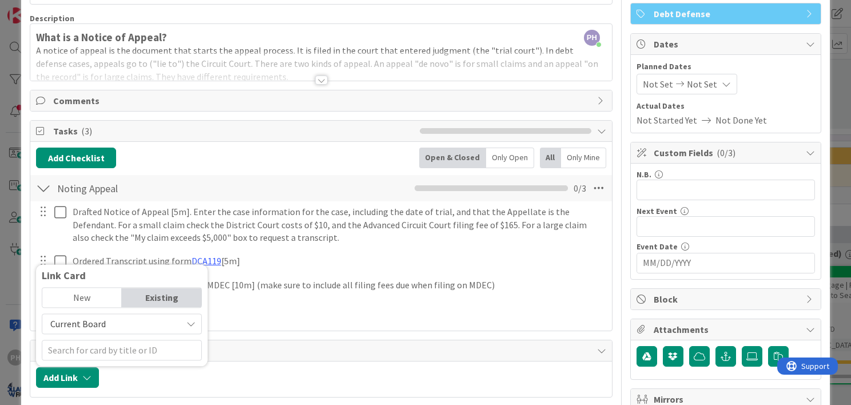
click at [89, 293] on div "New" at bounding box center [81, 297] width 79 height 19
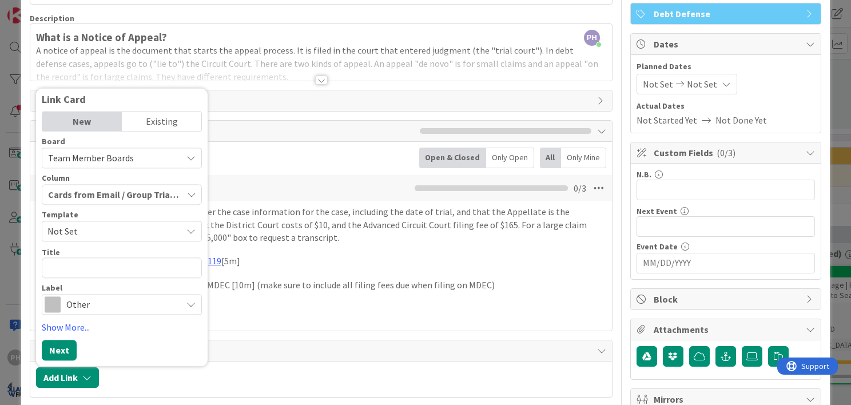
click at [172, 119] on div "Existing" at bounding box center [161, 121] width 79 height 19
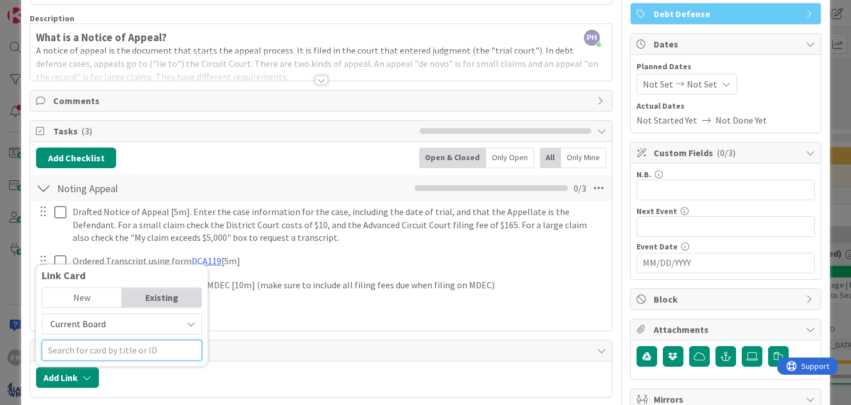
click at [74, 350] on input "text" at bounding box center [122, 350] width 160 height 21
type input "DRESSE"
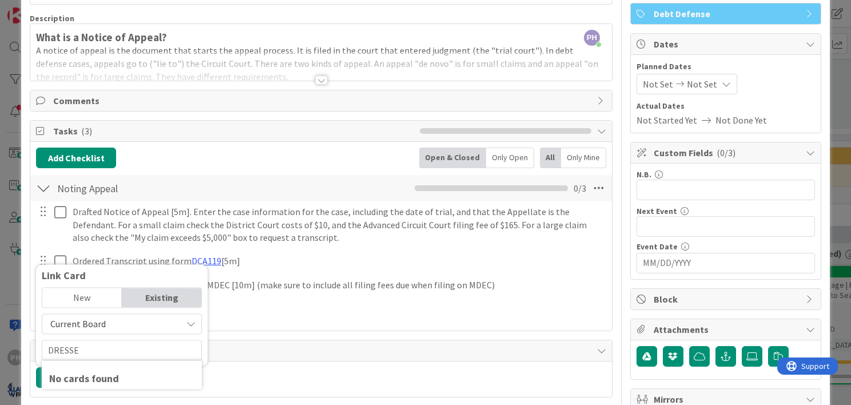
click at [82, 293] on div "New" at bounding box center [81, 297] width 79 height 19
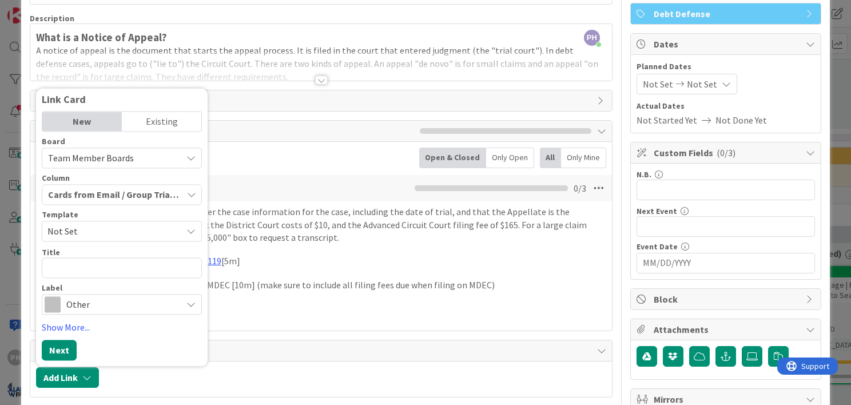
click at [163, 118] on div "Existing" at bounding box center [161, 121] width 79 height 19
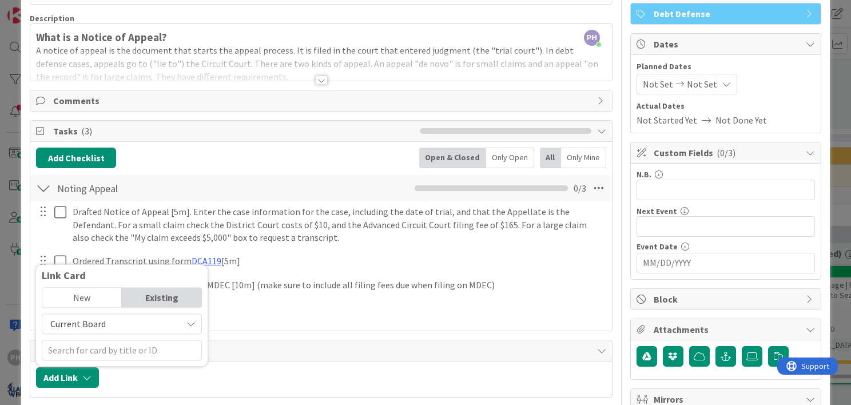
click at [99, 322] on span "Current Board" at bounding box center [77, 323] width 55 height 11
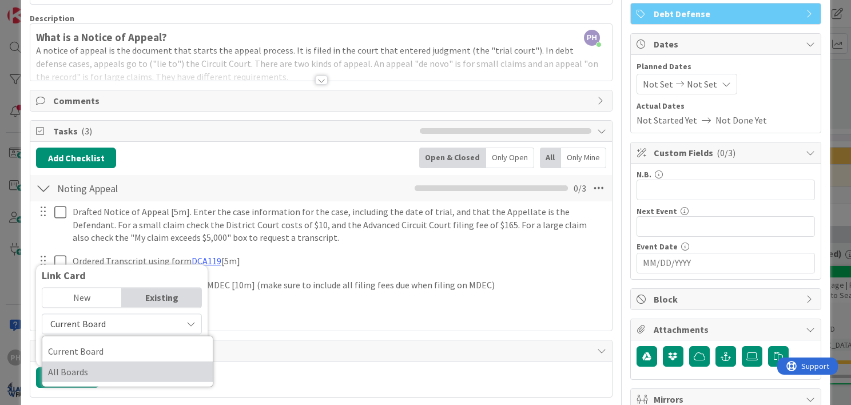
click at [84, 370] on span "All Boards" at bounding box center [127, 371] width 159 height 17
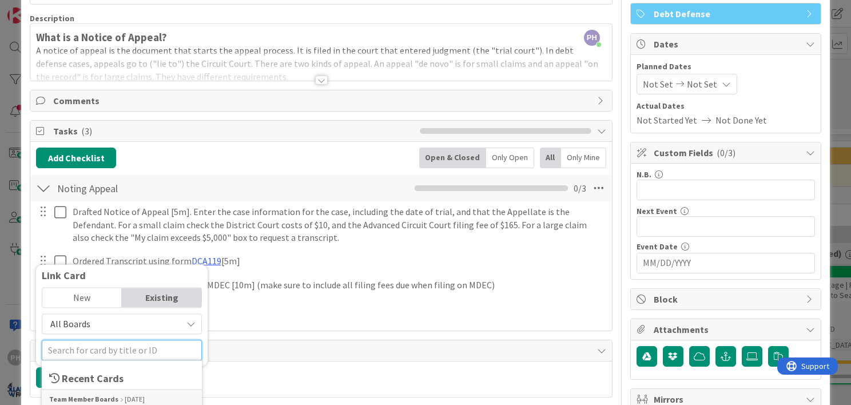
click at [85, 353] on input "text" at bounding box center [122, 350] width 160 height 21
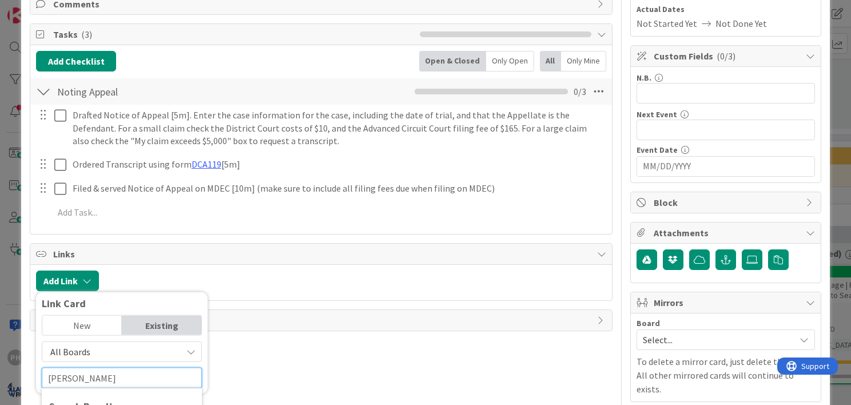
scroll to position [217, 0]
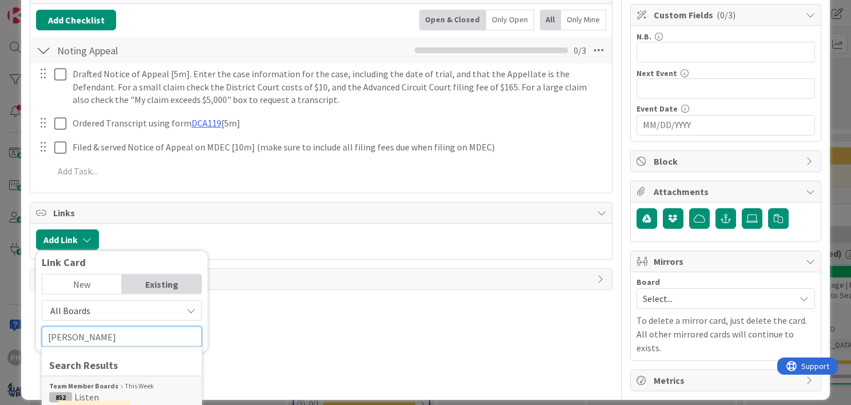
type input "DRESSELL"
click at [77, 276] on div "New" at bounding box center [81, 283] width 79 height 19
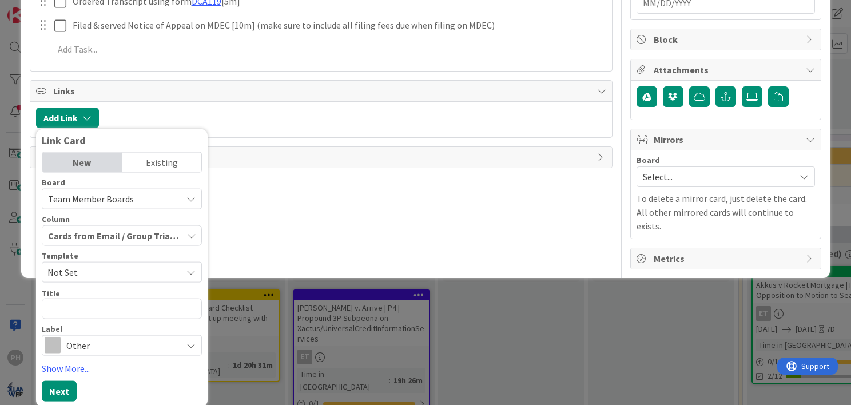
click at [168, 158] on div "Existing" at bounding box center [161, 162] width 79 height 19
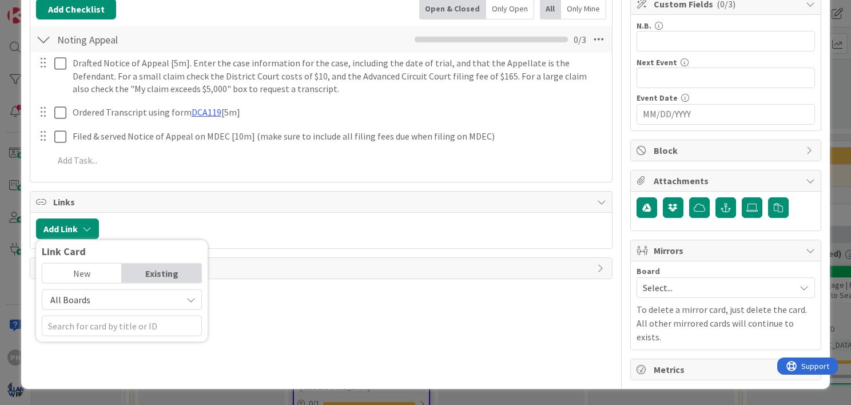
scroll to position [212, 0]
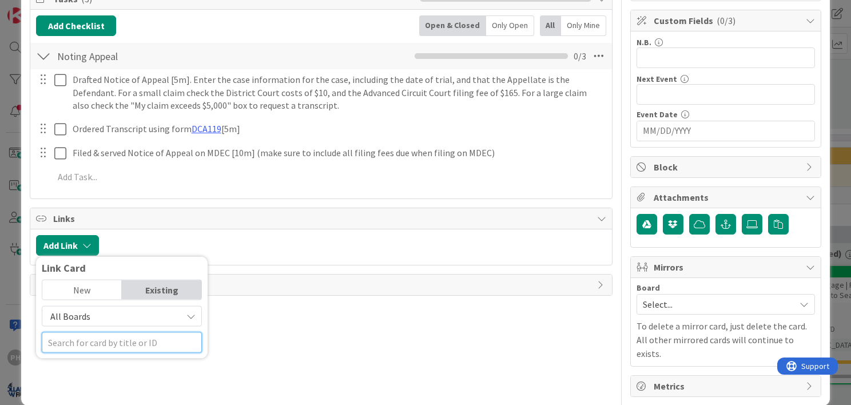
click at [85, 338] on div at bounding box center [122, 342] width 160 height 21
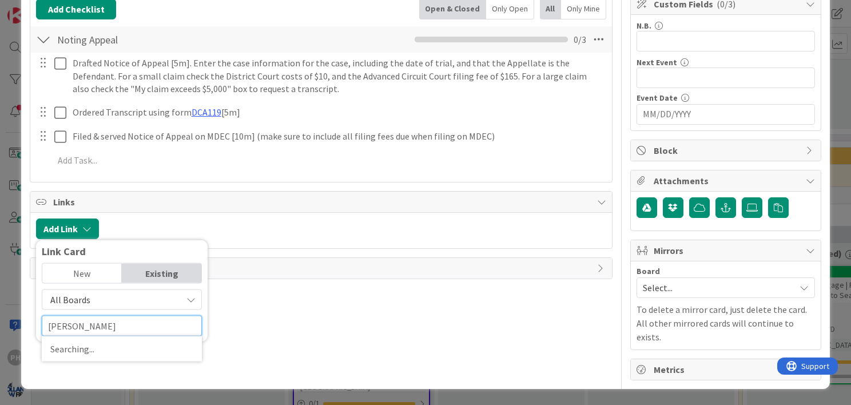
scroll to position [249, 0]
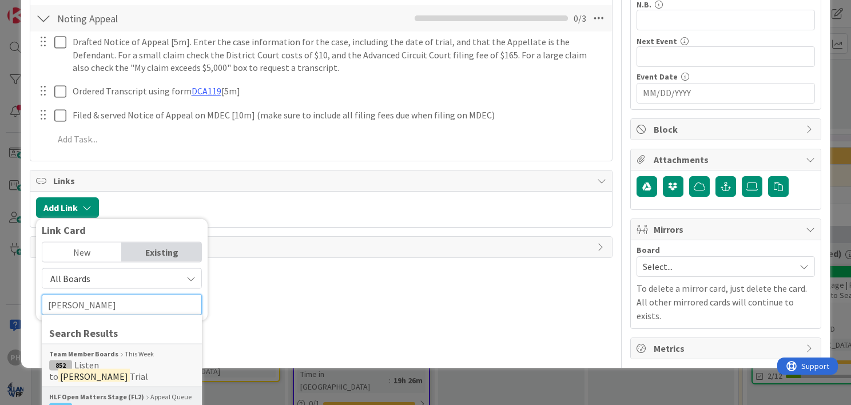
type input "DRESSELL"
click at [88, 402] on span "Emily Dressel: Debt Defense" at bounding box center [107, 413] width 116 height 23
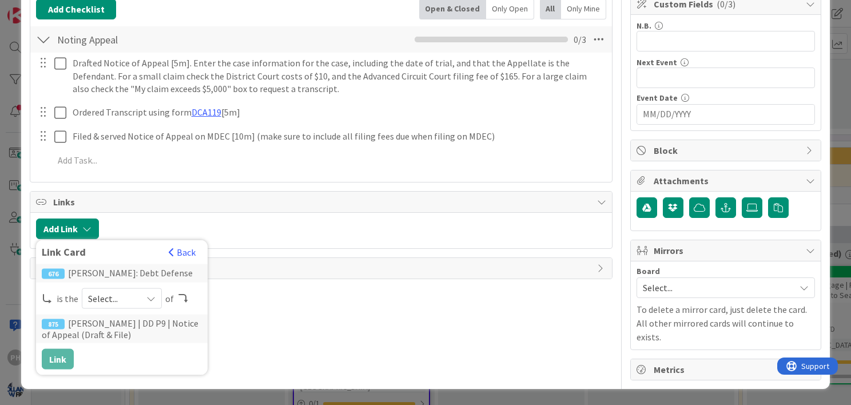
scroll to position [212, 0]
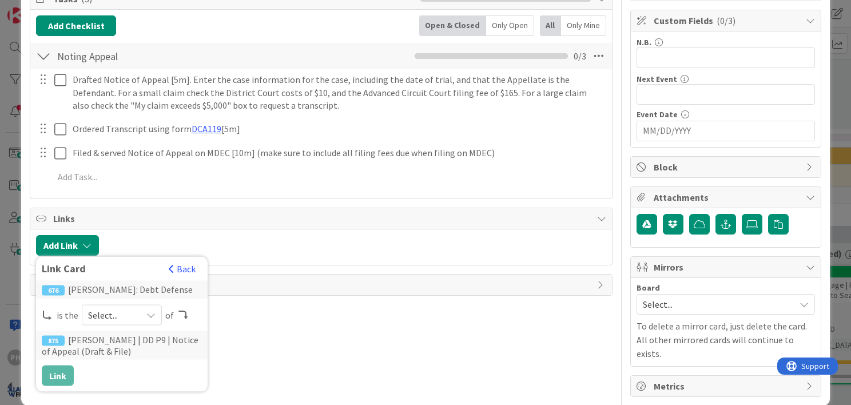
click at [101, 313] on span "Select..." at bounding box center [112, 315] width 48 height 16
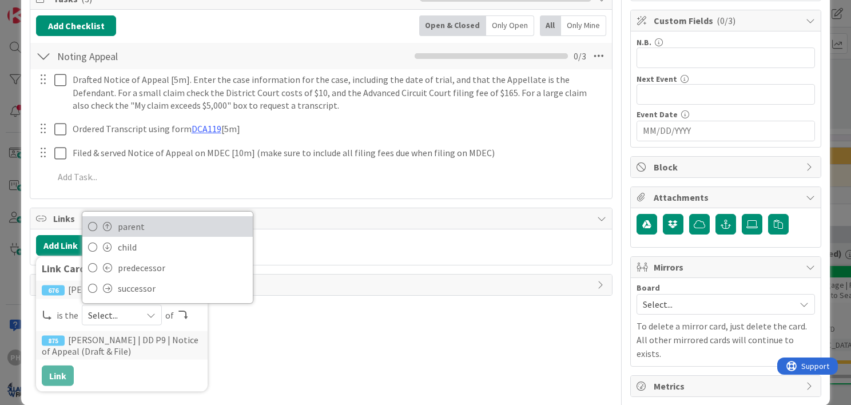
click at [109, 223] on span at bounding box center [107, 226] width 9 height 9
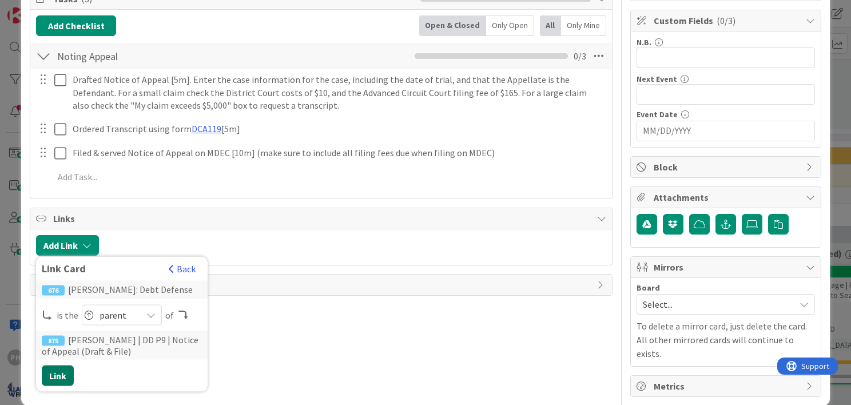
click at [59, 373] on button "Link" at bounding box center [58, 375] width 32 height 21
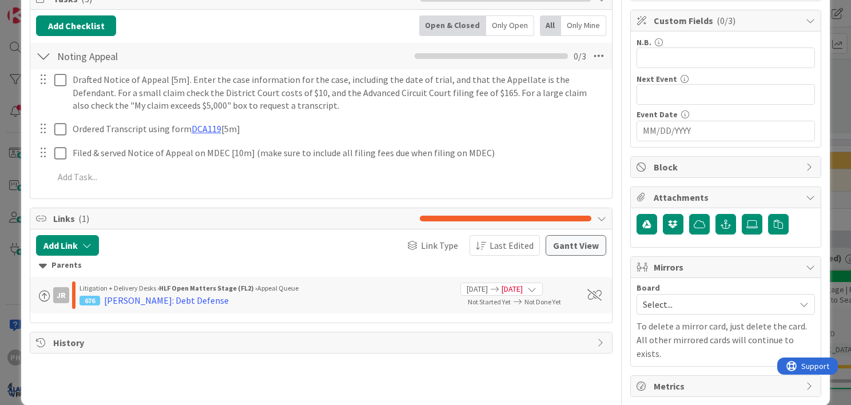
scroll to position [0, 0]
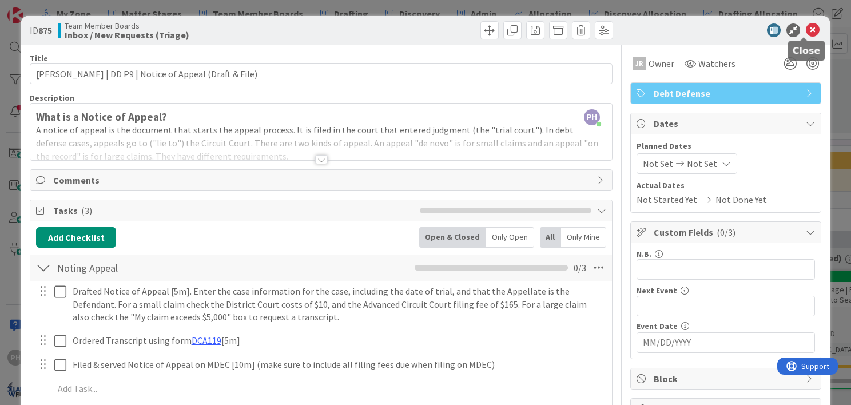
click at [806, 27] on icon at bounding box center [813, 30] width 14 height 14
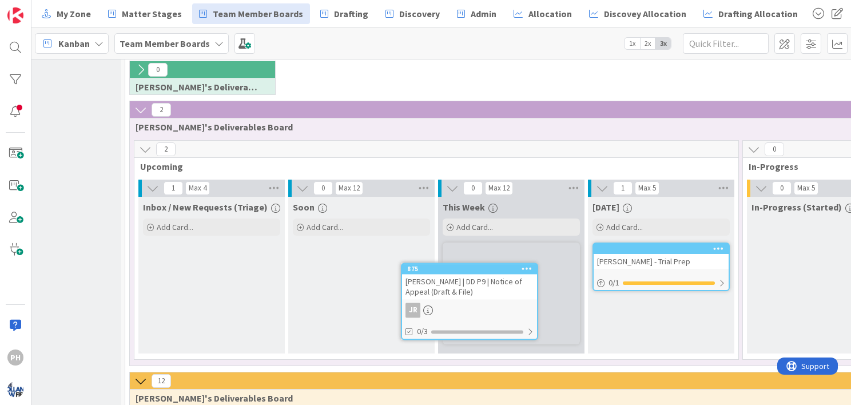
scroll to position [601, 61]
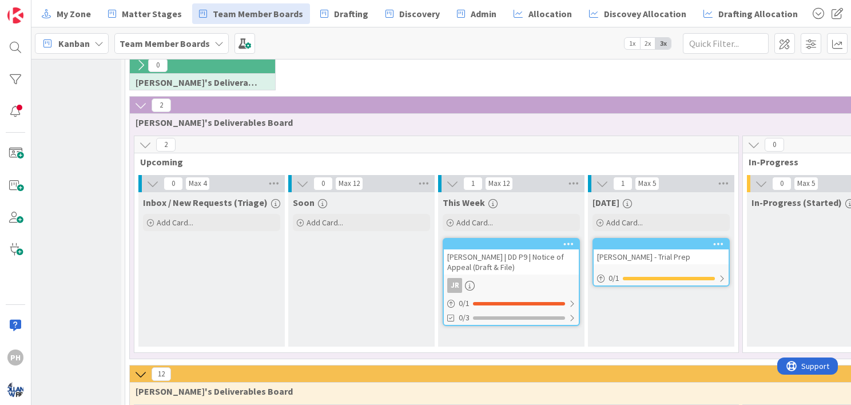
click at [509, 249] on div "DRESSEL | DD P9 | Notice of Appeal (Draft & File)" at bounding box center [511, 261] width 135 height 25
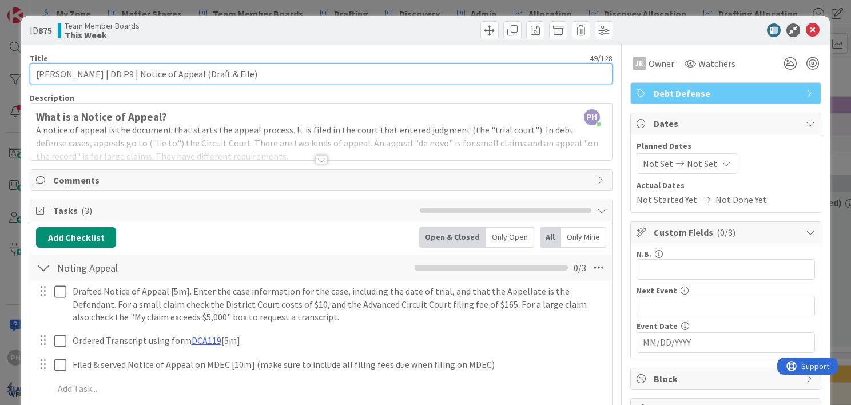
click at [107, 70] on input "DRESSEL | DD P9 | Notice of Appeal (Draft & File)" at bounding box center [321, 73] width 583 height 21
type input "[PERSON_NAME] | DD P9 | EVALUATE FOR Notice of Appeal (Draft & File)"
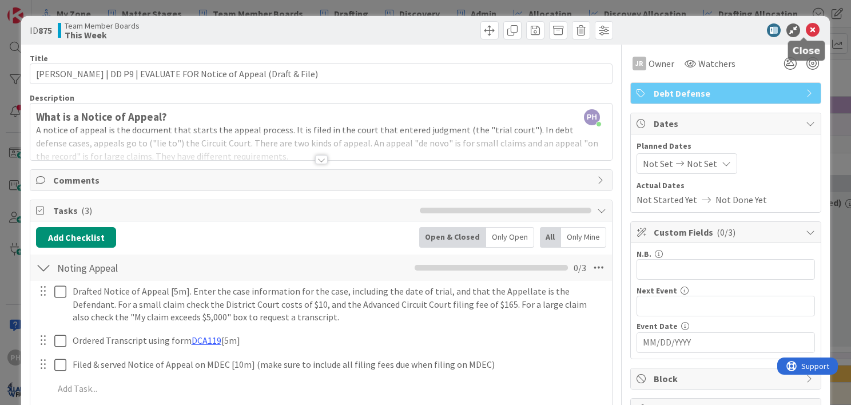
click at [806, 30] on icon at bounding box center [813, 30] width 14 height 14
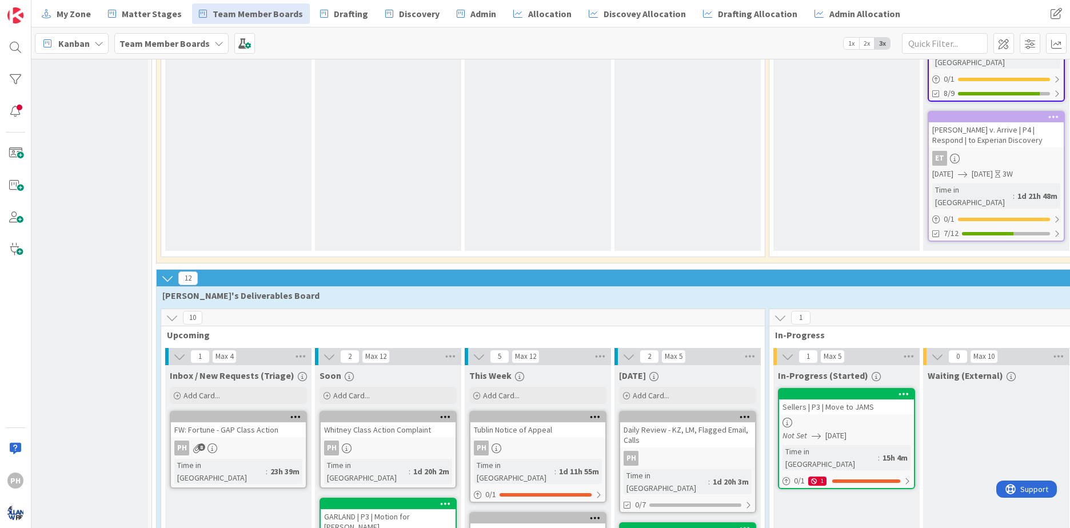
scroll to position [1845, 34]
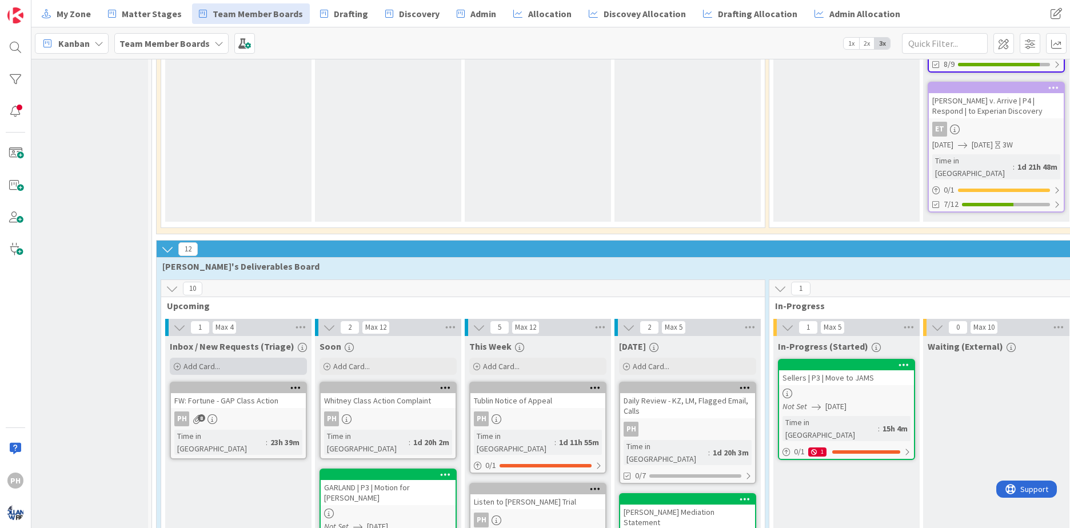
click at [183, 358] on div "Add Card..." at bounding box center [238, 366] width 137 height 17
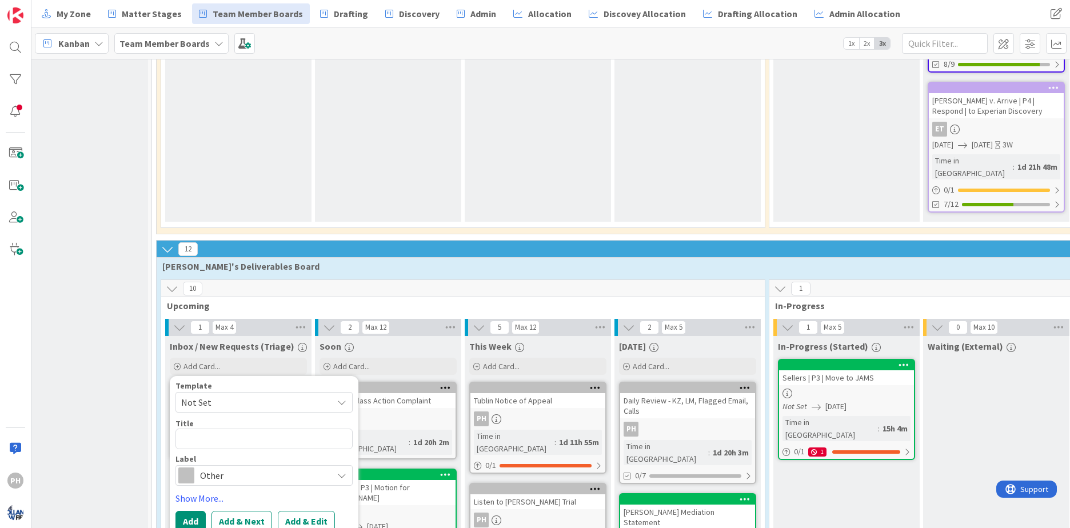
type textarea "x"
type textarea "d"
type textarea "x"
type textarea "dm"
type textarea "x"
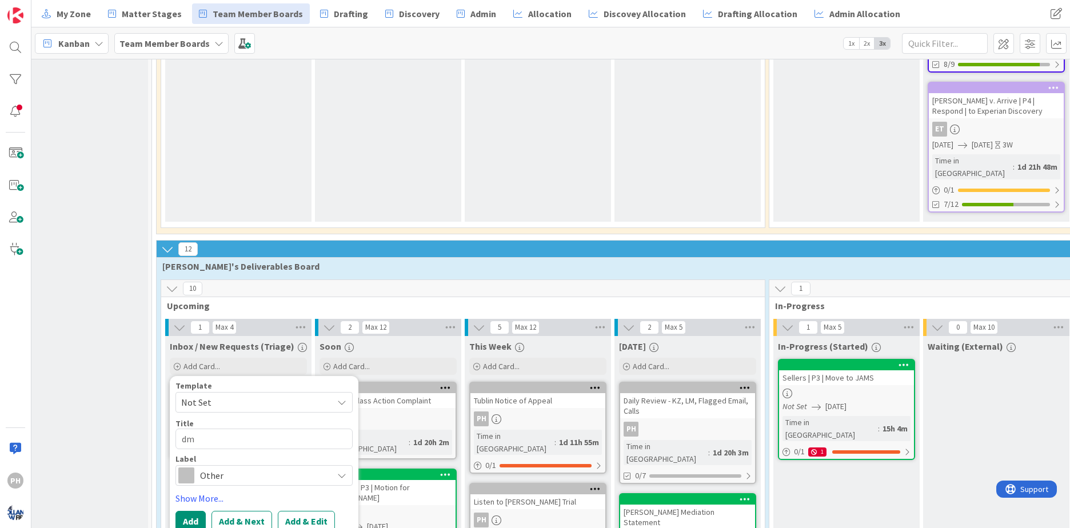
type textarea "dmi"
type textarea "x"
type textarea "dmii"
type textarea "x"
type textarea "dmiit"
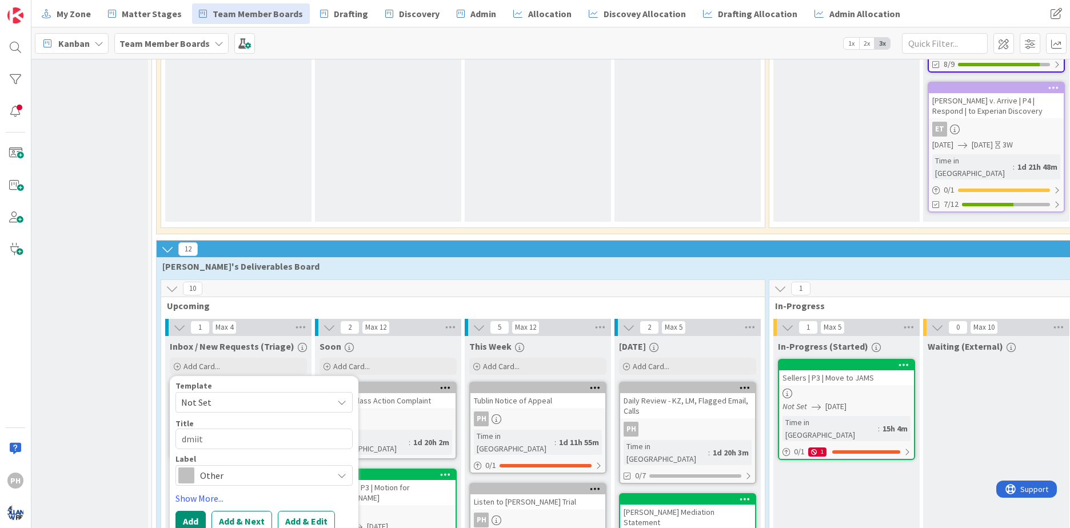
type textarea "x"
type textarea "dmiitr"
type textarea "x"
type textarea "dmiitri"
click at [246, 395] on span "Not Set" at bounding box center [252, 402] width 143 height 15
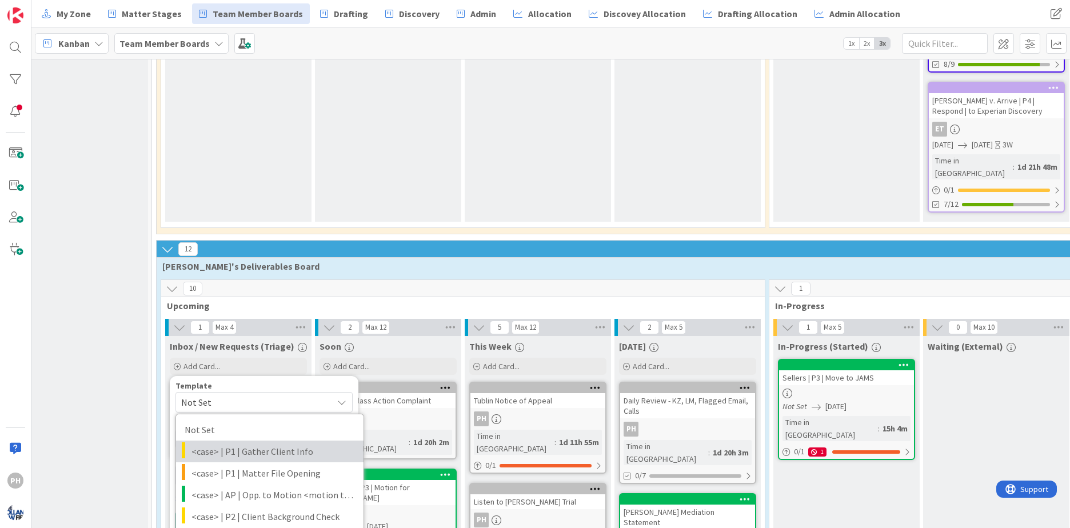
click at [243, 404] on span "<case> | P1 | Gather Client Info" at bounding box center [274, 451] width 164 height 15
type textarea "x"
type textarea "<case> | P1 | Gather Client Info"
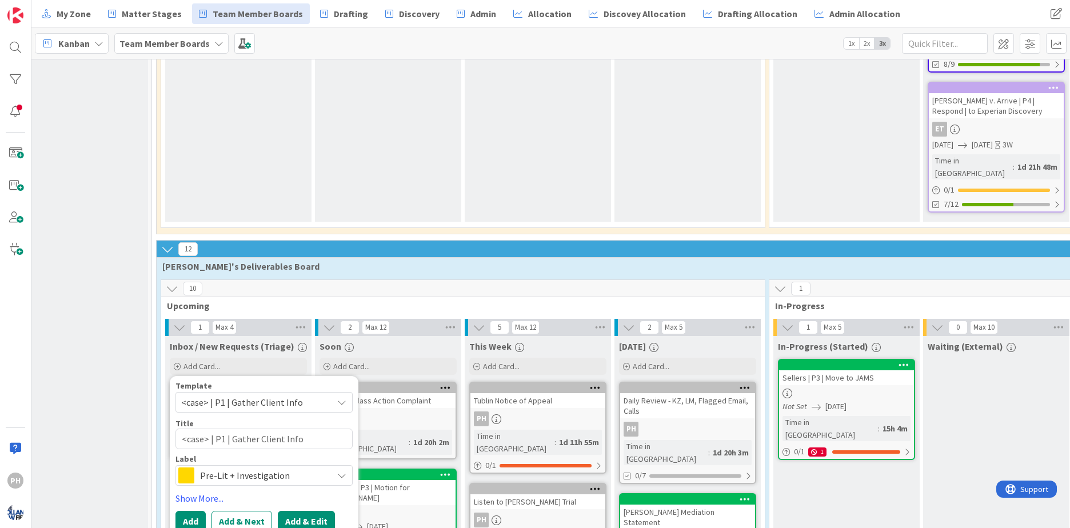
click at [293, 404] on button "Add & Edit" at bounding box center [306, 521] width 57 height 21
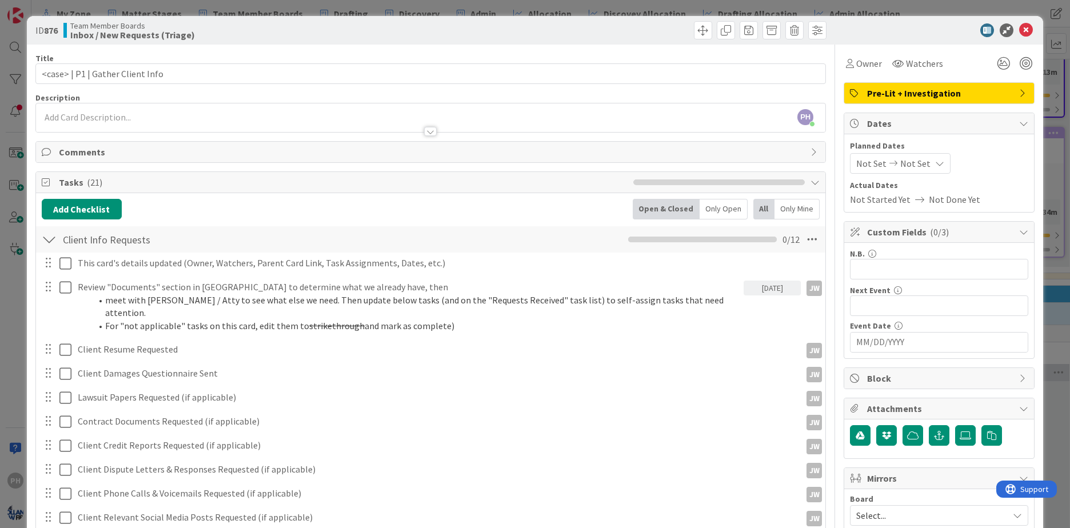
scroll to position [467, 0]
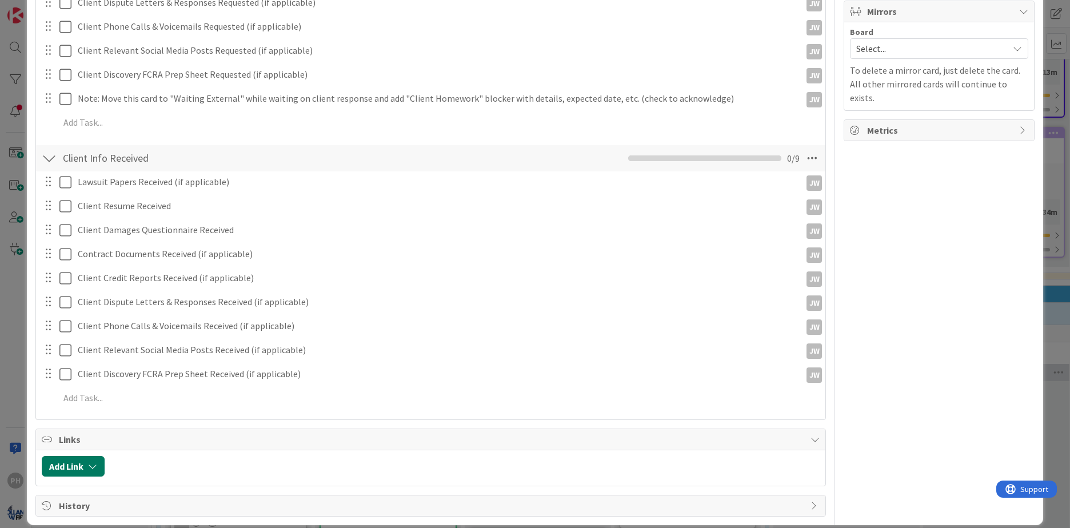
click at [90, 404] on icon "button" at bounding box center [92, 466] width 9 height 9
click at [197, 404] on icon at bounding box center [196, 412] width 9 height 9
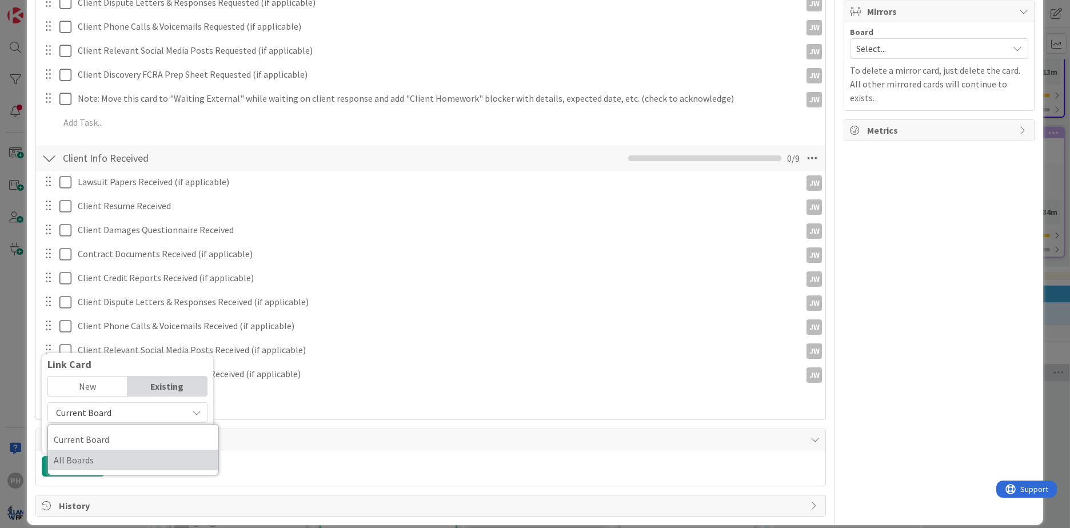
click at [149, 404] on span "All Boards" at bounding box center [133, 460] width 159 height 17
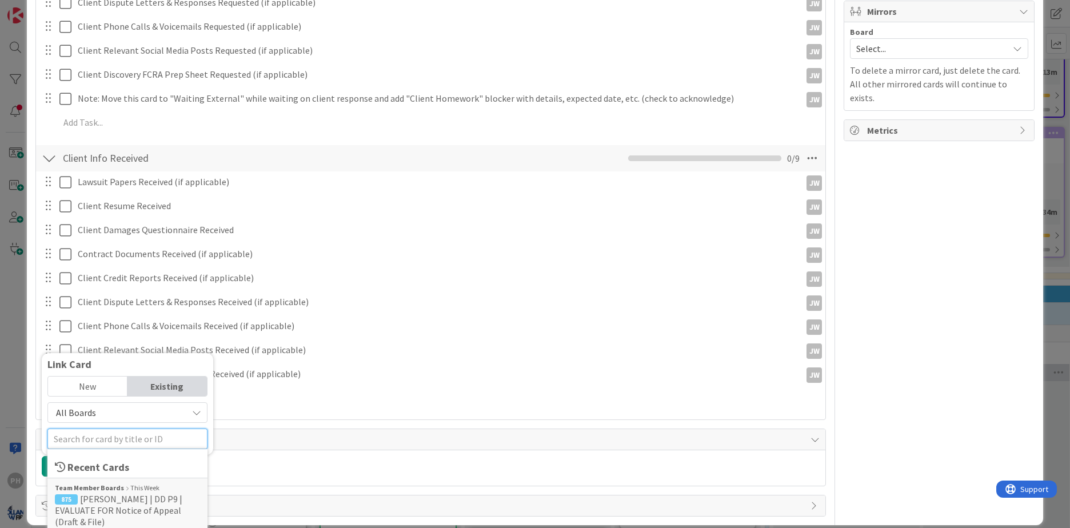
click at [129, 404] on input "text" at bounding box center [127, 439] width 160 height 21
type input "bradley"
click at [77, 377] on div "New" at bounding box center [87, 386] width 79 height 19
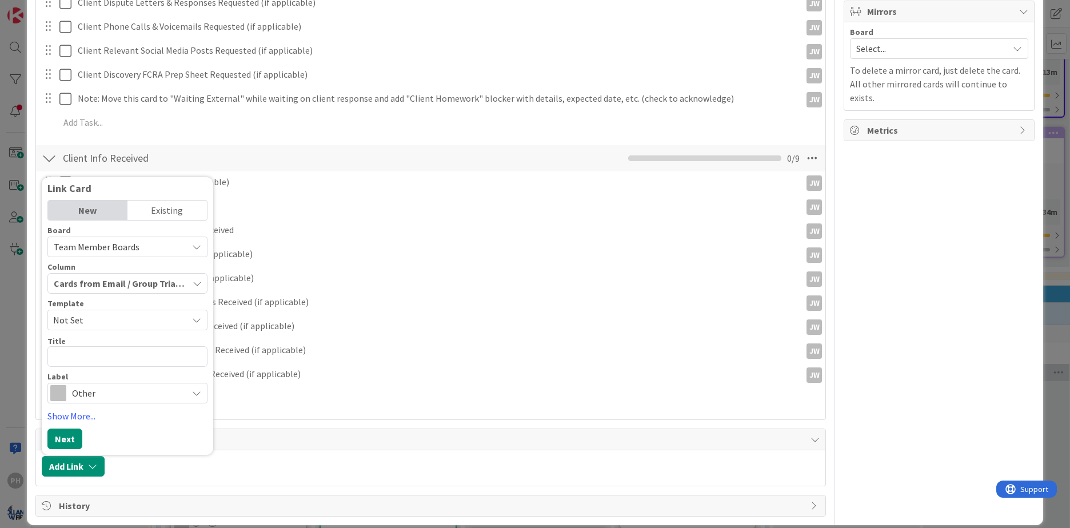
click at [160, 201] on div "Existing" at bounding box center [167, 210] width 79 height 19
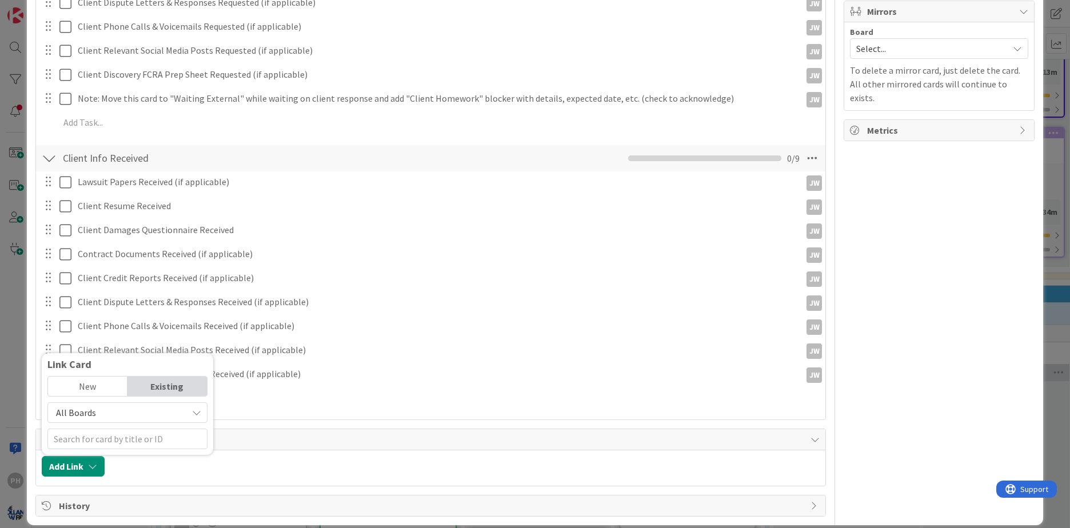
click at [153, 404] on span "All Boards" at bounding box center [118, 413] width 128 height 16
click at [119, 404] on span "Current Board" at bounding box center [133, 439] width 159 height 17
click at [139, 404] on span "Current Board" at bounding box center [118, 413] width 128 height 16
click at [116, 404] on span "All Boards" at bounding box center [133, 460] width 159 height 17
click at [104, 404] on input "text" at bounding box center [127, 439] width 160 height 21
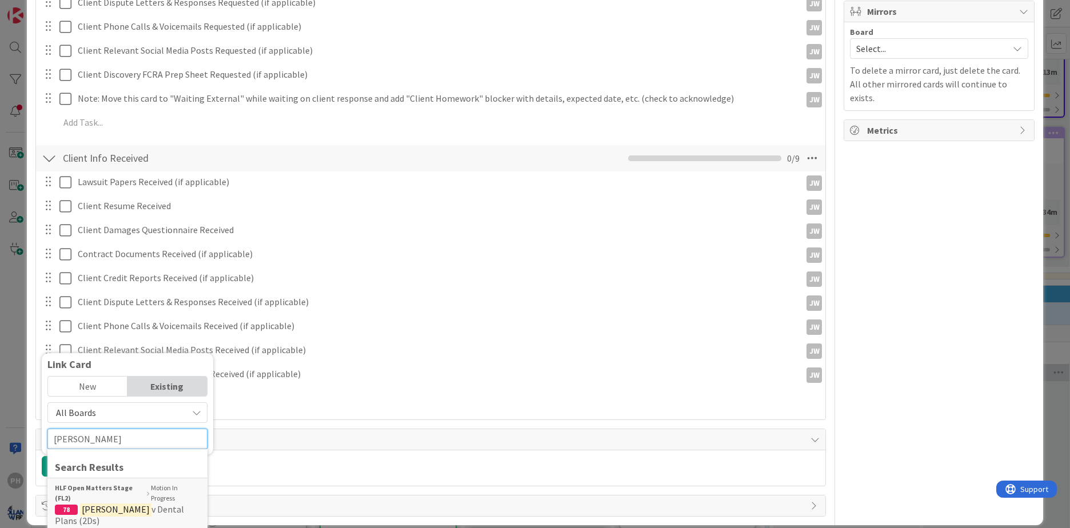
type input "bradley"
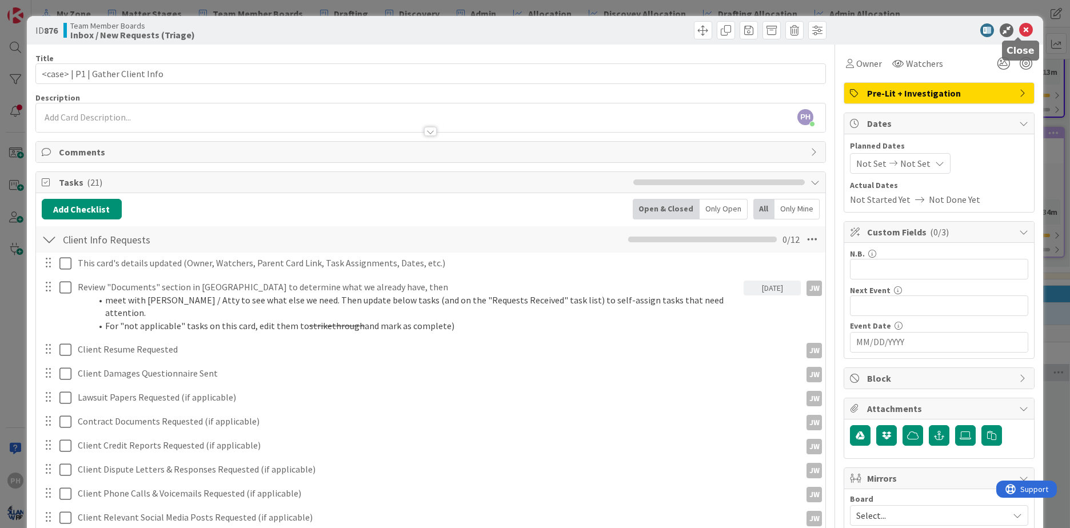
click at [850, 26] on icon at bounding box center [1026, 30] width 14 height 14
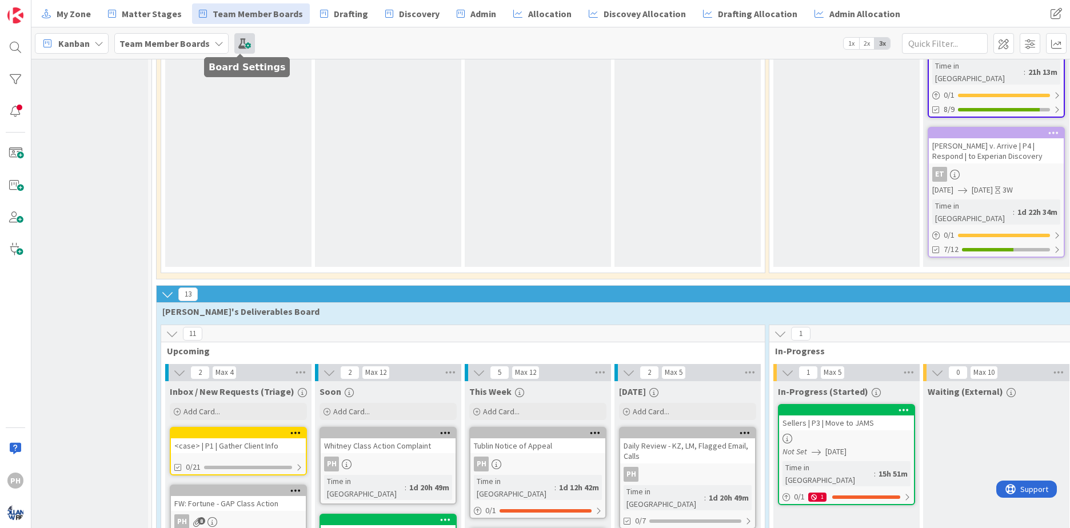
click at [242, 37] on span at bounding box center [244, 43] width 21 height 21
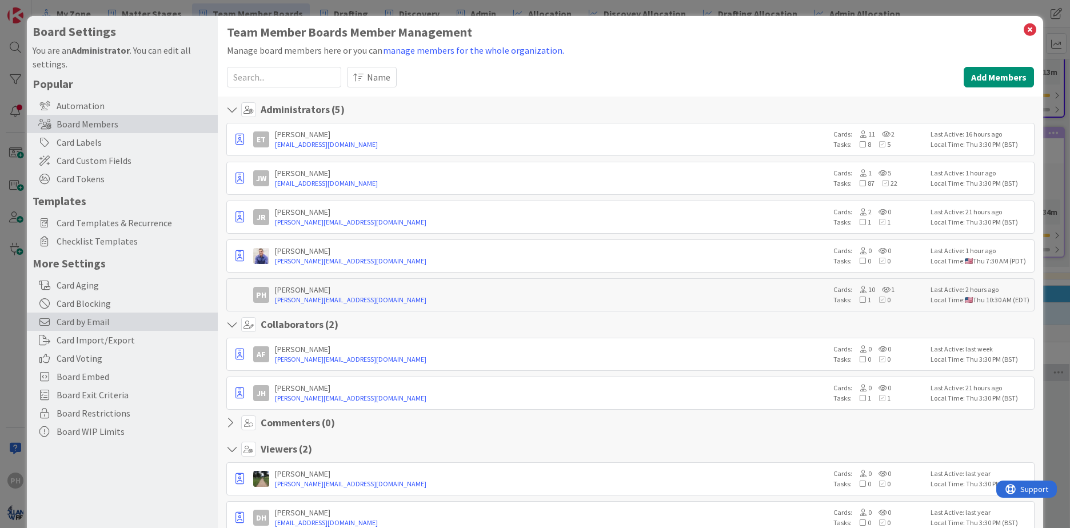
click at [70, 320] on span "Card by Email" at bounding box center [135, 322] width 156 height 14
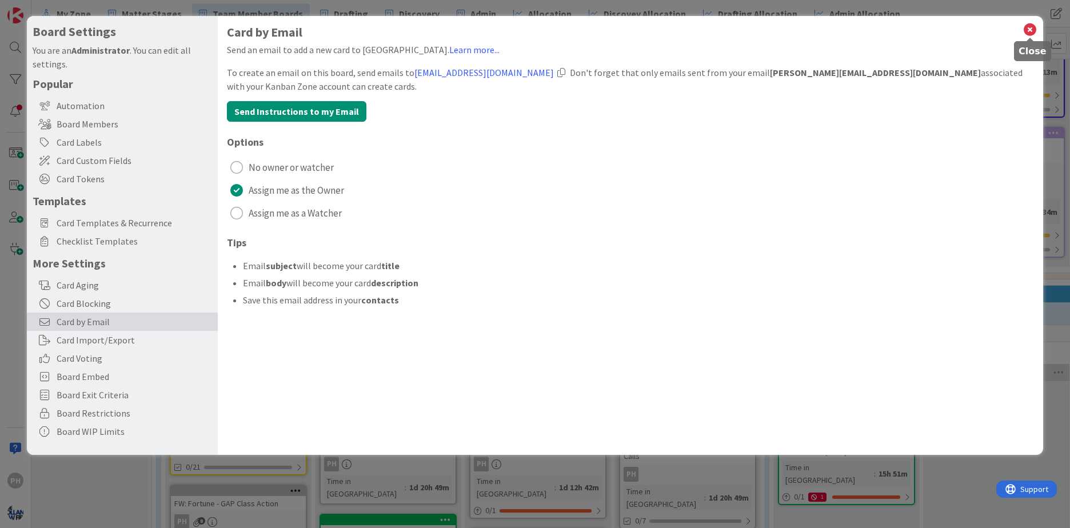
click at [850, 29] on icon at bounding box center [1030, 30] width 15 height 16
